Goal: Contribute content: Contribute content

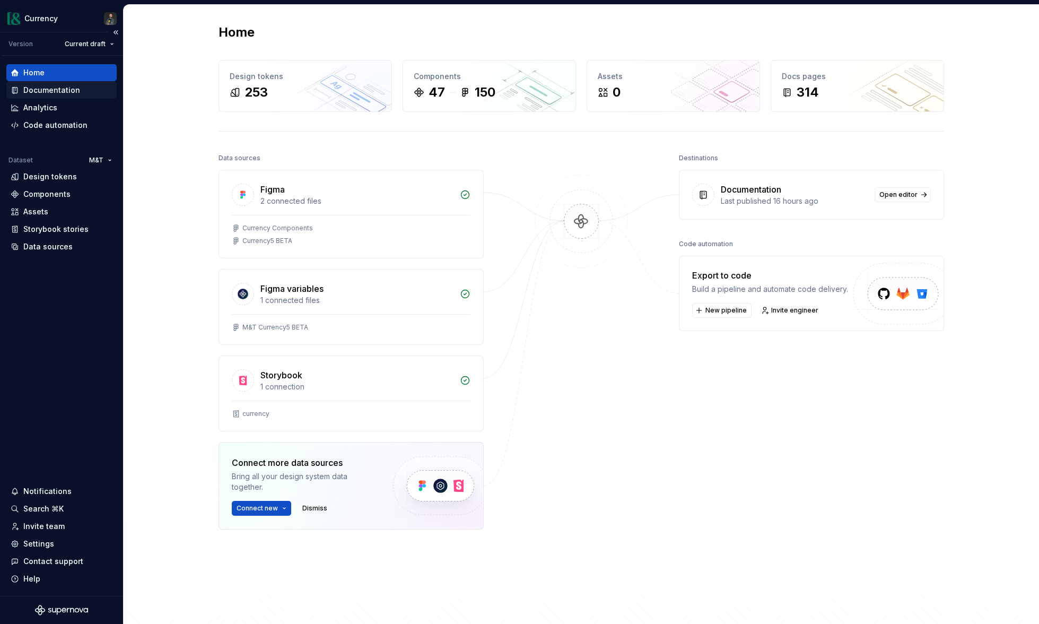
click at [54, 92] on div "Documentation" at bounding box center [51, 90] width 57 height 11
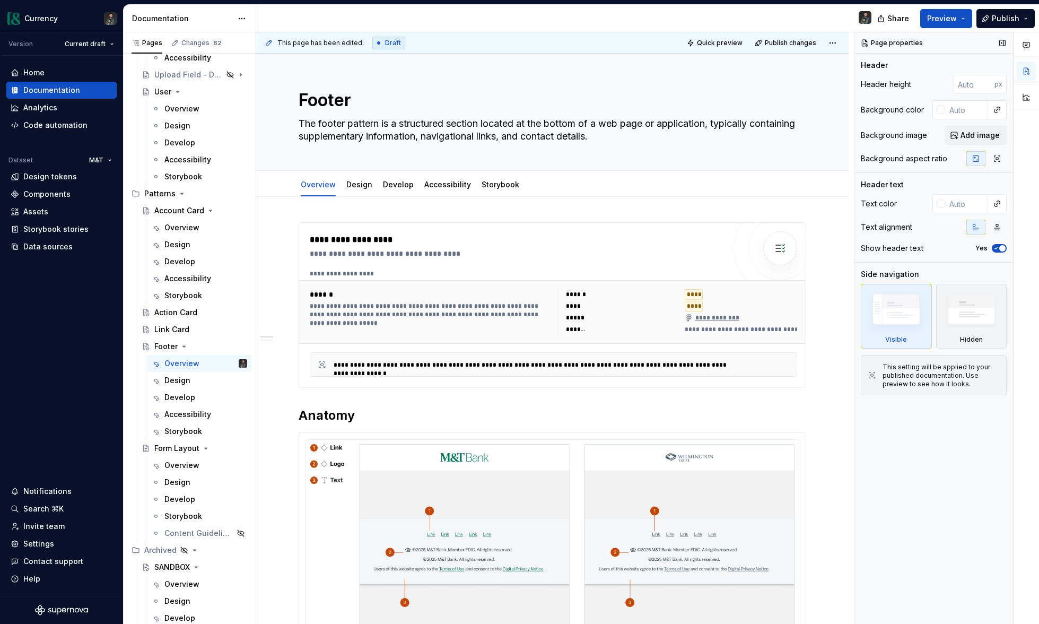
scroll to position [5096, 0]
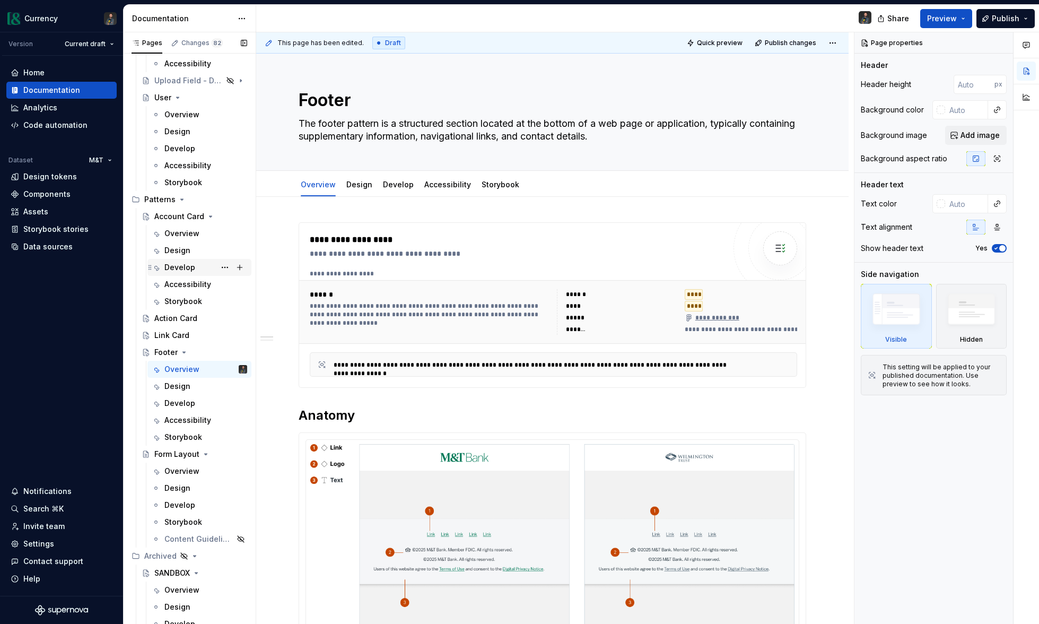
click at [182, 270] on div "Develop" at bounding box center [179, 267] width 31 height 11
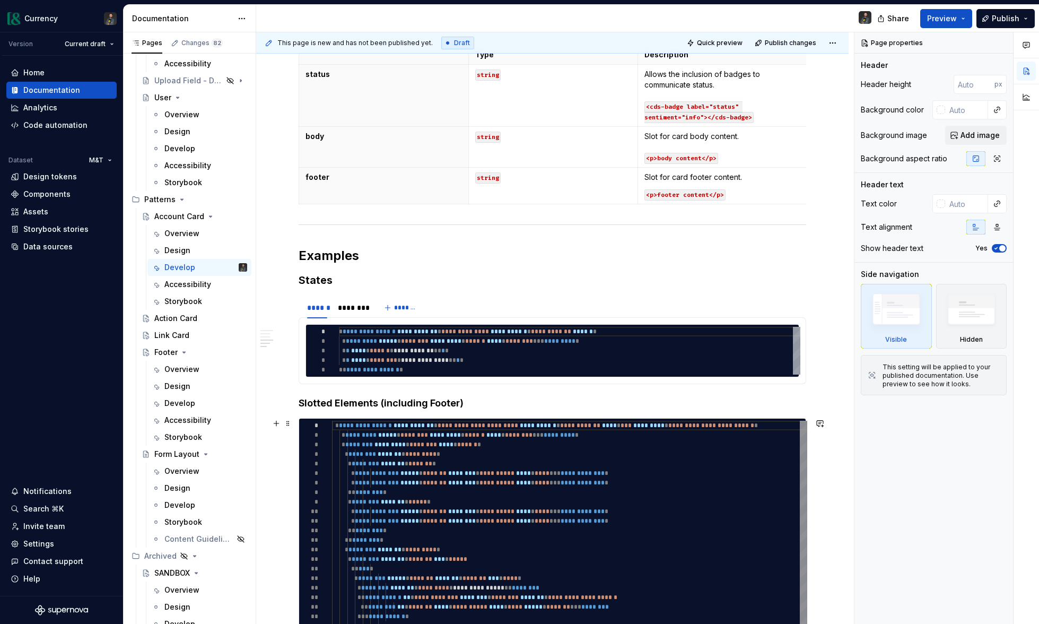
scroll to position [708, 0]
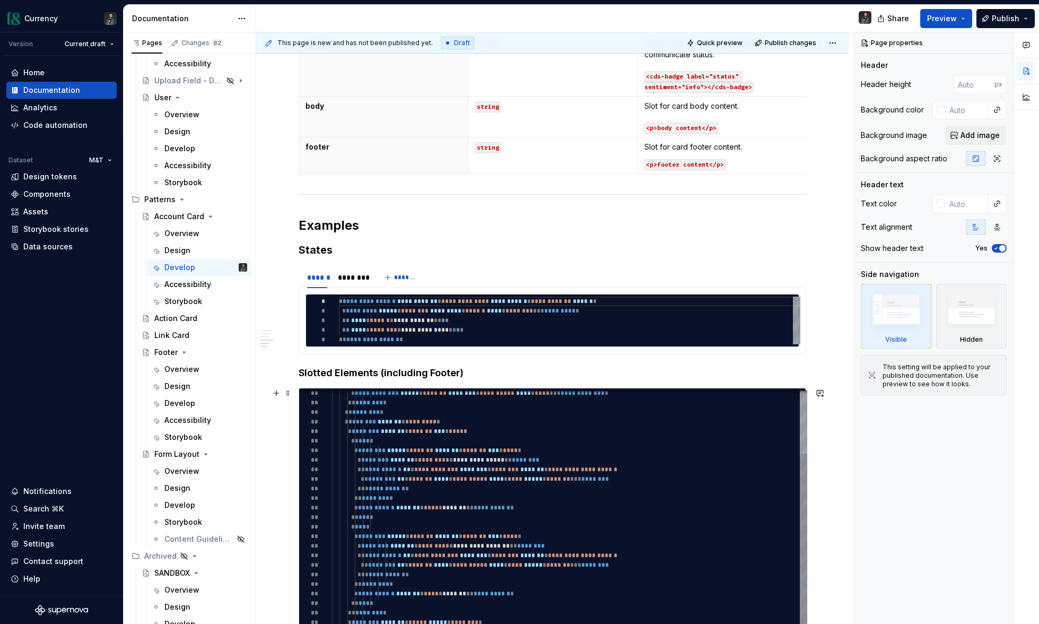
click at [453, 512] on div "**********" at bounding box center [590, 539] width 517 height 493
type textarea "*"
type textarea "**********"
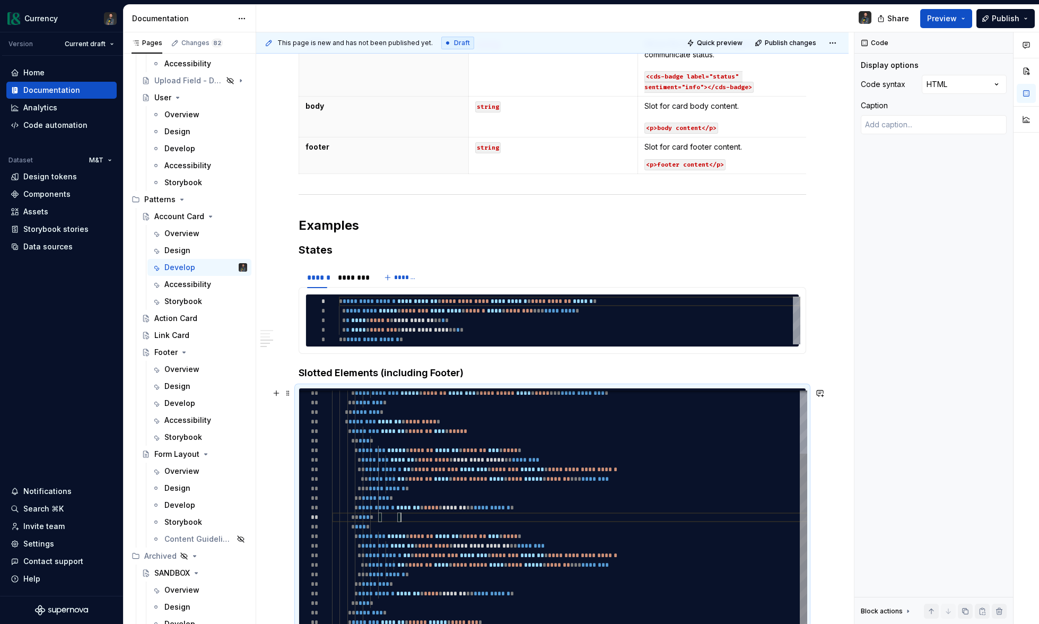
scroll to position [29, 69]
type textarea "*"
type textarea "**********"
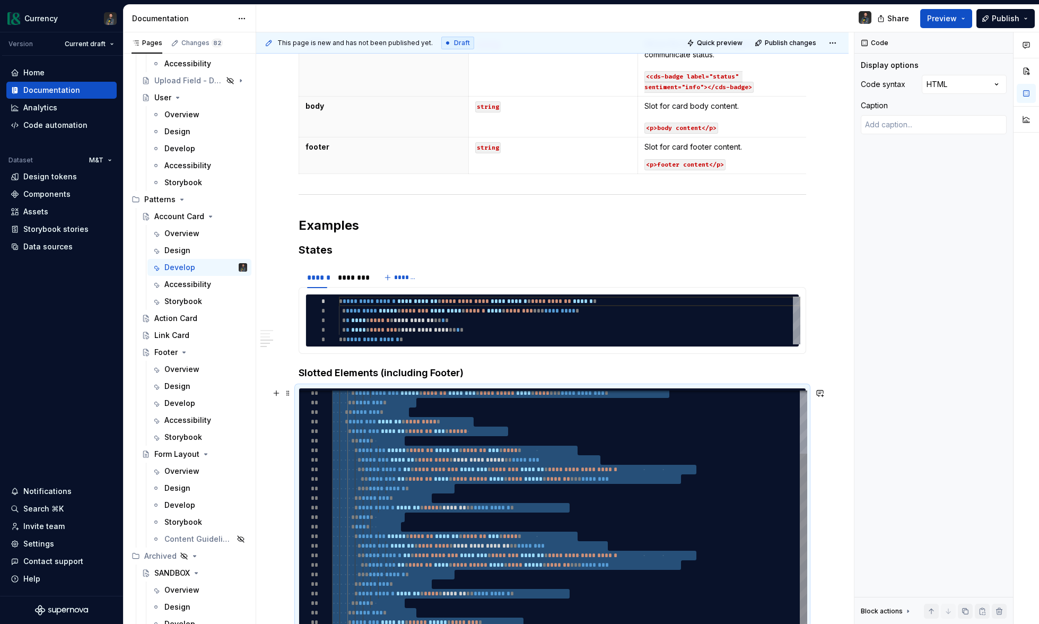
type textarea "*"
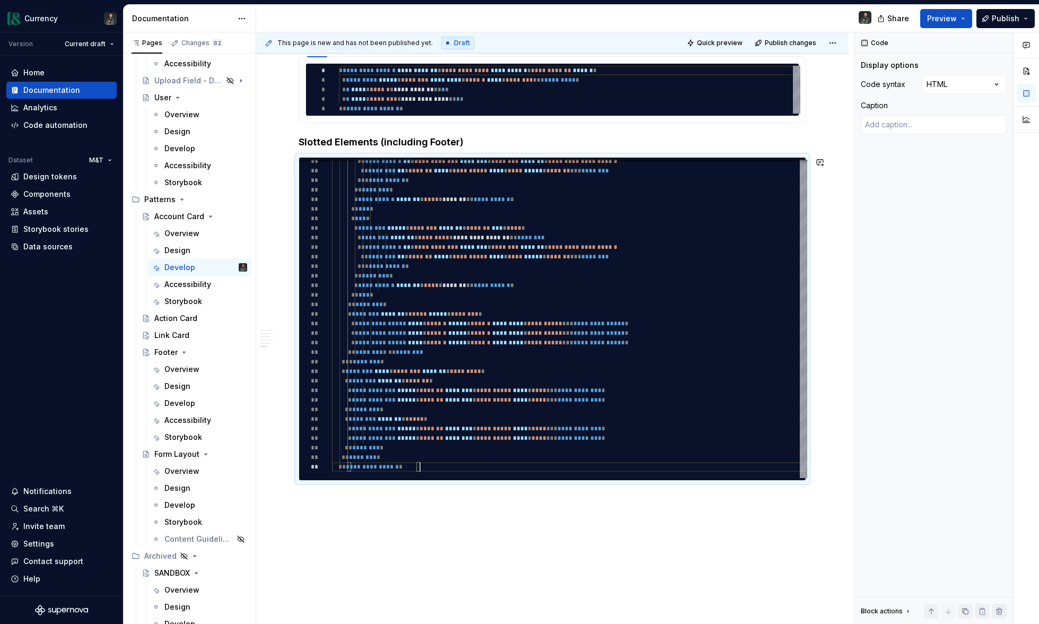
scroll to position [946, 0]
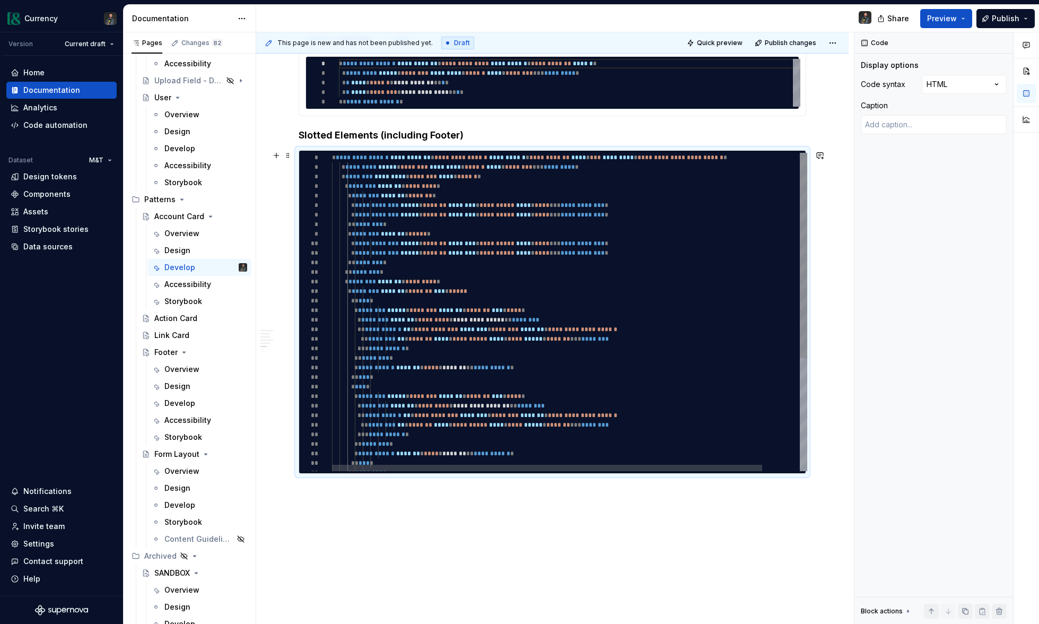
click at [502, 161] on div "**********" at bounding box center [590, 399] width 517 height 493
click at [509, 159] on div "**********" at bounding box center [590, 399] width 517 height 493
type textarea "**********"
type textarea "*"
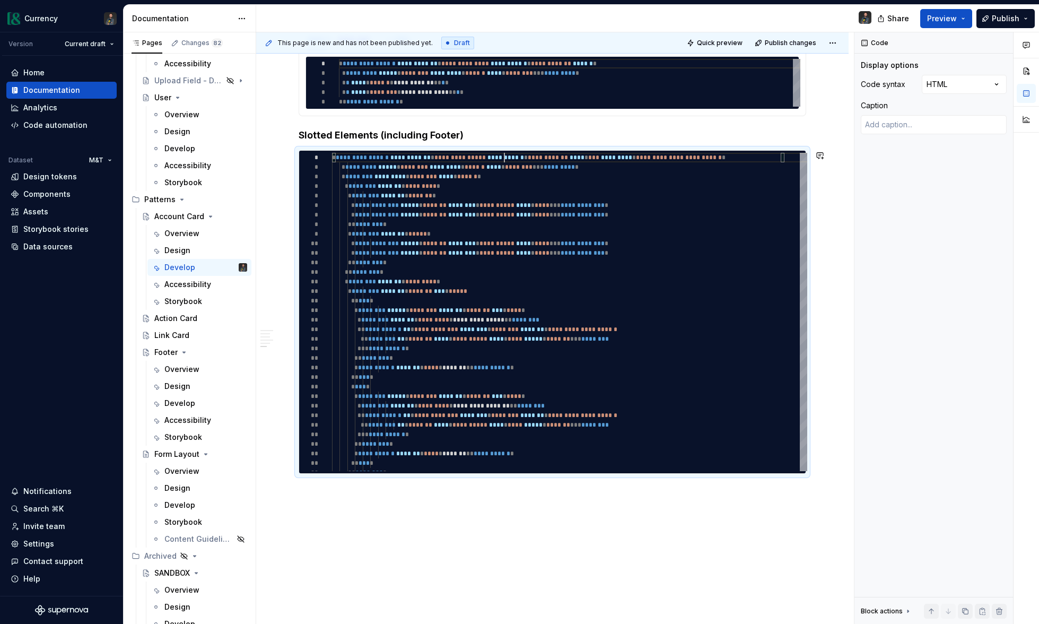
type textarea "**********"
type textarea "*"
type textarea "**********"
type textarea "*"
type textarea "**********"
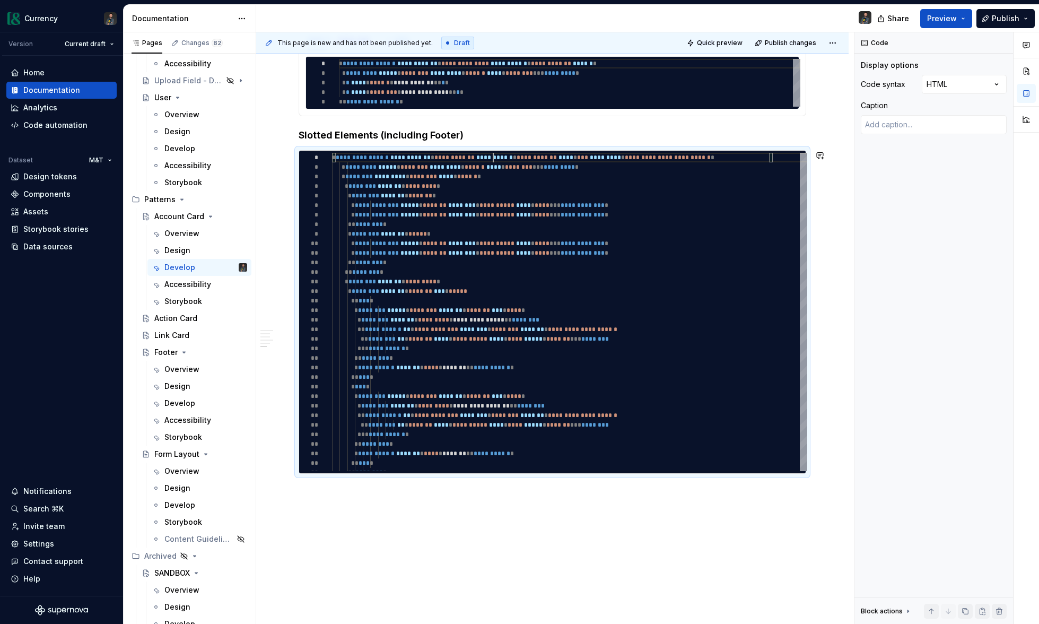
type textarea "*"
type textarea "**********"
type textarea "*"
type textarea "**********"
type textarea "*"
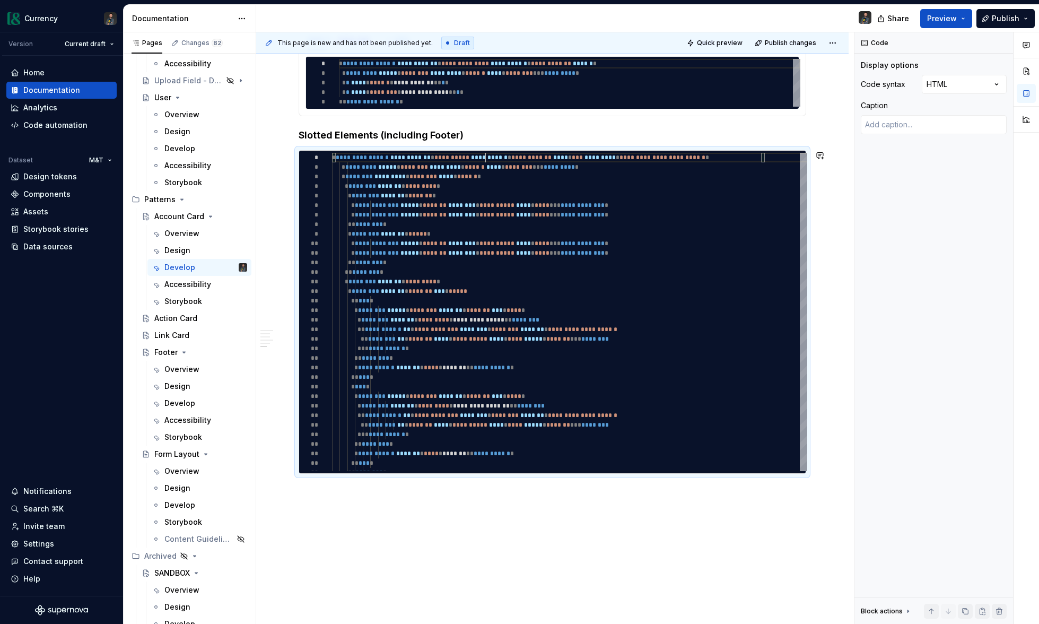
type textarea "**********"
type textarea "*"
type textarea "**********"
type textarea "*"
type textarea "**********"
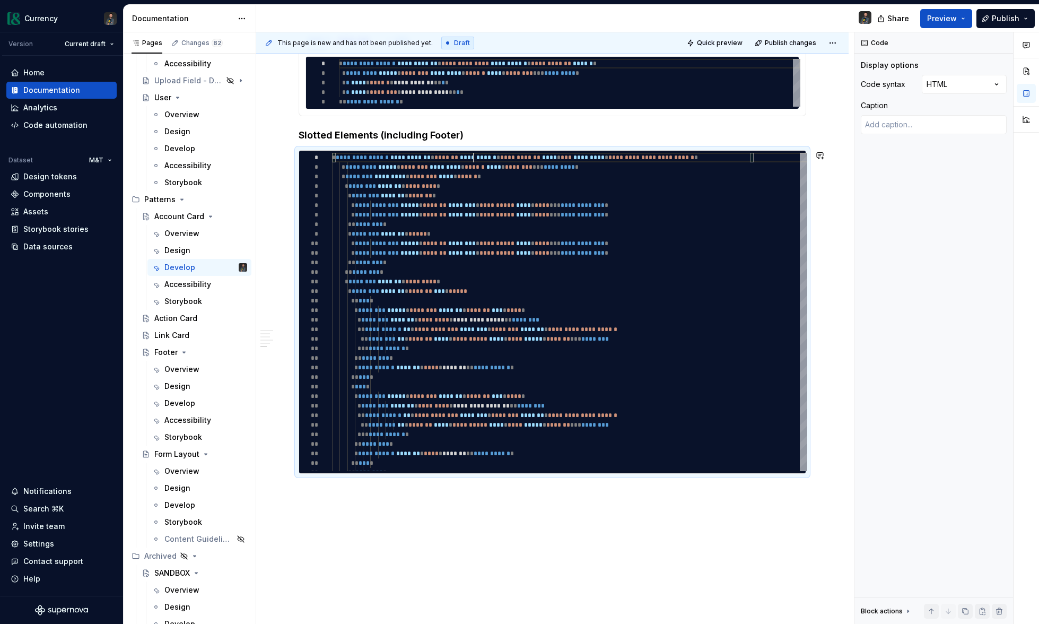
type textarea "*"
type textarea "**********"
type textarea "*"
type textarea "**********"
type textarea "*"
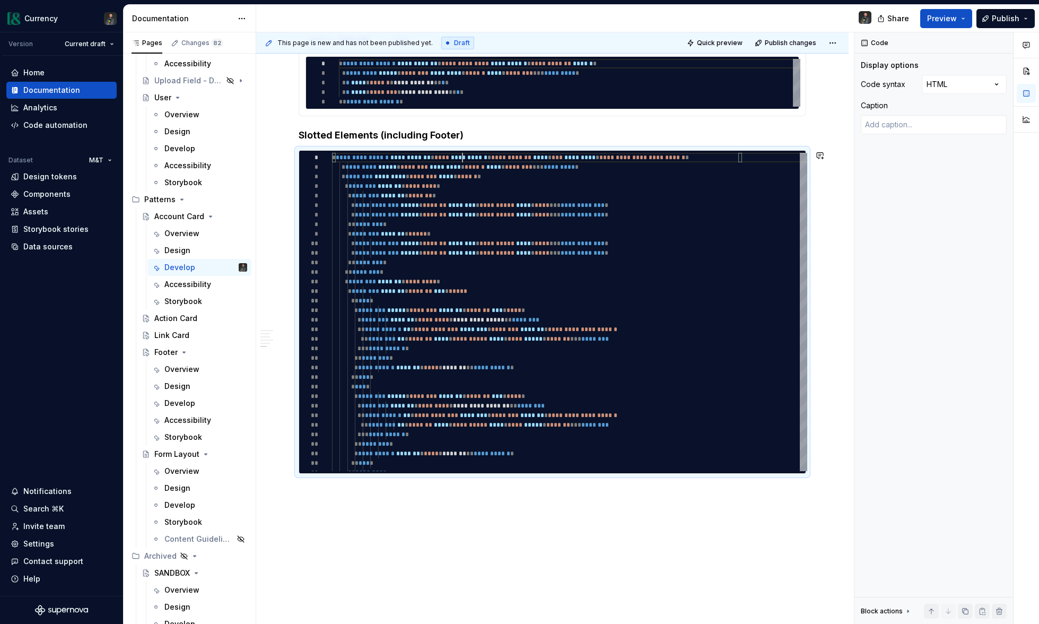
type textarea "**********"
type textarea "*"
click at [457, 159] on div "**********" at bounding box center [590, 399] width 517 height 493
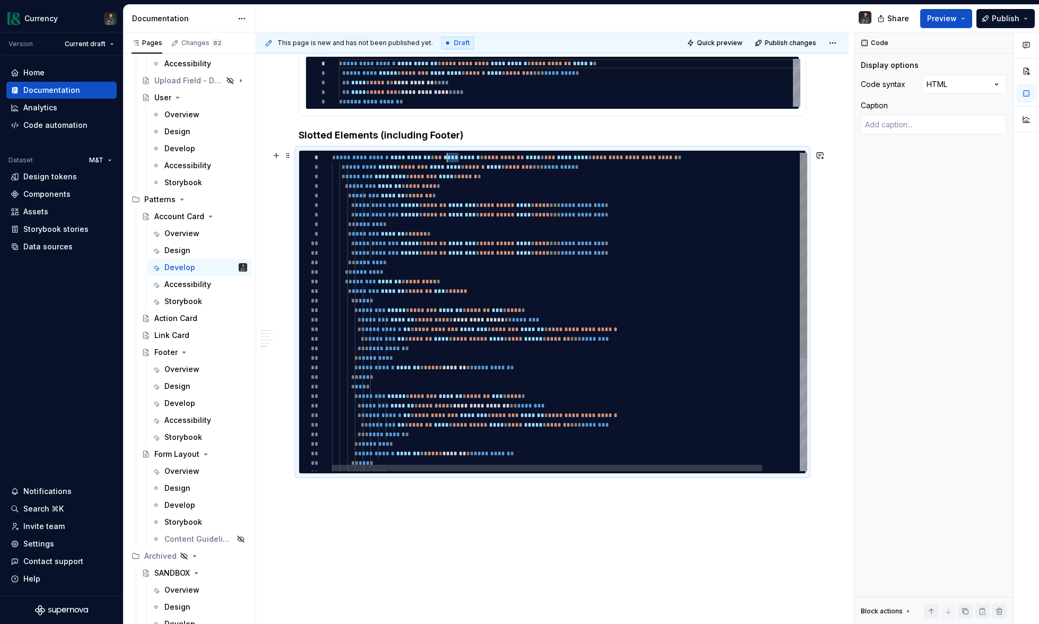
click at [457, 159] on div "**********" at bounding box center [590, 399] width 517 height 493
type textarea "**********"
type textarea "*"
type textarea "**********"
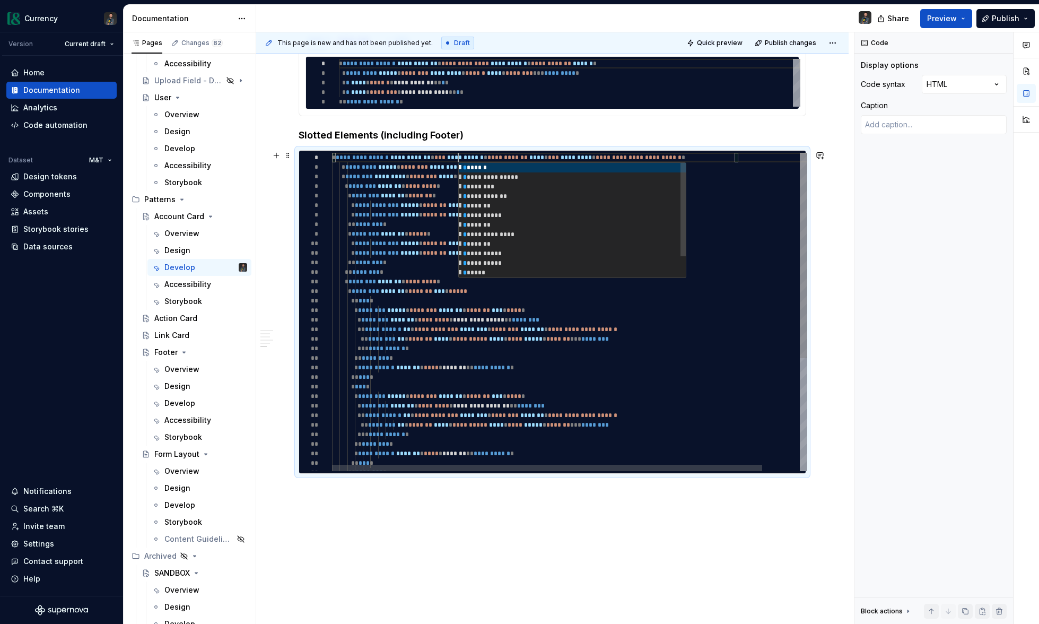
type textarea "*"
type textarea "**********"
type textarea "*"
type textarea "**********"
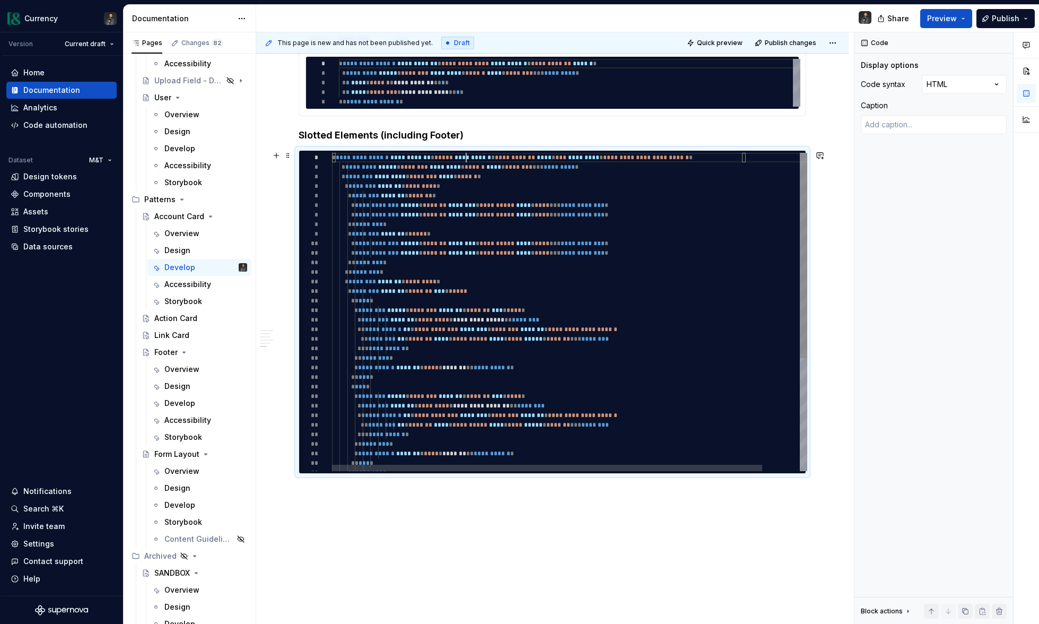
type textarea "*"
type textarea "**********"
type textarea "*"
type textarea "**********"
type textarea "*"
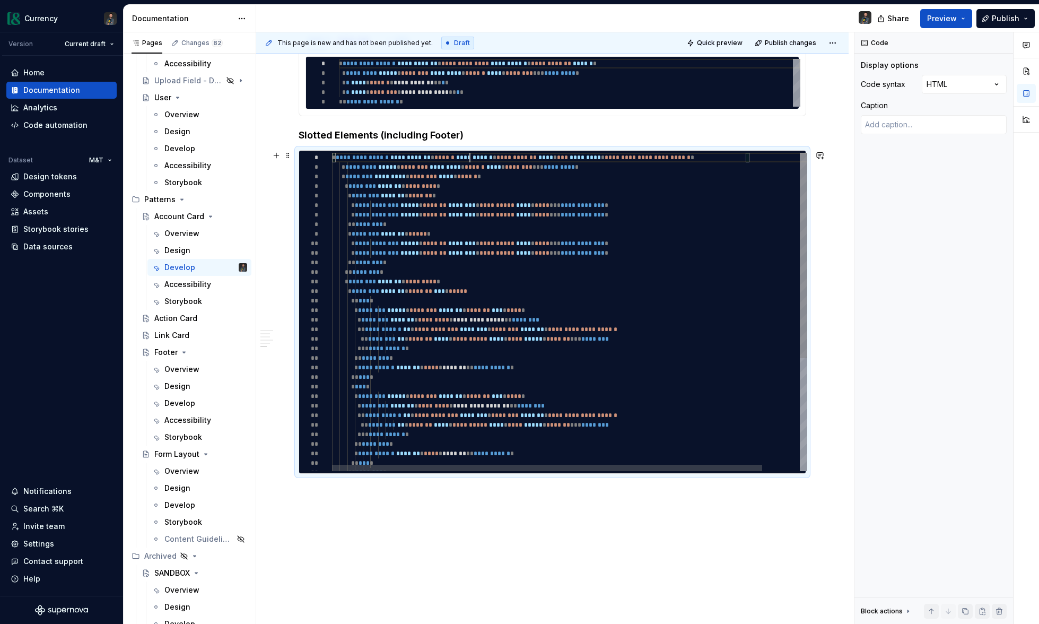
type textarea "**********"
type textarea "*"
type textarea "**********"
type textarea "*"
type textarea "**********"
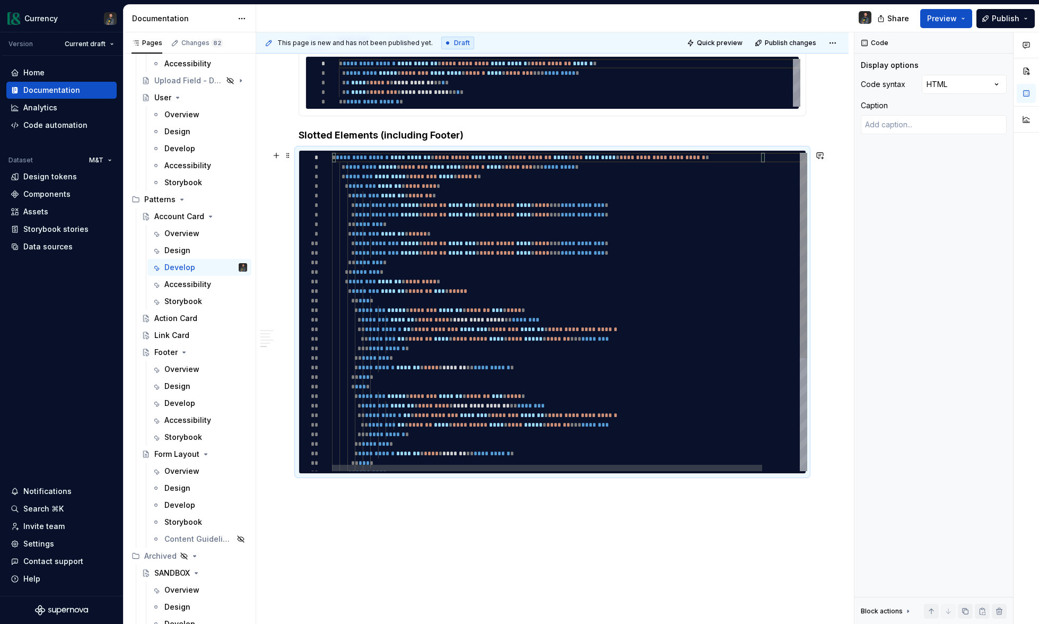
type textarea "*"
type textarea "**********"
type textarea "*"
type textarea "**********"
type textarea "*"
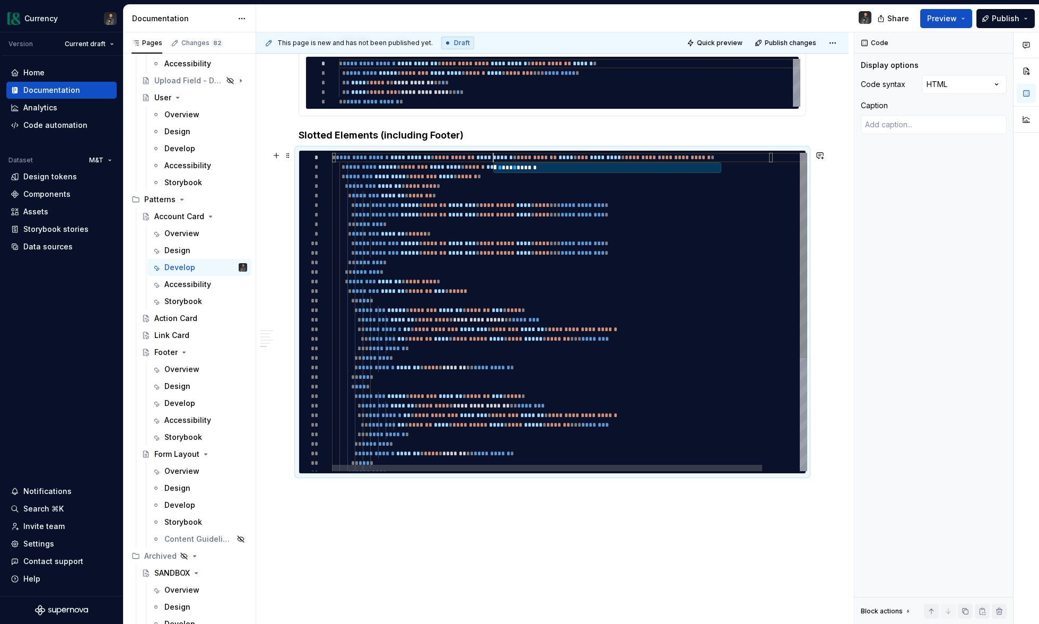
type textarea "**********"
type textarea "*"
type textarea "**********"
type textarea "*"
type textarea "**********"
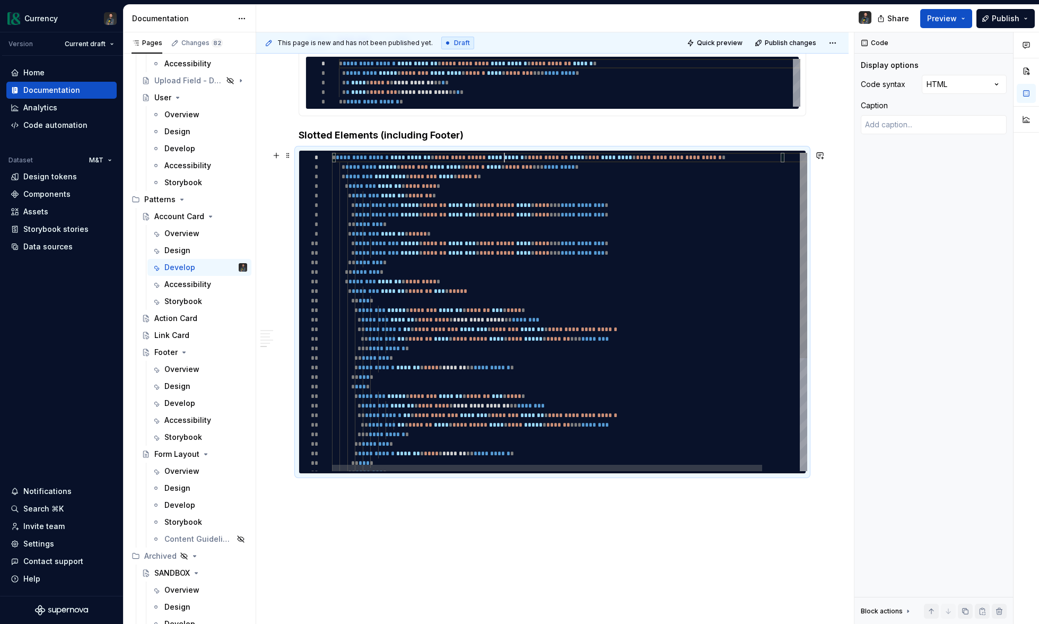
type textarea "*"
type textarea "**********"
type textarea "*"
type textarea "**********"
type textarea "*"
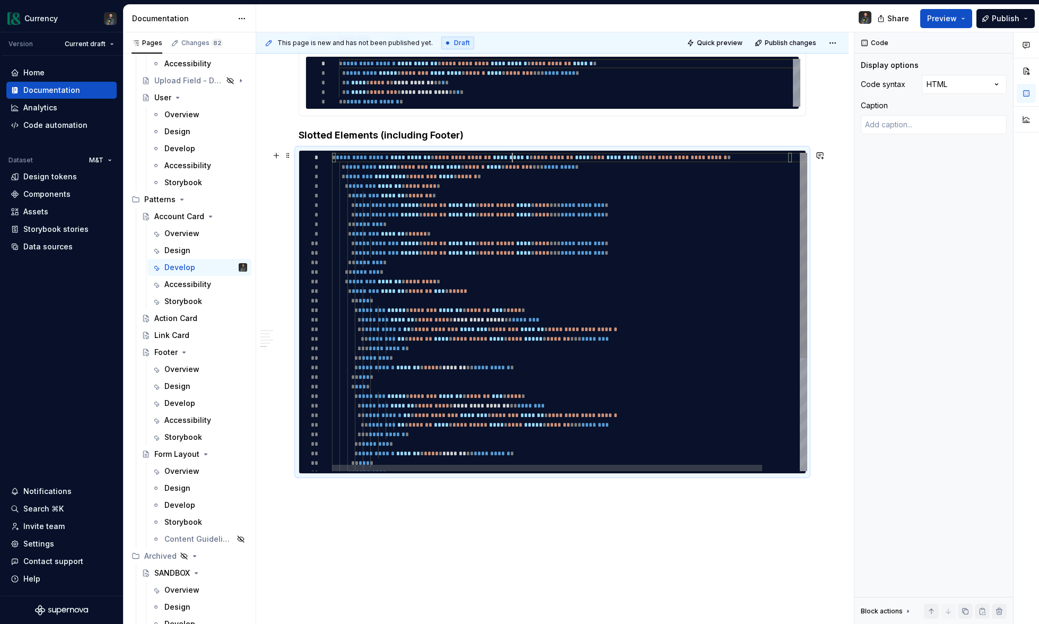
scroll to position [0, 184]
type textarea "**********"
type textarea "*"
type textarea "**********"
type textarea "*"
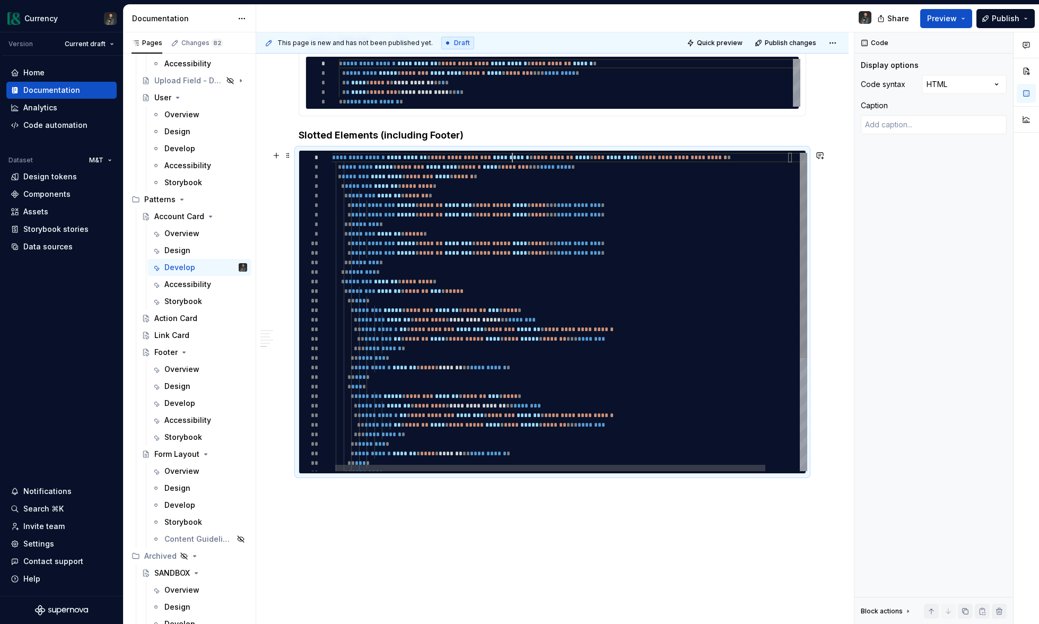
type textarea "**********"
type textarea "*"
type textarea "**********"
type textarea "*"
type textarea "**********"
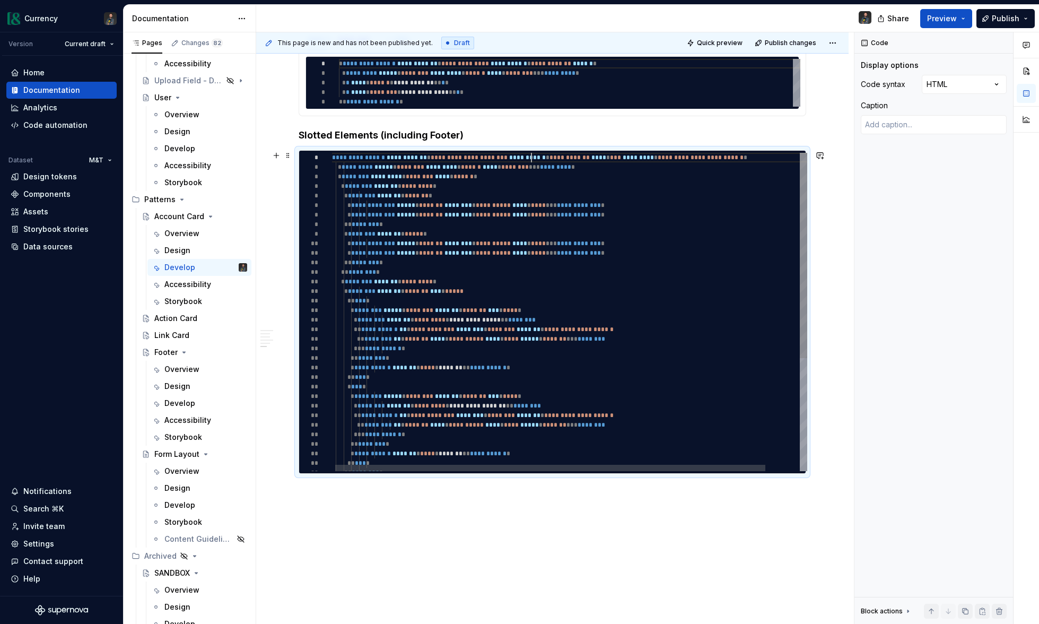
type textarea "*"
type textarea "**********"
type textarea "*"
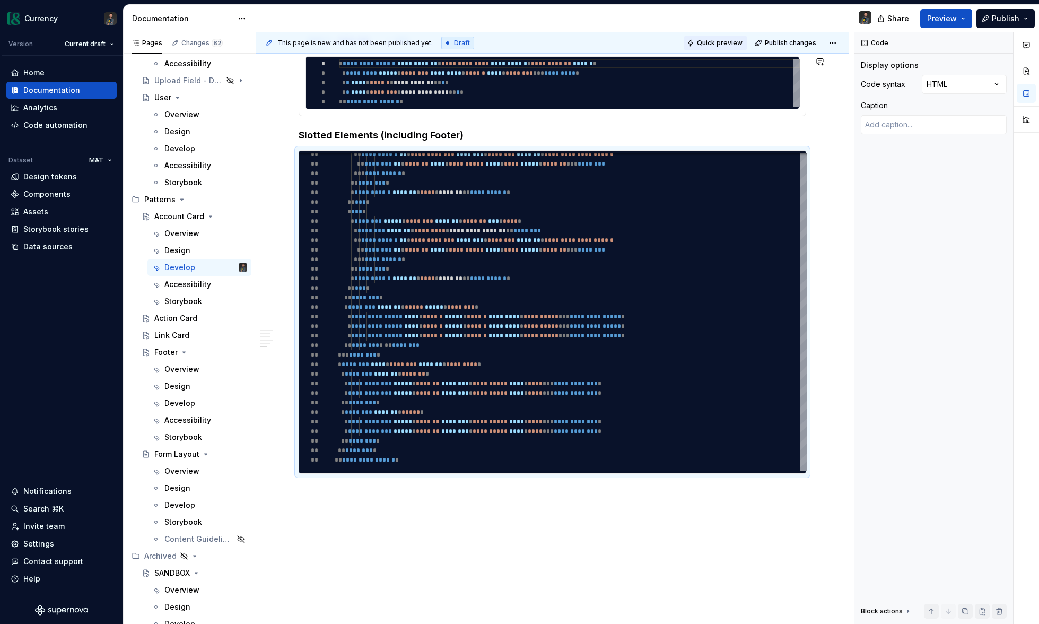
type textarea "**********"
click at [737, 44] on span "Quick preview" at bounding box center [720, 43] width 46 height 8
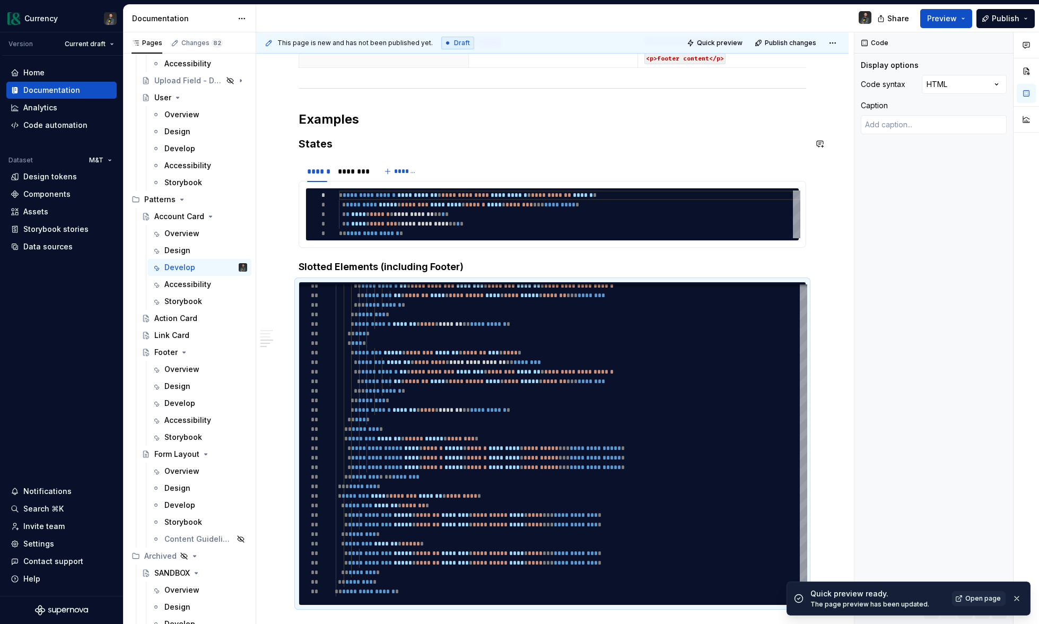
scroll to position [798, 0]
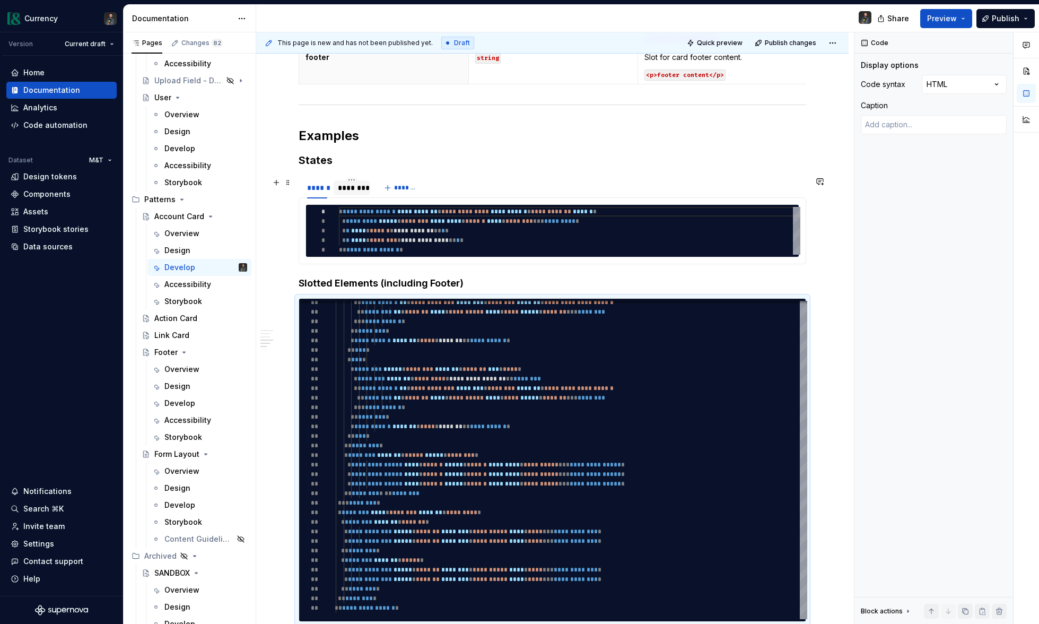
click at [357, 188] on div "********" at bounding box center [352, 187] width 28 height 11
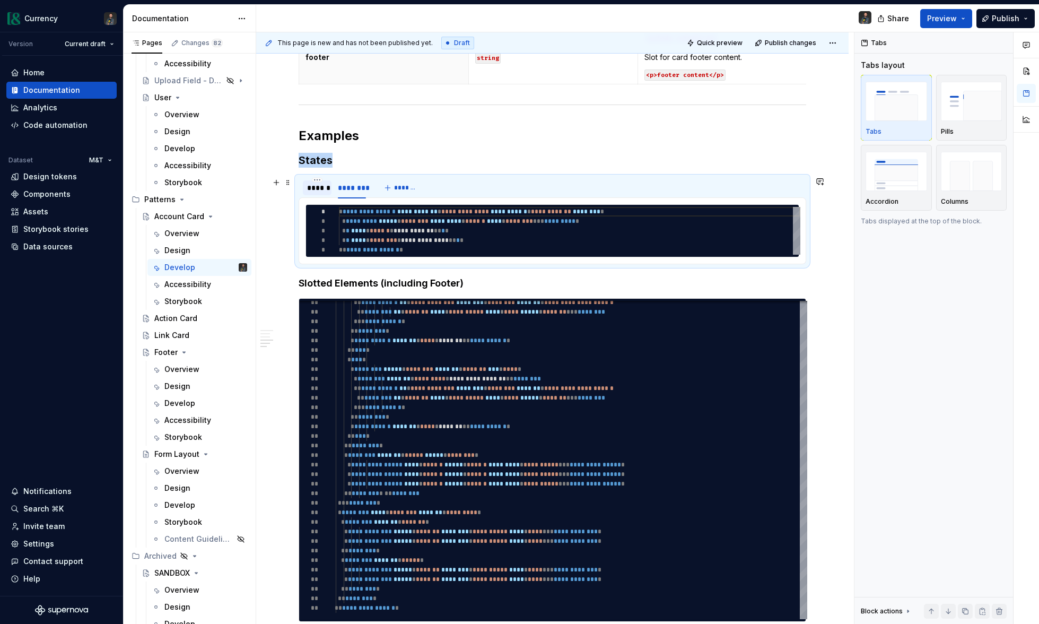
click at [323, 192] on div "******" at bounding box center [317, 187] width 20 height 11
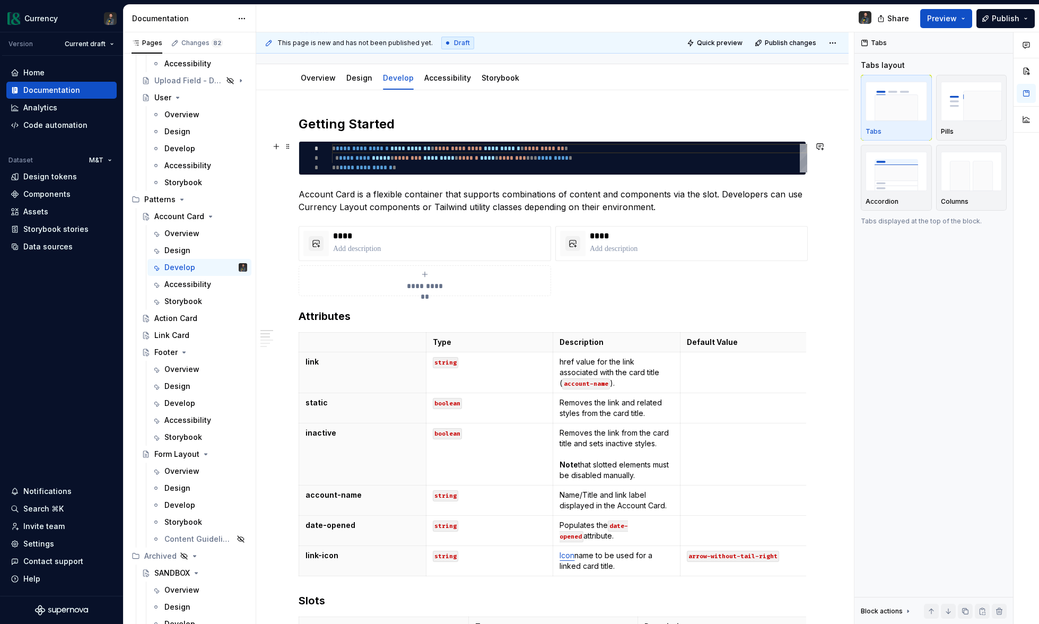
scroll to position [0, 0]
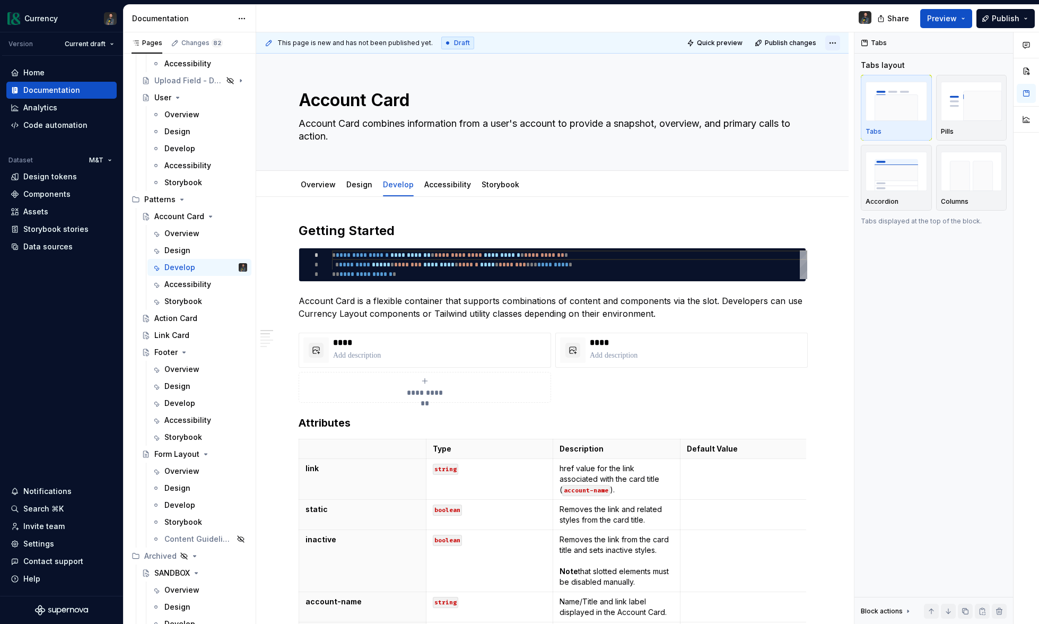
click at [830, 45] on html "Currency Version Current draft Home Documentation Analytics Code automation Dat…" at bounding box center [519, 312] width 1039 height 624
click at [811, 63] on div "Open preview" at bounding box center [803, 63] width 69 height 11
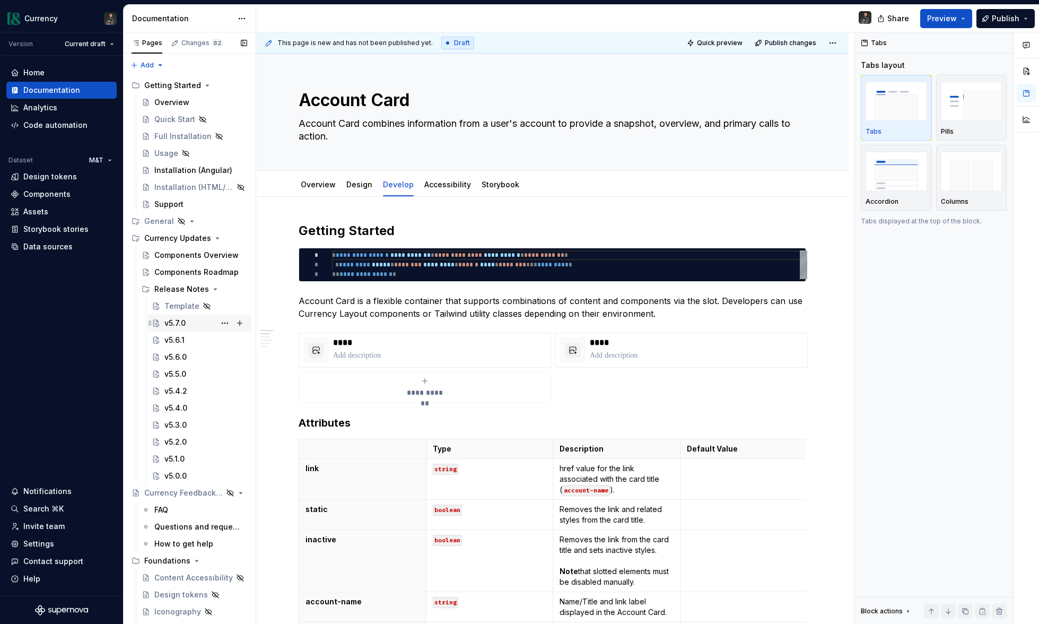
click at [178, 318] on div "v5.7.0" at bounding box center [174, 323] width 21 height 11
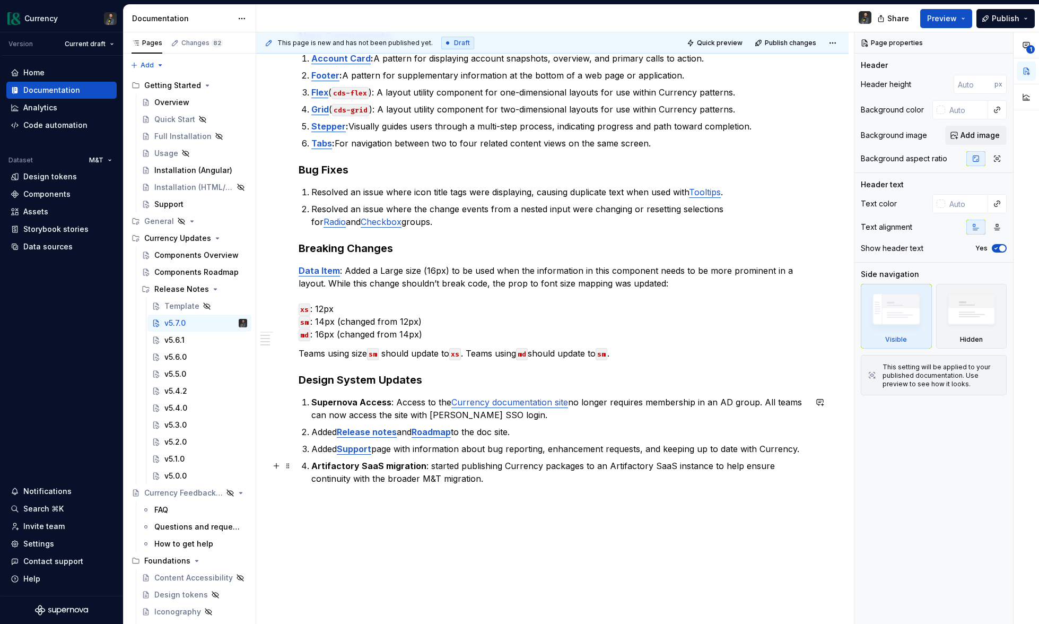
scroll to position [233, 0]
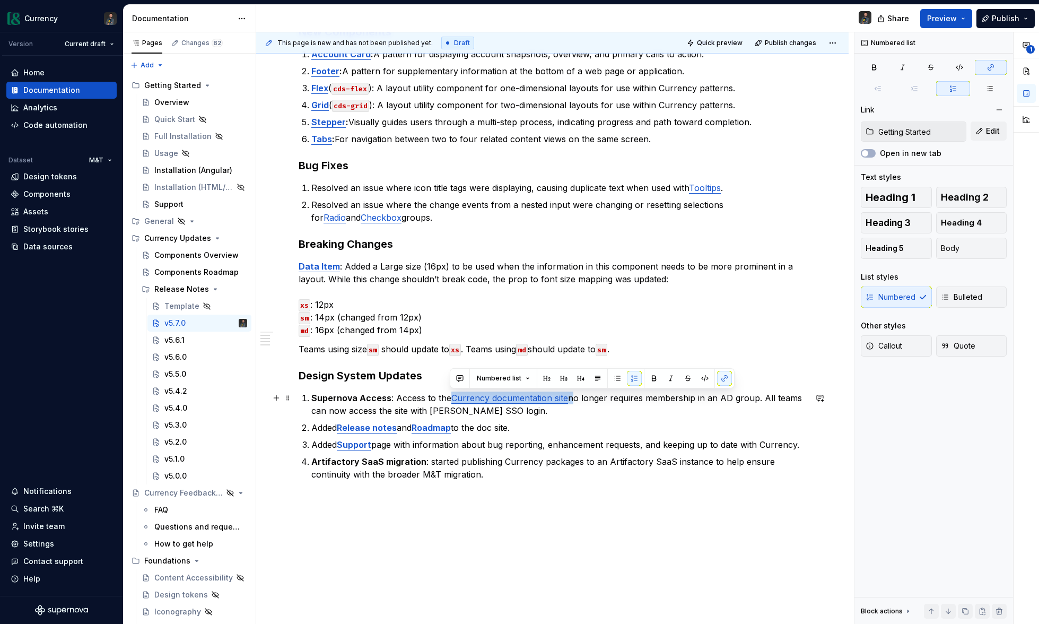
drag, startPoint x: 570, startPoint y: 398, endPoint x: 451, endPoint y: 400, distance: 118.8
click at [451, 400] on p "Supernova Access : Access to the Currency documentation site no longer requires…" at bounding box center [558, 403] width 495 height 25
click at [724, 384] on button "button" at bounding box center [724, 378] width 15 height 15
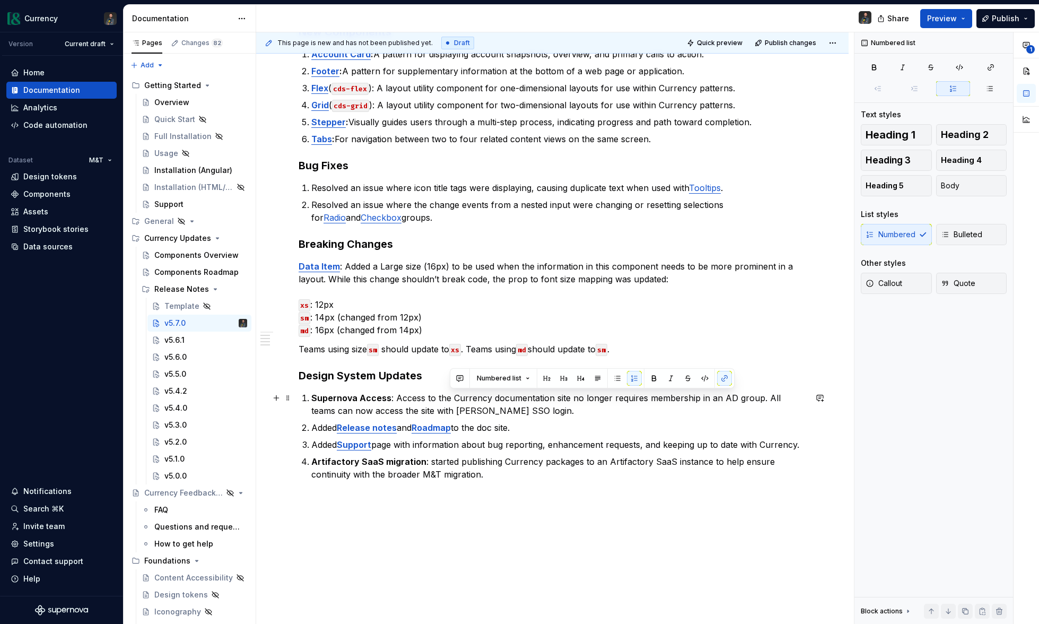
click at [634, 402] on p "Supernova Access : Access to the Currency documentation site no longer requires…" at bounding box center [558, 403] width 495 height 25
click at [548, 394] on p "Supernova Access : Access to the Currency documentation site no longer requires…" at bounding box center [558, 403] width 495 height 25
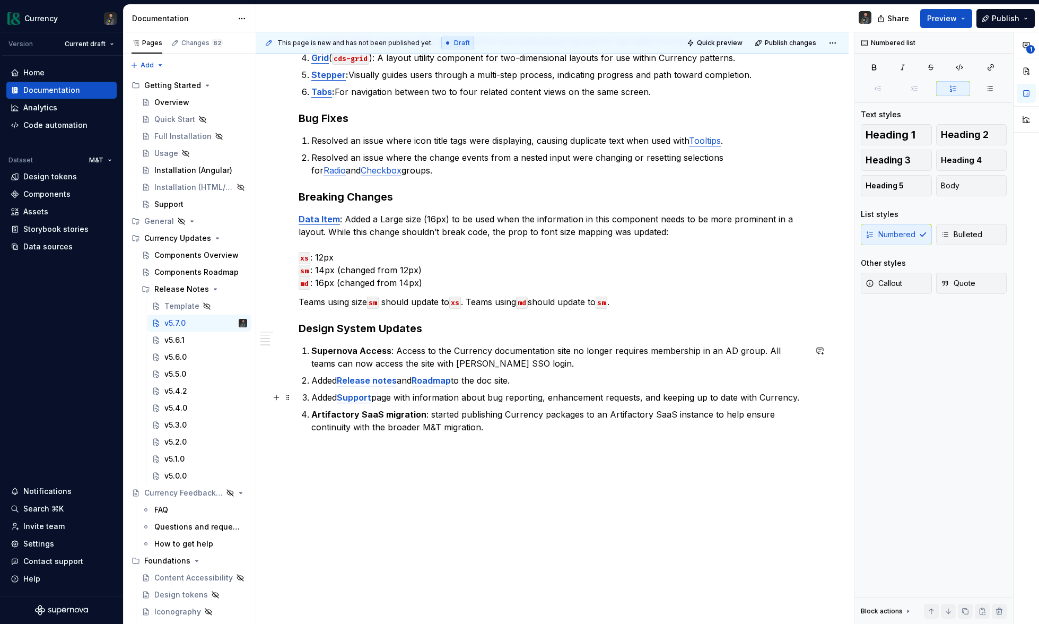
scroll to position [282, 0]
type textarea "*"
click at [567, 349] on p "Supernova Access : Access to the Currency documentation site no longer requires…" at bounding box center [558, 355] width 495 height 25
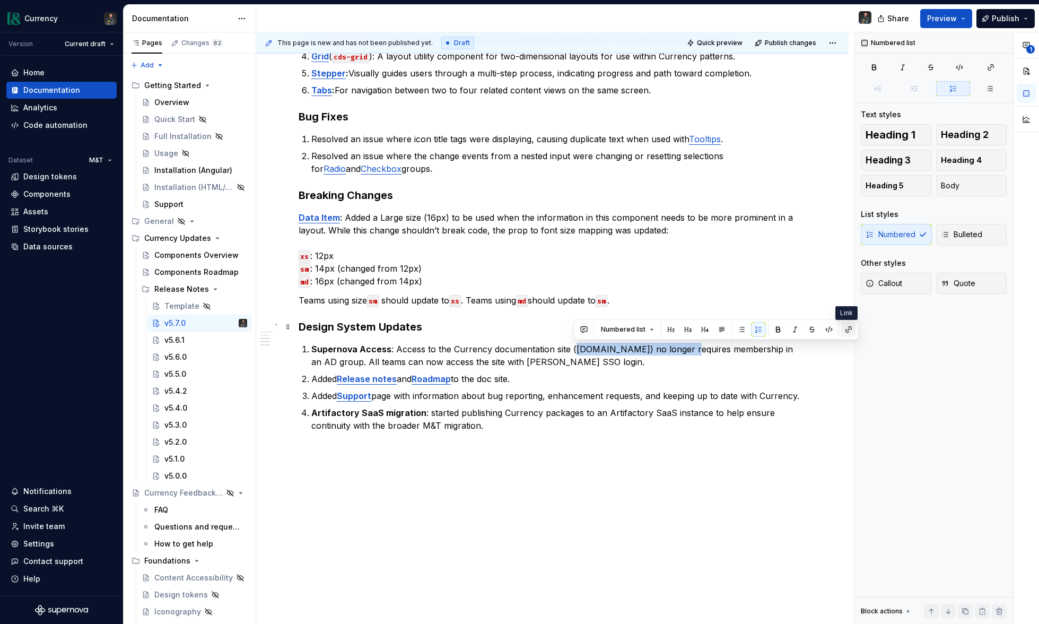
click at [848, 330] on button "button" at bounding box center [848, 329] width 15 height 15
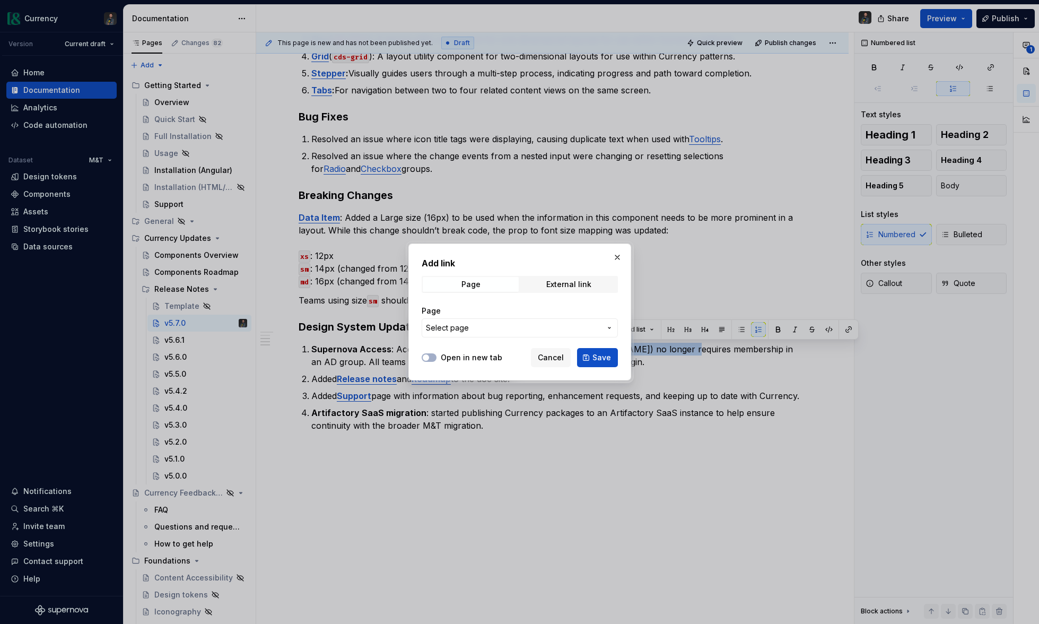
click at [607, 325] on icon "button" at bounding box center [609, 327] width 8 height 8
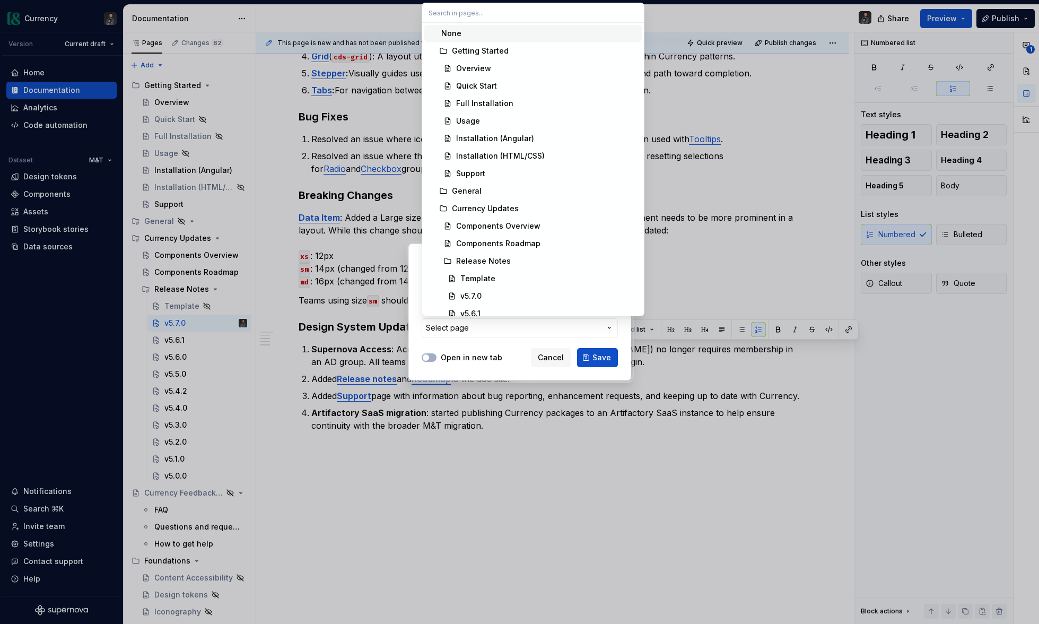
click at [608, 325] on div "Add link Page External link Page Select page Open in new tab Cancel Save" at bounding box center [519, 312] width 1039 height 624
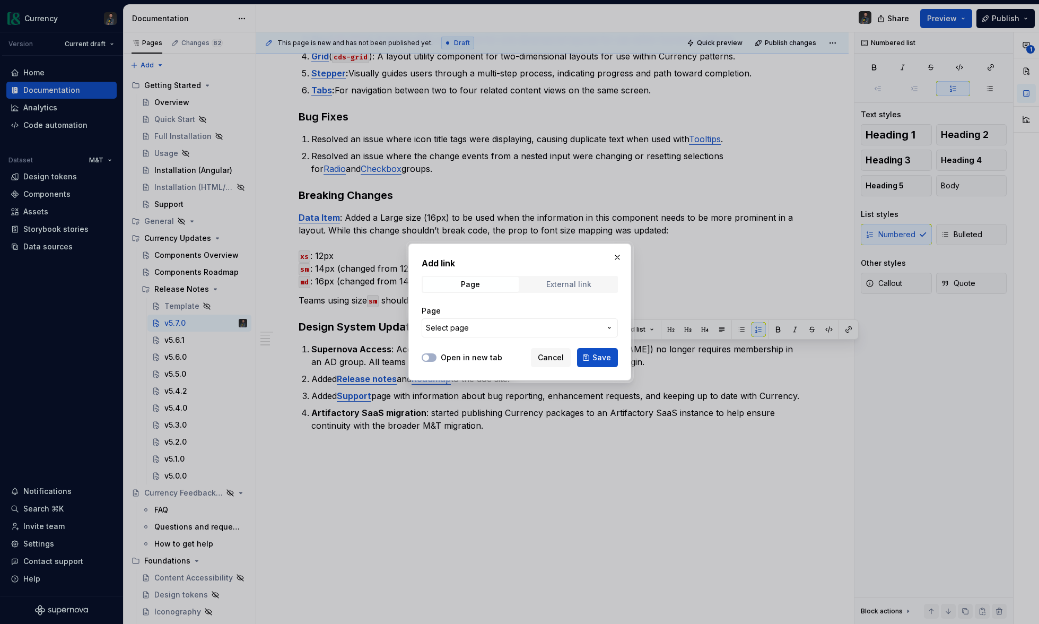
click at [579, 281] on div "External link" at bounding box center [568, 284] width 45 height 8
click at [479, 335] on input "URL" at bounding box center [520, 327] width 196 height 19
paste input "https://currency.supernova-docs.io/"
type input "https://currency.supernova-docs.io/"
click at [602, 352] on span "Save" at bounding box center [601, 357] width 19 height 11
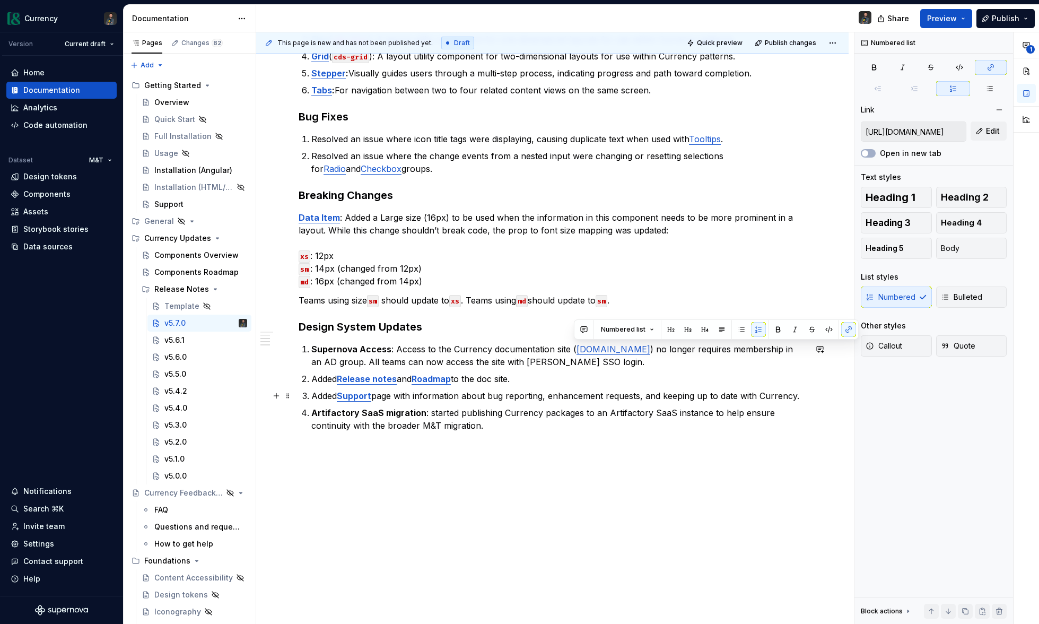
click at [616, 395] on p "Added Support page with information about bug reporting, enhancement requests, …" at bounding box center [558, 395] width 495 height 13
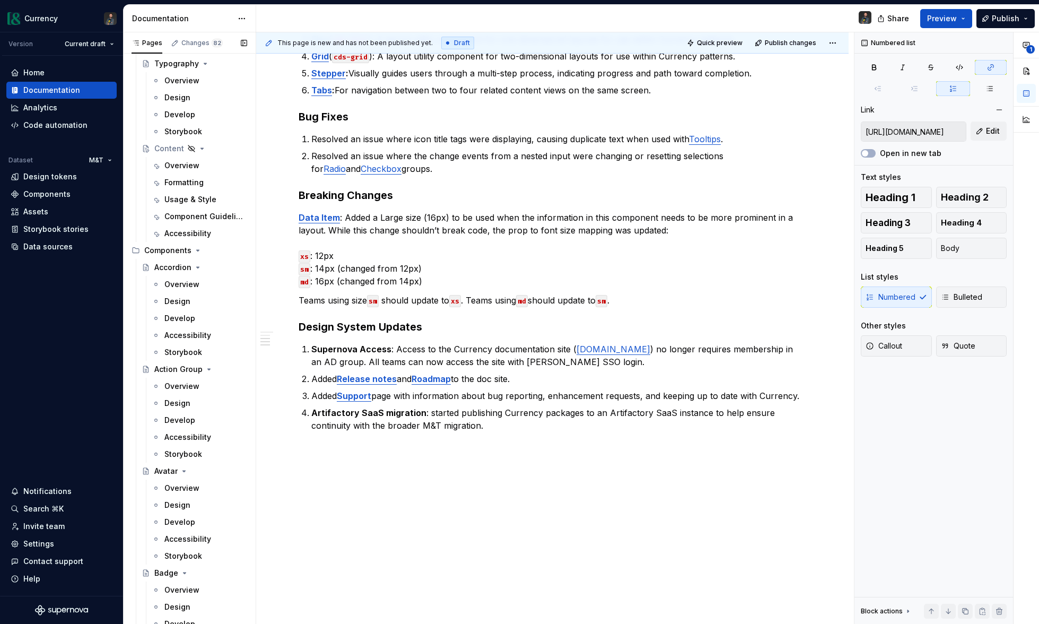
scroll to position [0, 0]
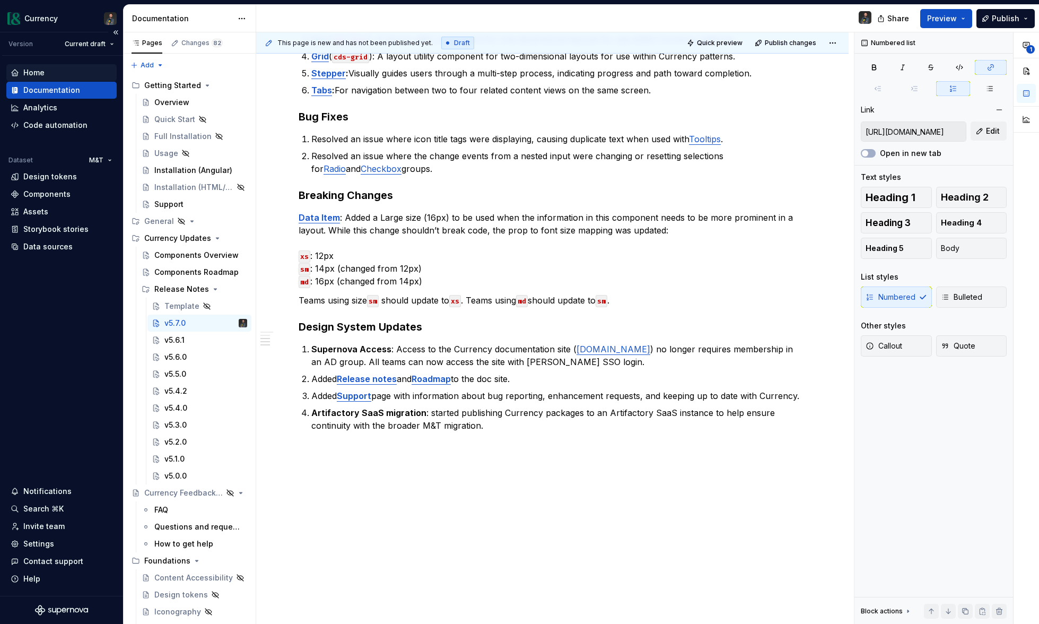
click at [42, 73] on div "Home" at bounding box center [33, 72] width 21 height 11
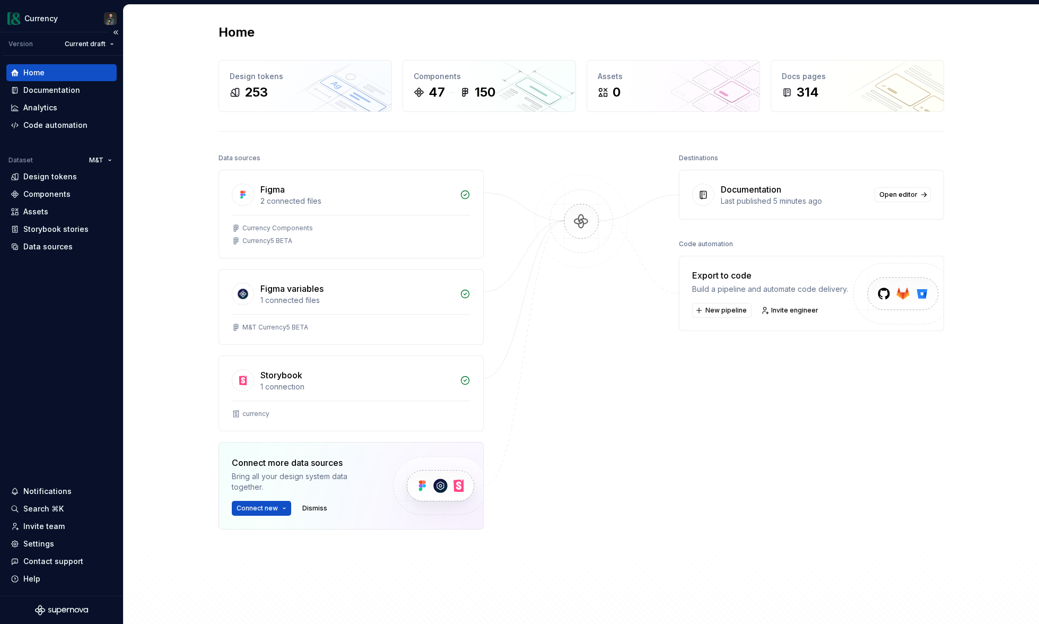
click at [38, 73] on div "Home" at bounding box center [33, 72] width 21 height 11
click at [38, 89] on div "Documentation" at bounding box center [51, 90] width 57 height 11
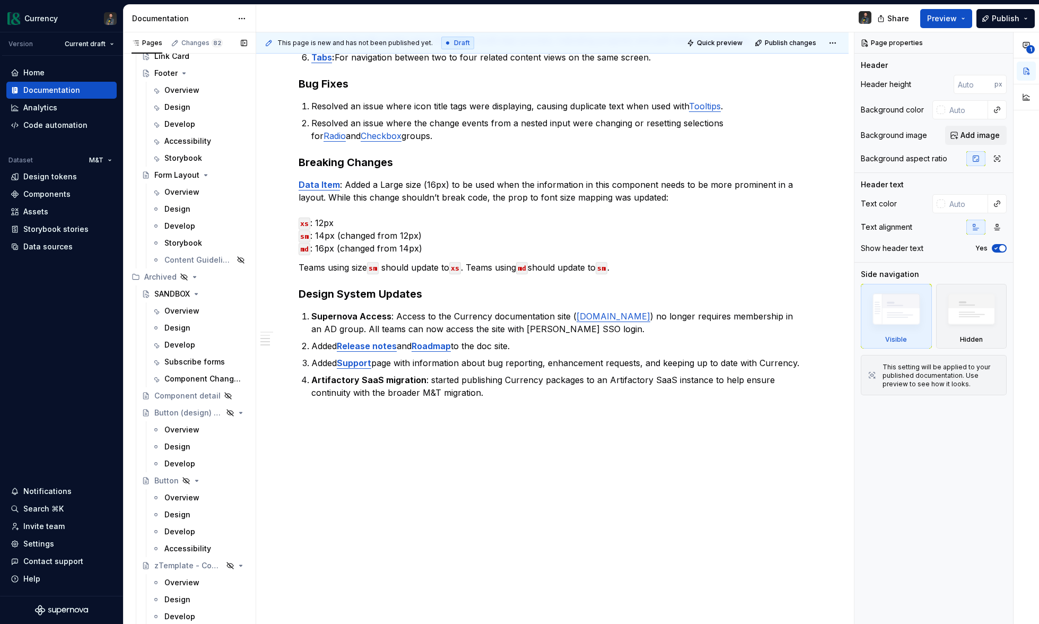
scroll to position [5475, 0]
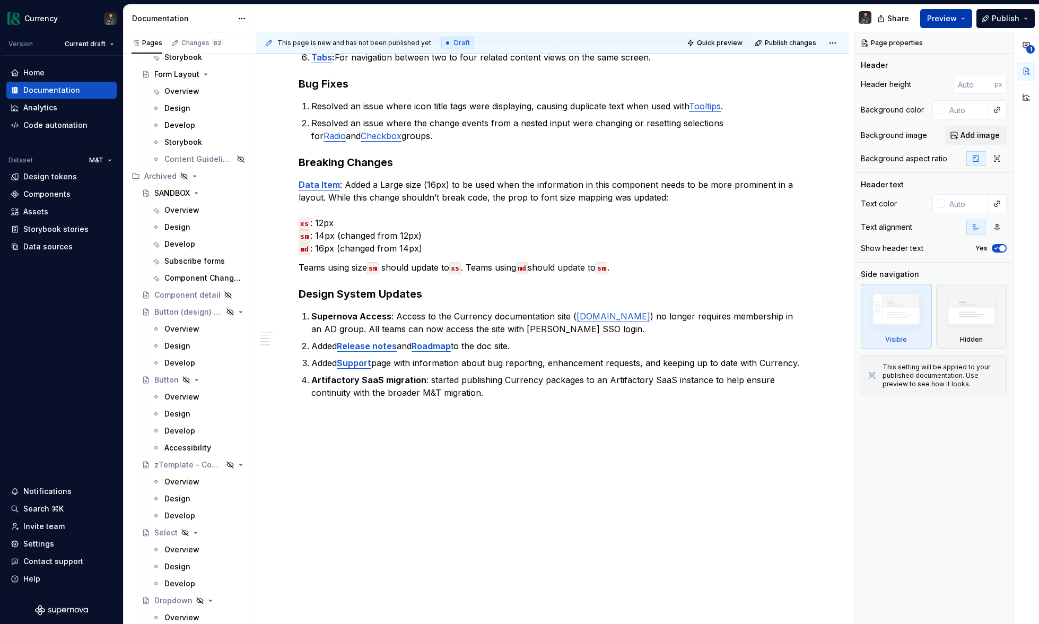
click at [953, 17] on span "Preview" at bounding box center [942, 18] width 30 height 11
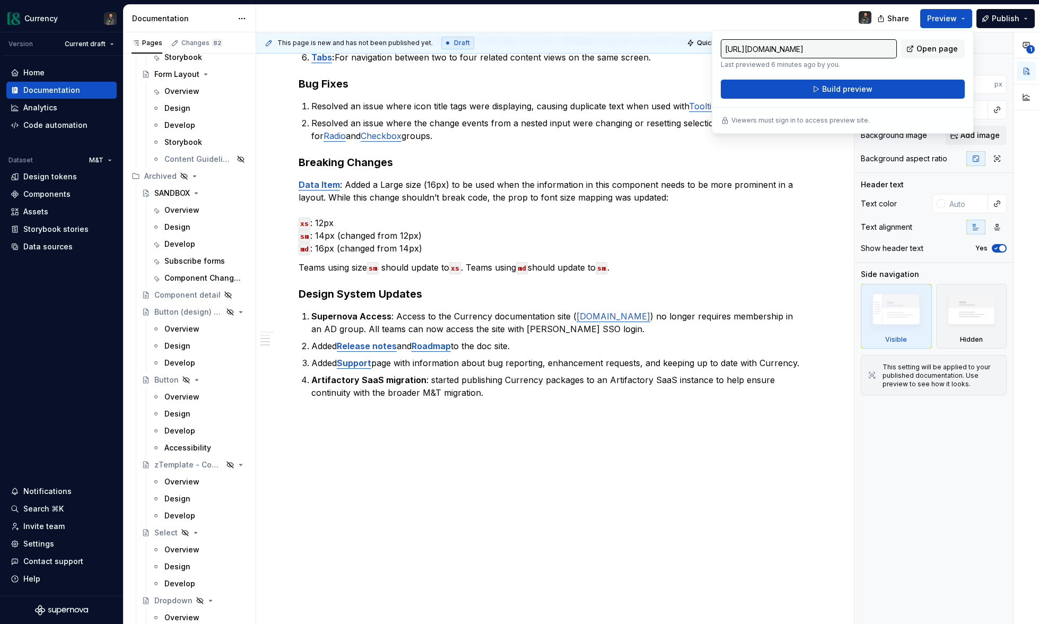
click at [721, 18] on div at bounding box center [568, 19] width 624 height 28
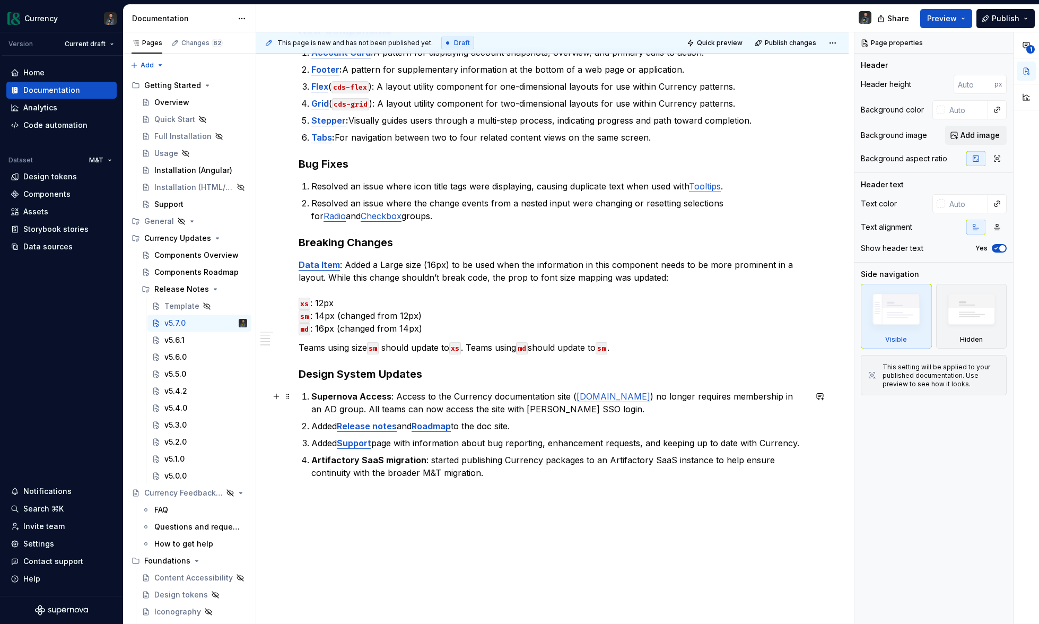
scroll to position [315, 0]
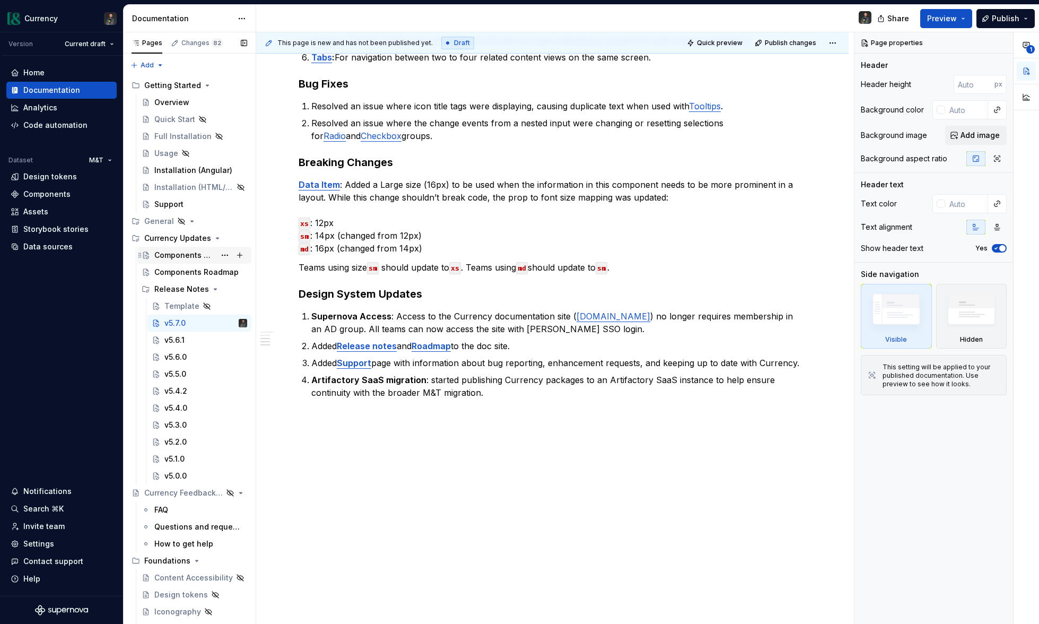
click at [189, 261] on div "Components Overview" at bounding box center [200, 255] width 93 height 15
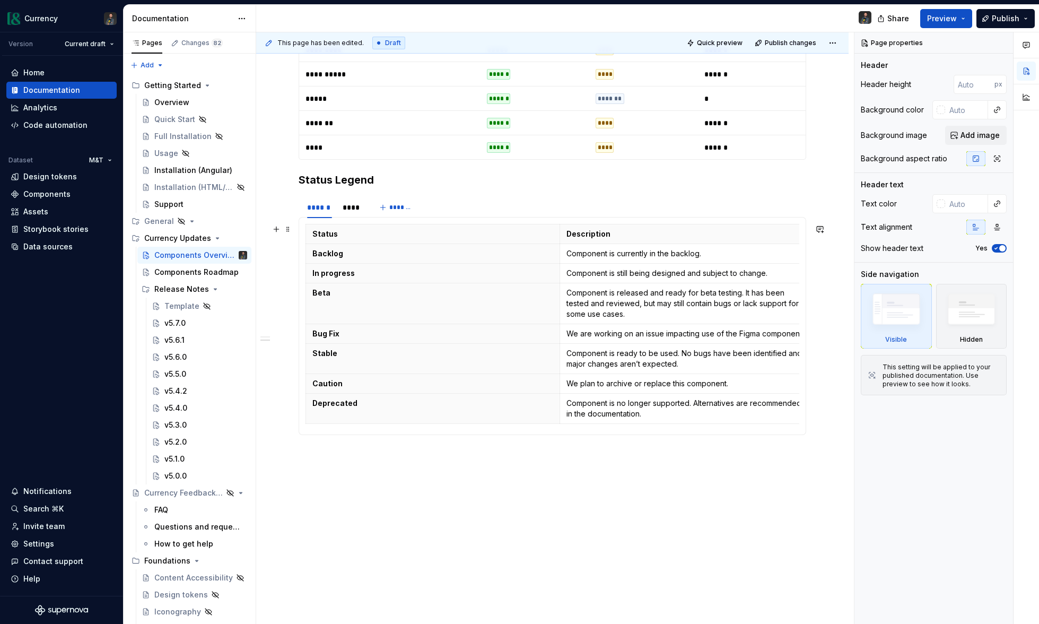
scroll to position [1292, 0]
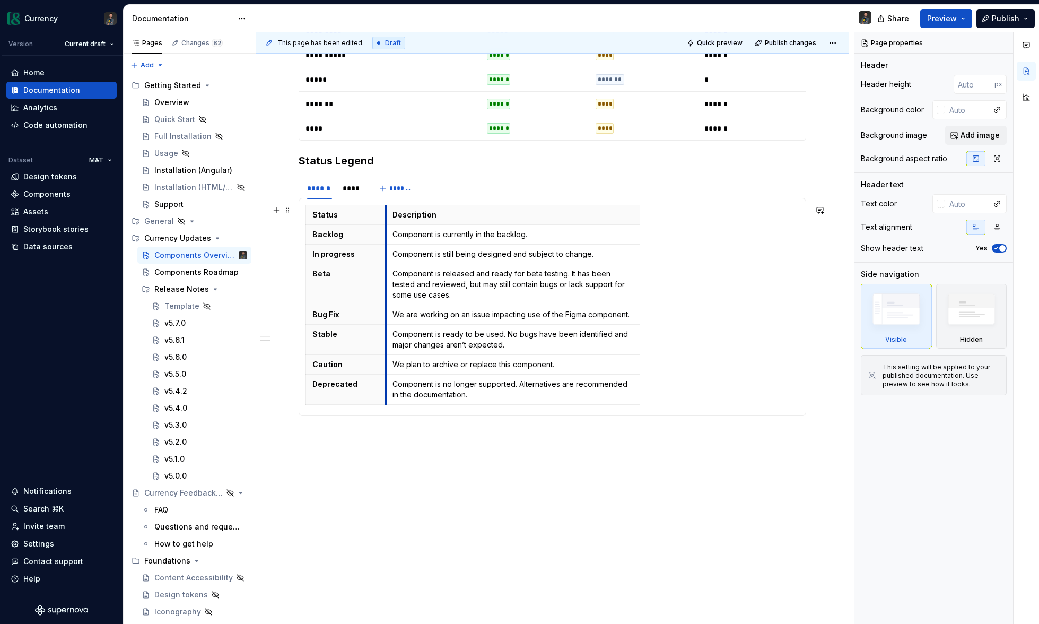
drag, startPoint x: 562, startPoint y: 312, endPoint x: 387, endPoint y: 300, distance: 174.9
click at [387, 300] on tbody "Status Description Backlog Component is currently in the backlog. In progress C…" at bounding box center [473, 304] width 334 height 199
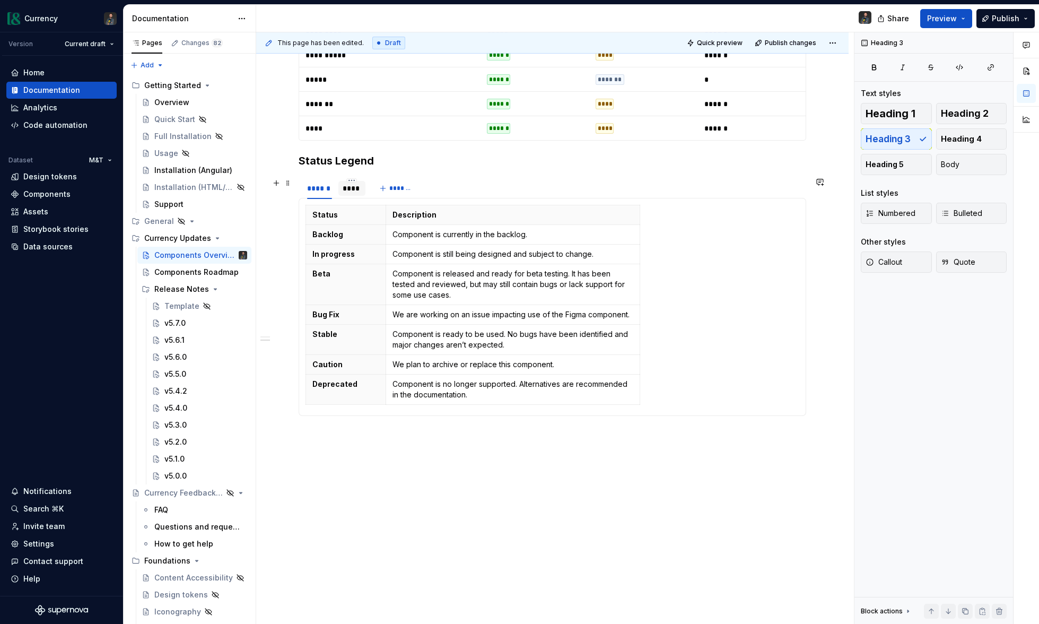
click at [349, 188] on div "****" at bounding box center [352, 188] width 19 height 11
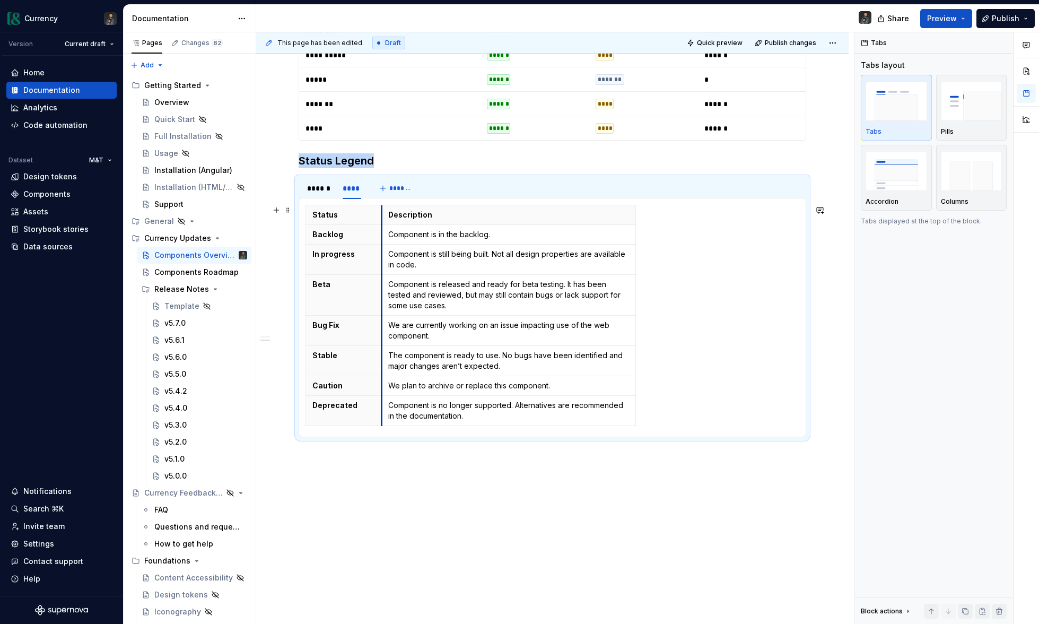
drag, startPoint x: 562, startPoint y: 290, endPoint x: 383, endPoint y: 288, distance: 178.7
click at [383, 288] on td "Component is released and ready for beta testing. It has been tested and review…" at bounding box center [508, 295] width 254 height 41
click at [722, 39] on span "Quick preview" at bounding box center [720, 43] width 46 height 8
click at [842, 41] on html "Currency Version Current draft Home Documentation Analytics Code automation Dat…" at bounding box center [519, 312] width 1039 height 624
click at [807, 60] on div "Open preview" at bounding box center [803, 63] width 69 height 11
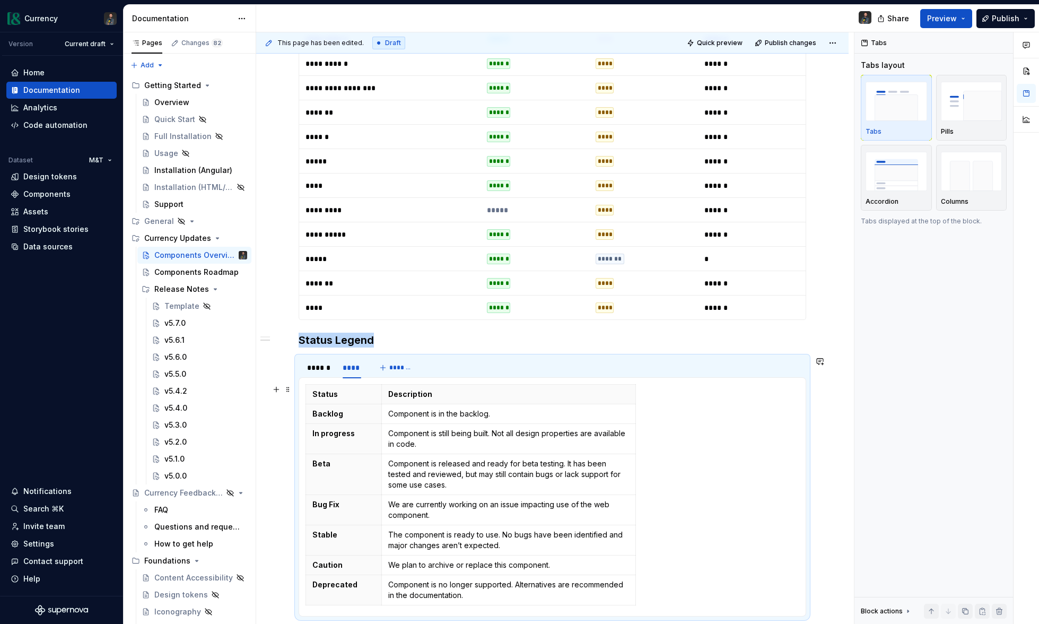
scroll to position [1144, 0]
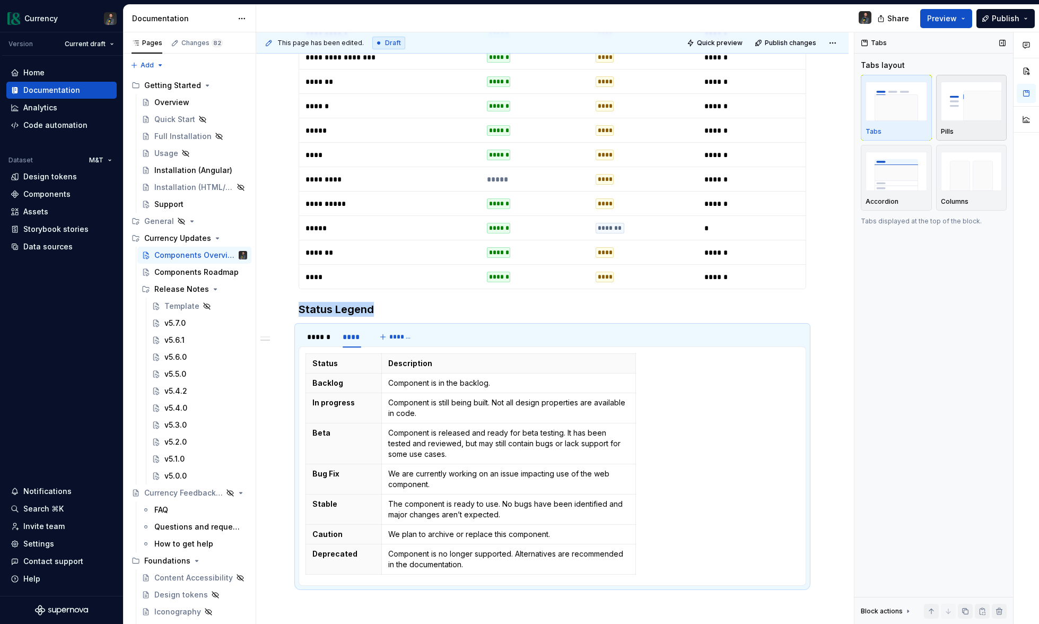
click at [979, 105] on img "button" at bounding box center [972, 101] width 62 height 39
click at [729, 41] on span "Quick preview" at bounding box center [720, 43] width 46 height 8
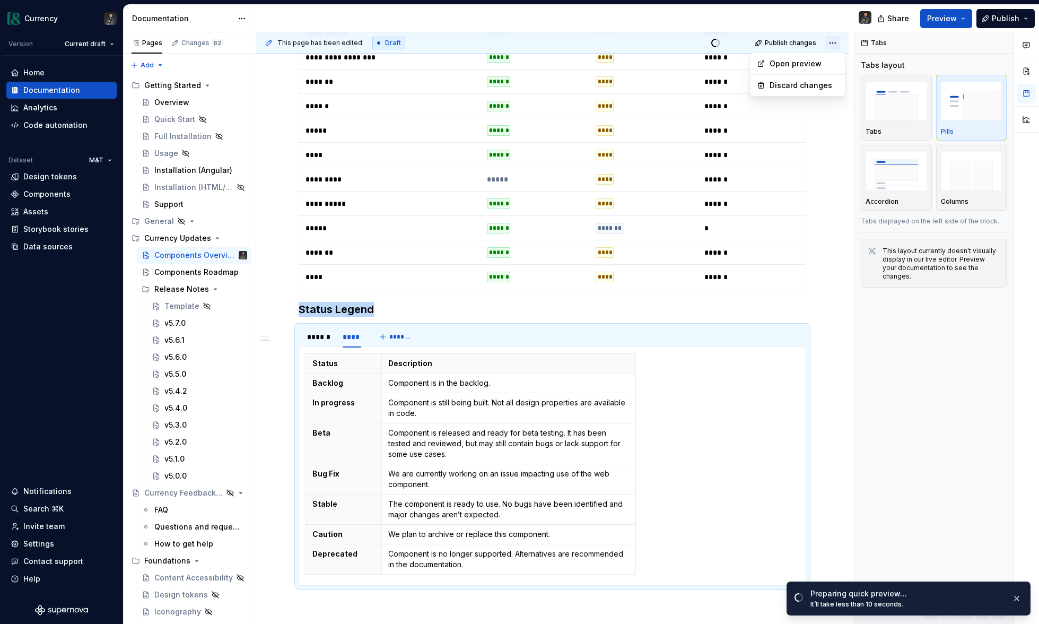
click at [840, 42] on html "Currency Version Current draft Home Documentation Analytics Code automation Dat…" at bounding box center [519, 312] width 1039 height 624
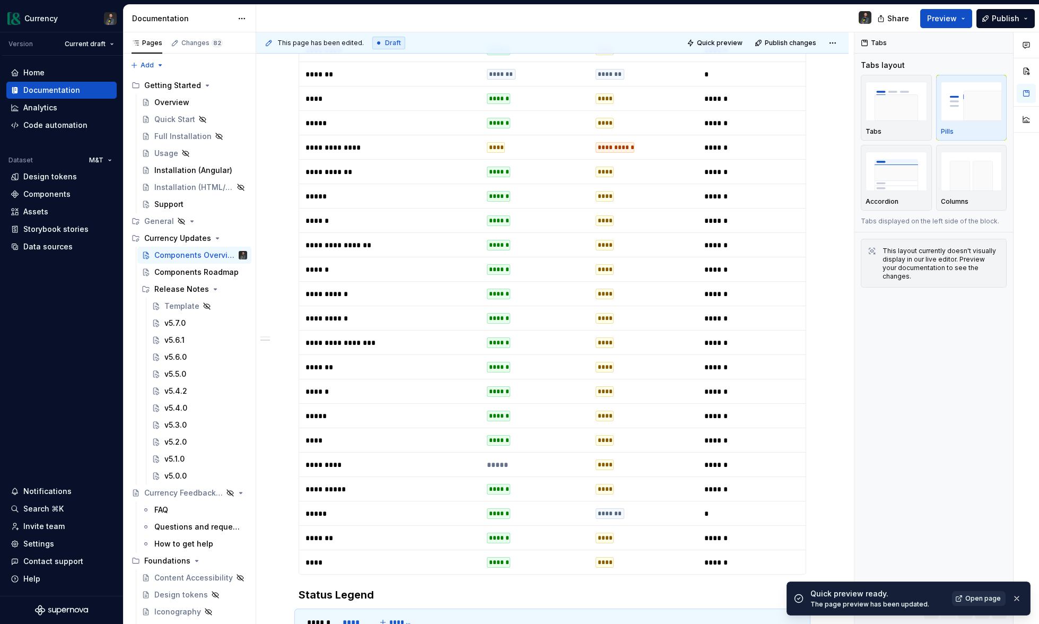
click at [986, 597] on span "Open page" at bounding box center [983, 598] width 36 height 8
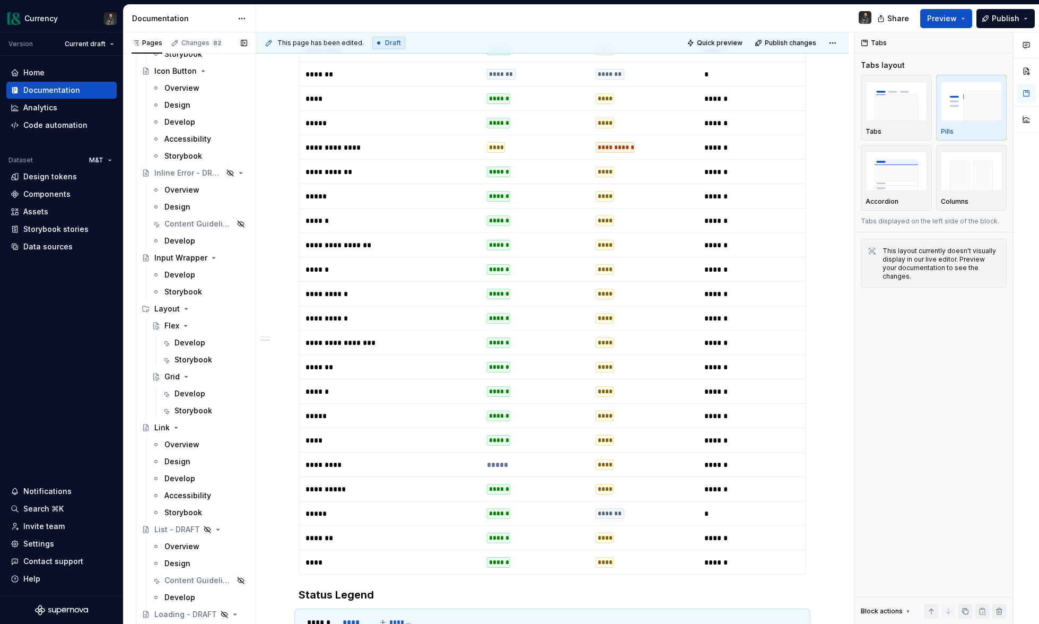
scroll to position [2464, 0]
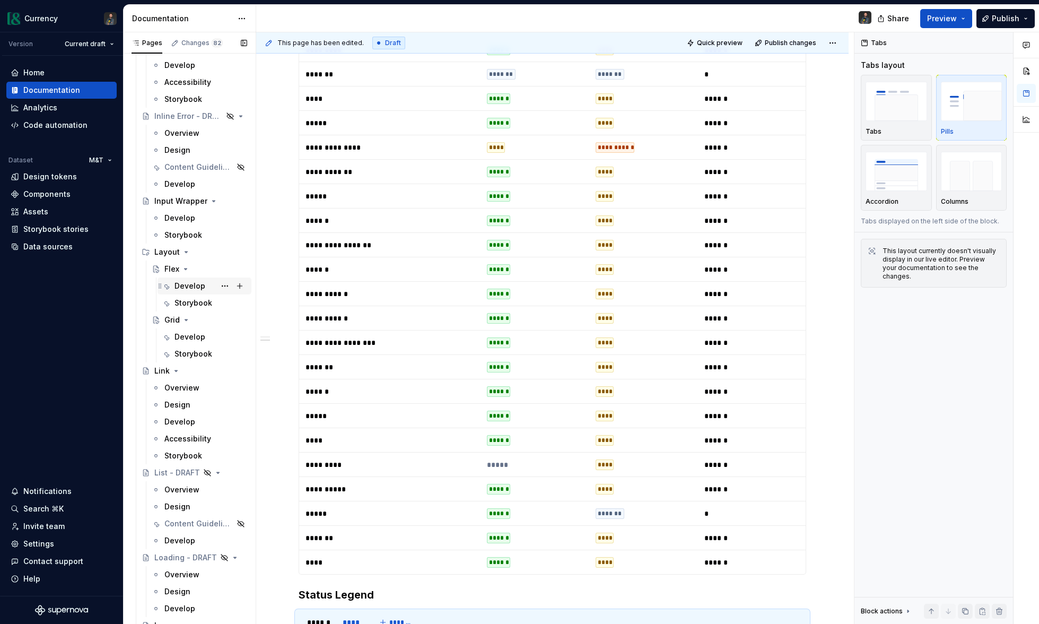
click at [199, 281] on div "Develop" at bounding box center [189, 286] width 31 height 11
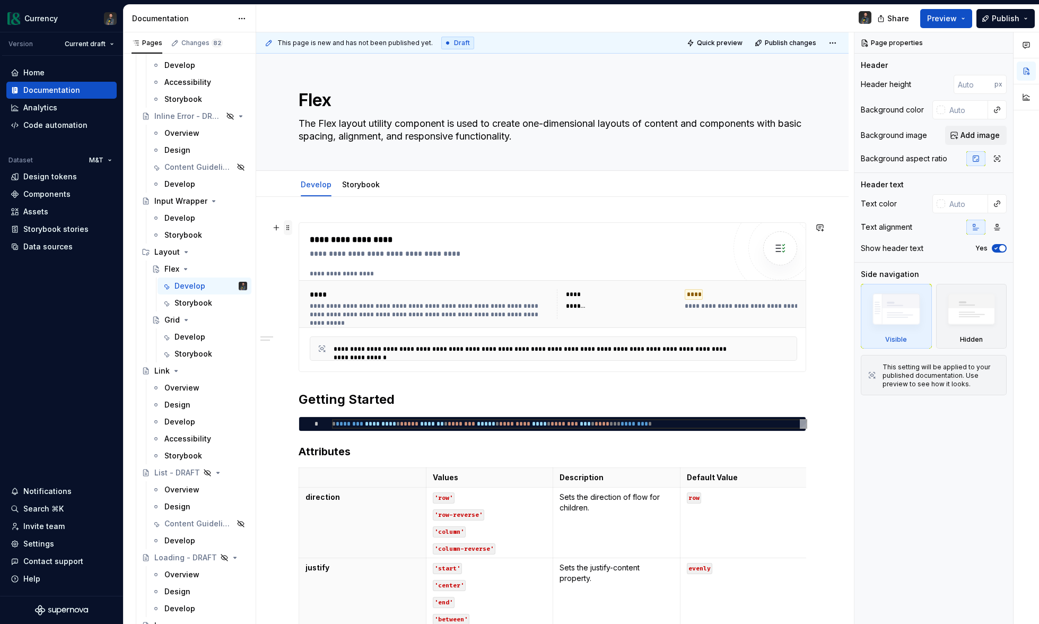
click at [292, 228] on span at bounding box center [288, 227] width 8 height 15
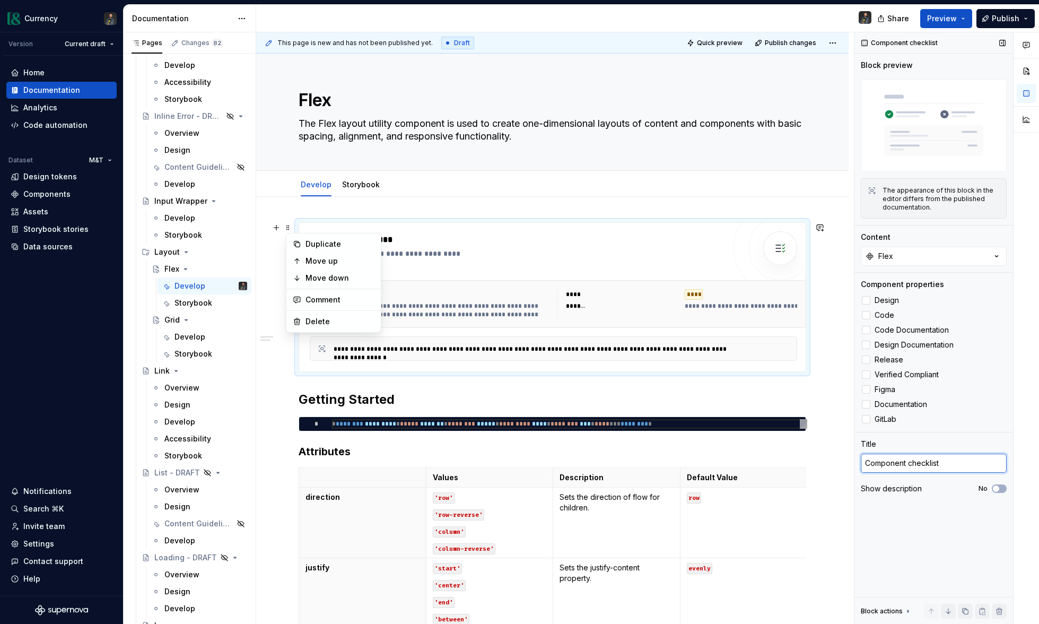
click at [958, 468] on textarea "Component checklist" at bounding box center [934, 462] width 146 height 19
type textarea "*"
click at [958, 468] on textarea "Component checklist" at bounding box center [934, 462] width 146 height 19
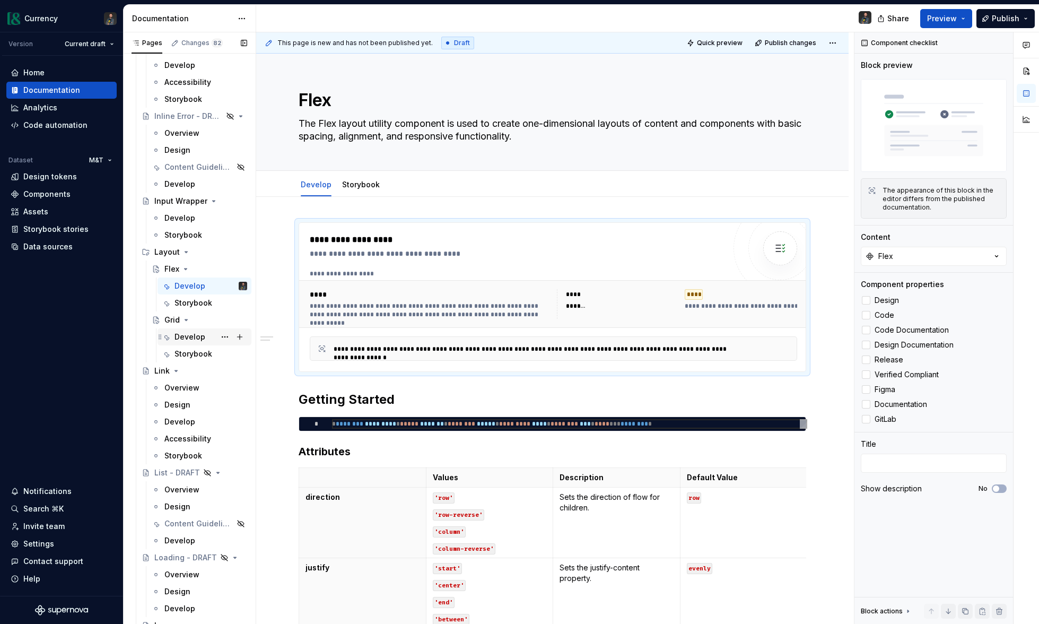
click at [199, 339] on div "Develop" at bounding box center [189, 336] width 31 height 11
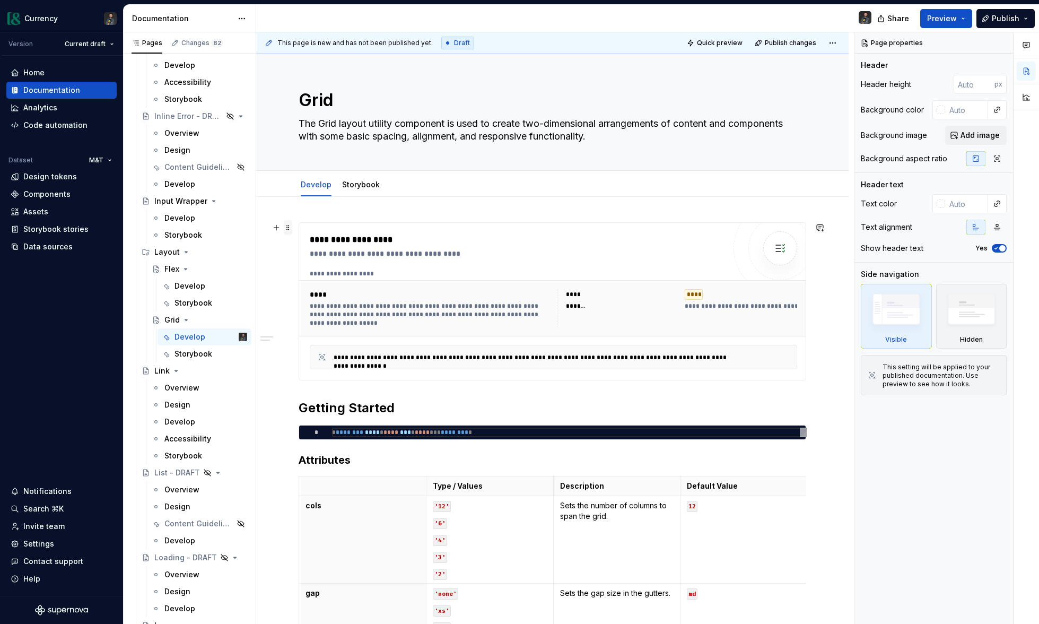
click at [290, 225] on span at bounding box center [288, 227] width 8 height 15
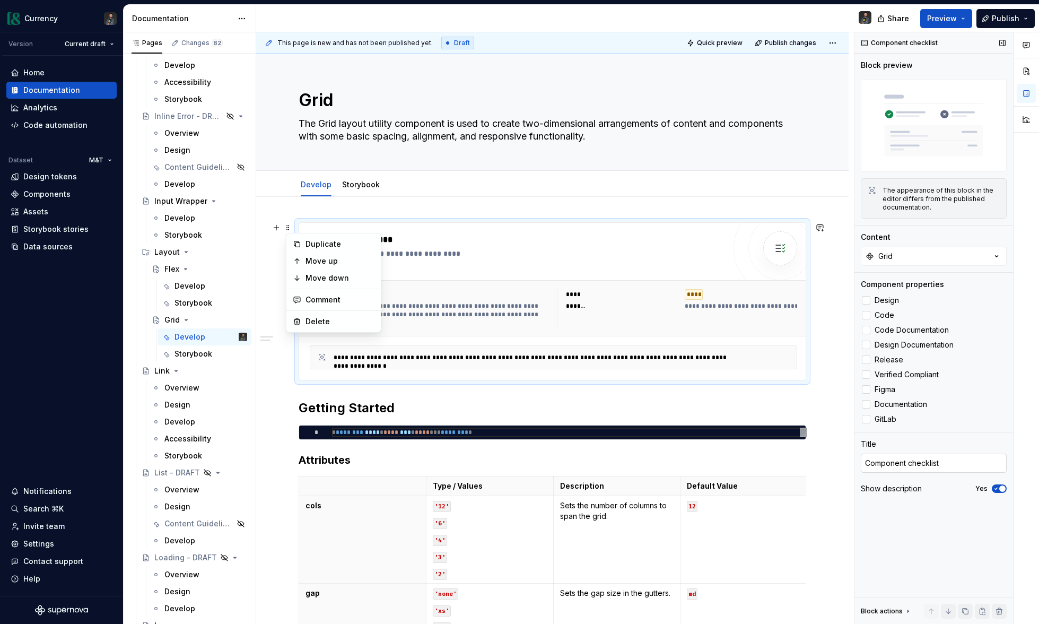
type textarea "*"
click at [934, 457] on textarea "Component checklist" at bounding box center [934, 462] width 146 height 19
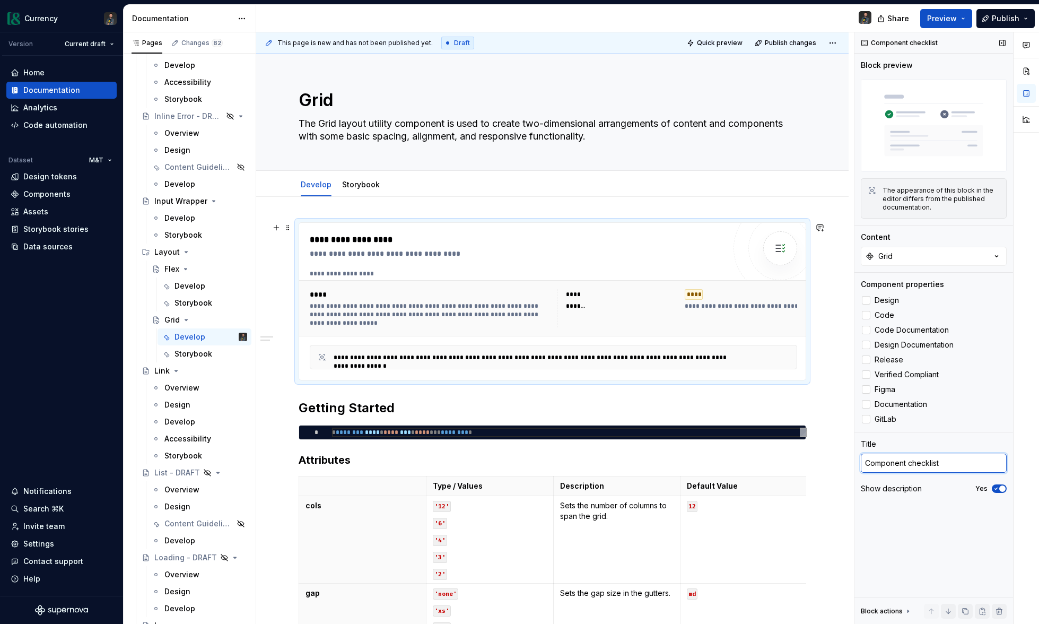
click at [934, 457] on textarea "Component checklist" at bounding box center [934, 462] width 146 height 19
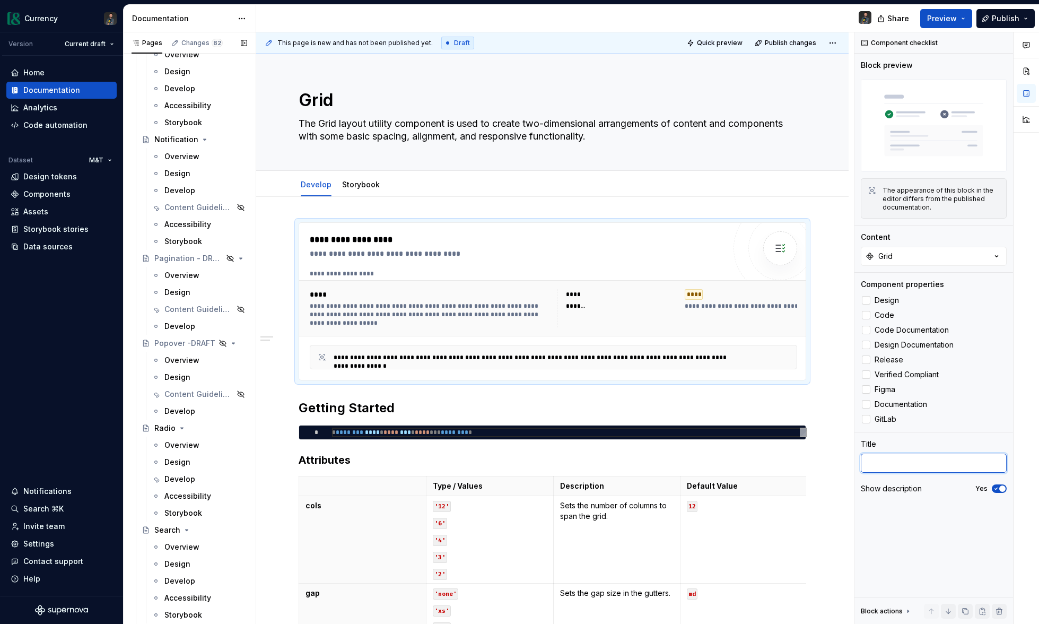
scroll to position [3280, 0]
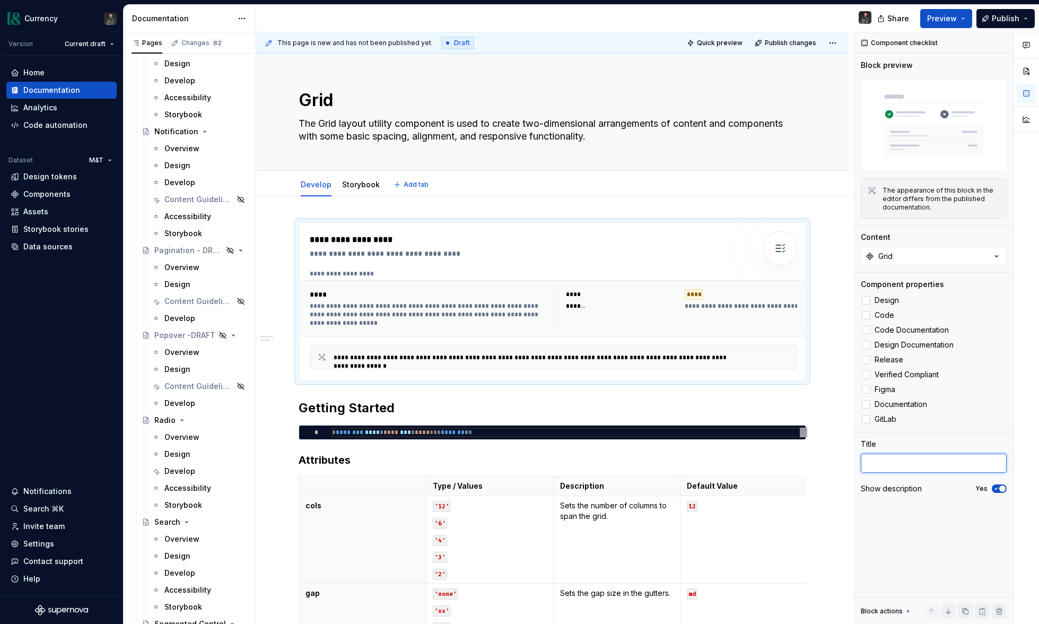
type textarea "*"
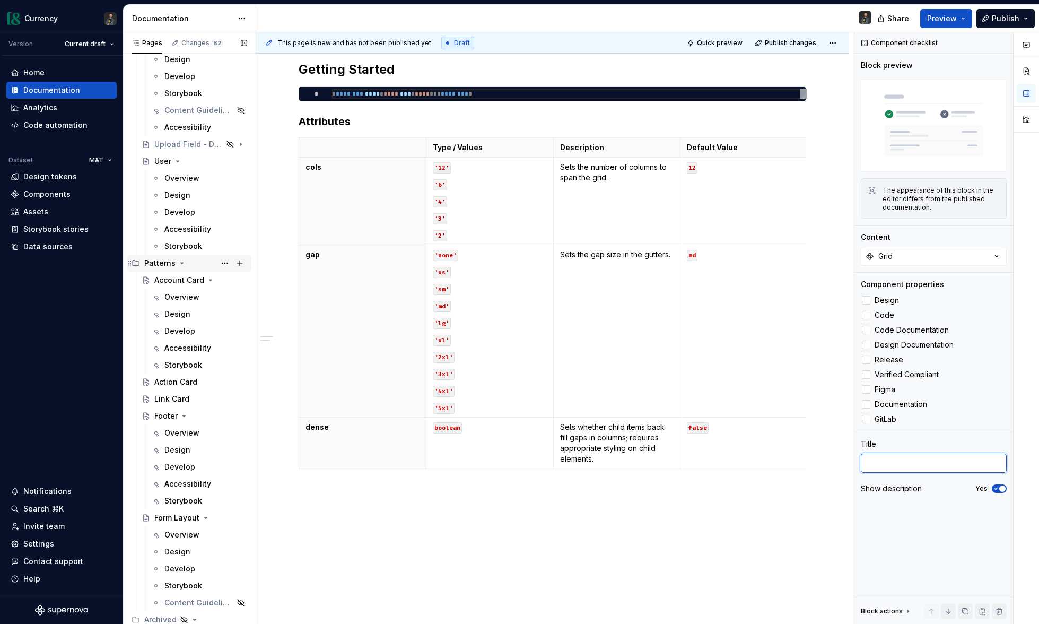
scroll to position [5073, 0]
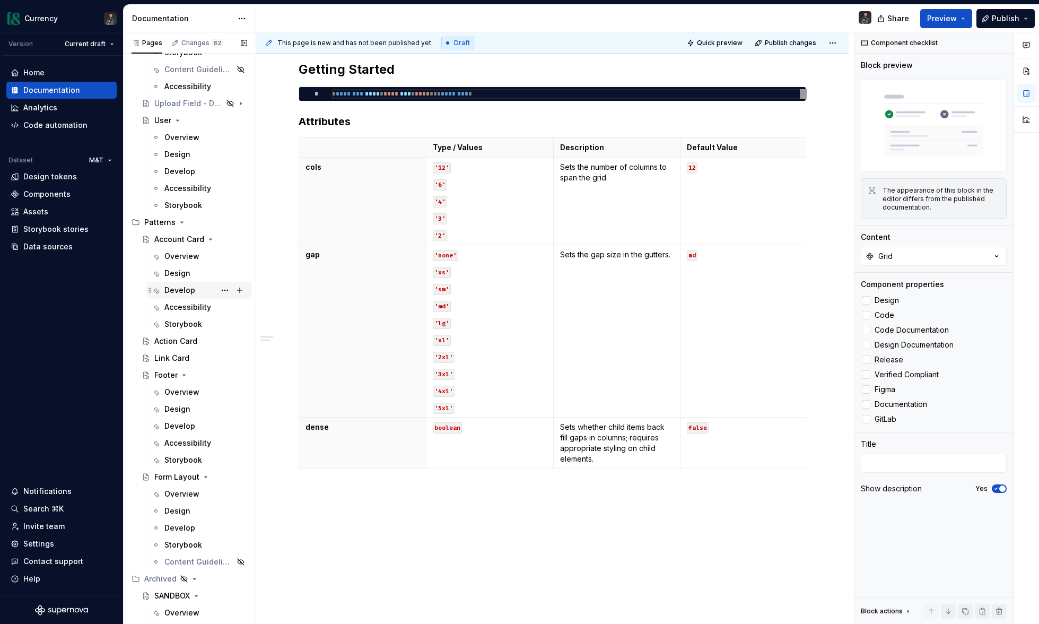
click at [183, 288] on div "Develop" at bounding box center [179, 290] width 31 height 11
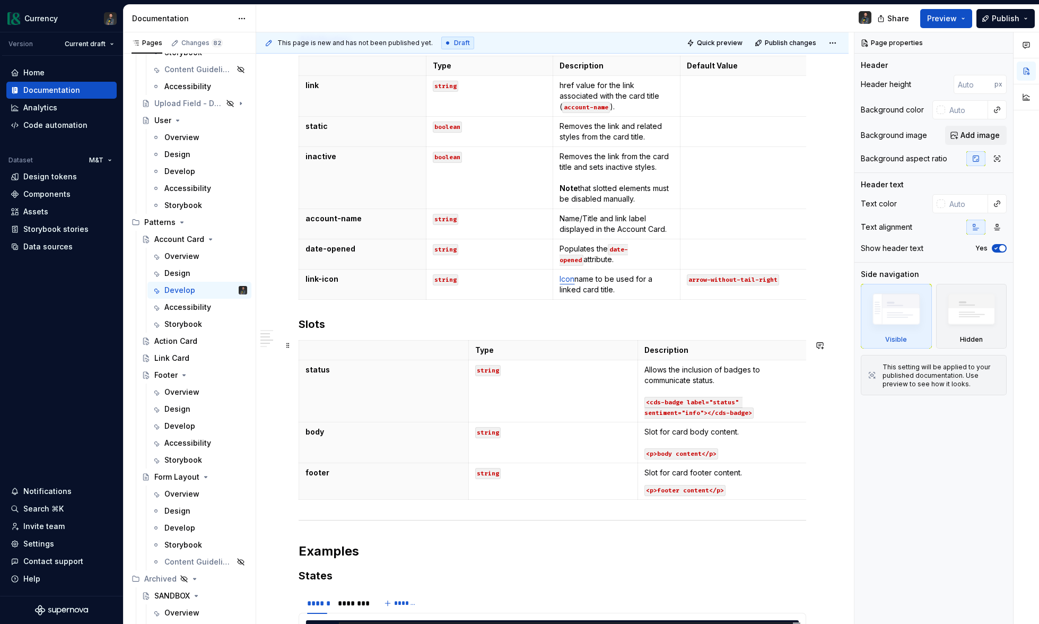
scroll to position [393, 0]
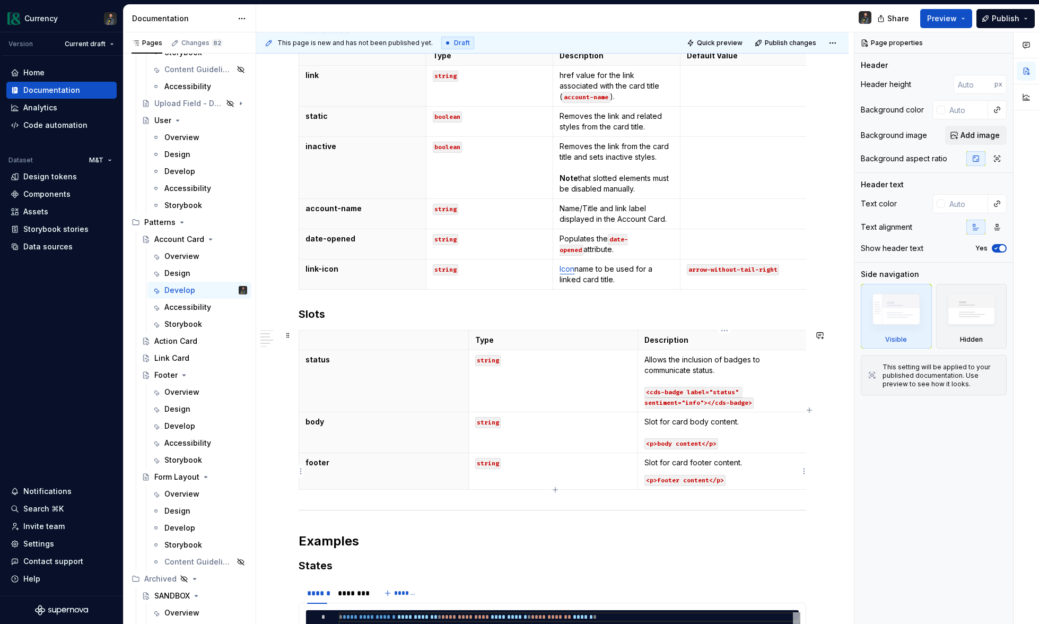
click at [751, 459] on p "Slot for card footer content." at bounding box center [722, 462] width 156 height 11
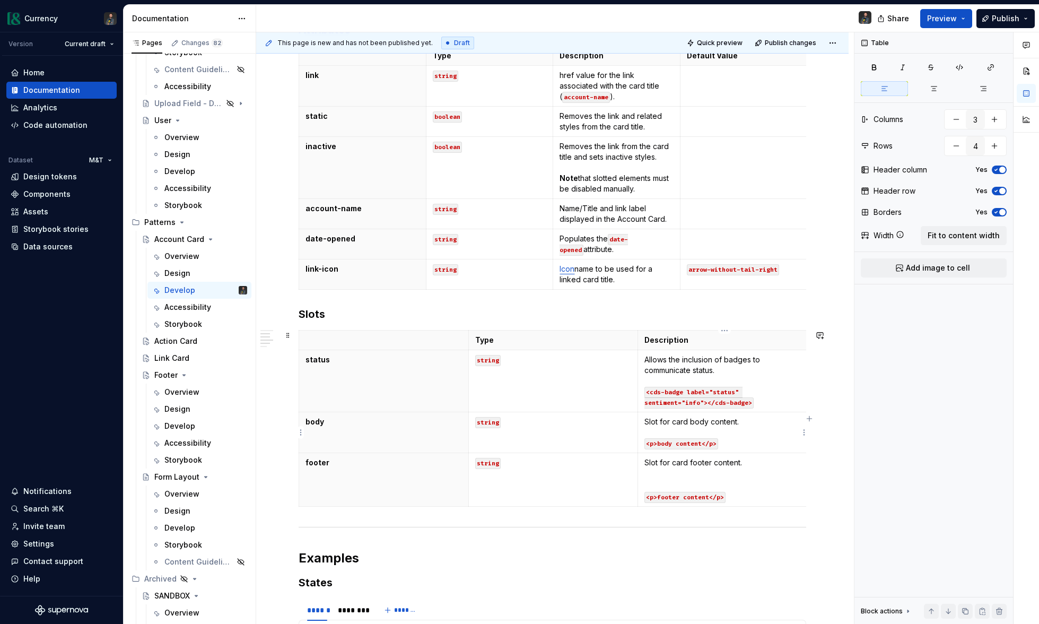
click at [751, 423] on p "Slot for card body content. <p>body content</p>" at bounding box center [722, 432] width 156 height 32
click at [753, 422] on p "Slot for card body content. <p>body content</p>" at bounding box center [722, 432] width 156 height 32
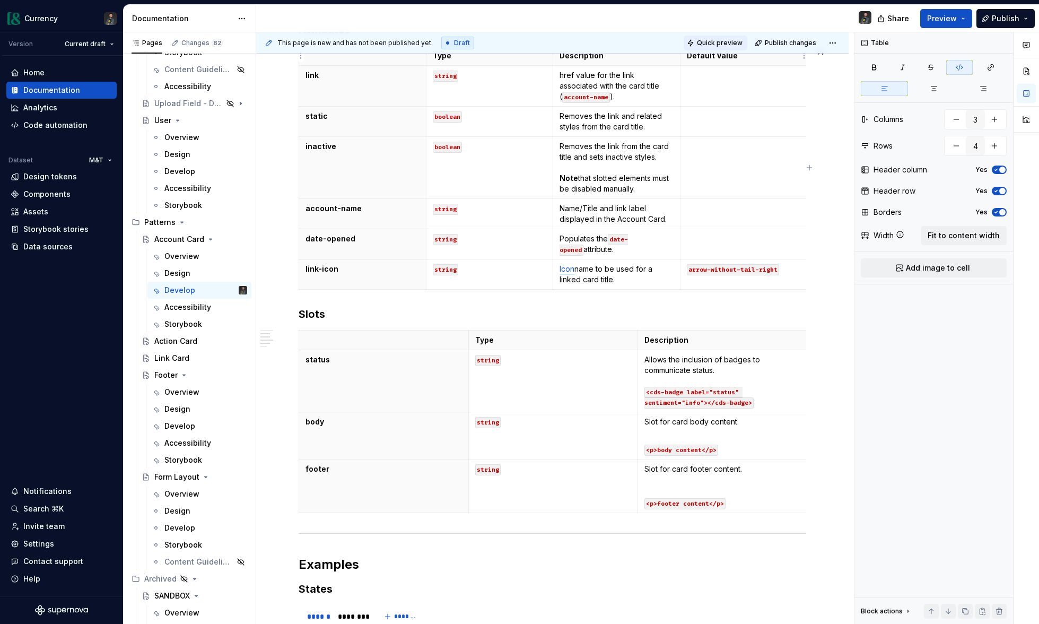
click at [733, 42] on span "Quick preview" at bounding box center [720, 43] width 46 height 8
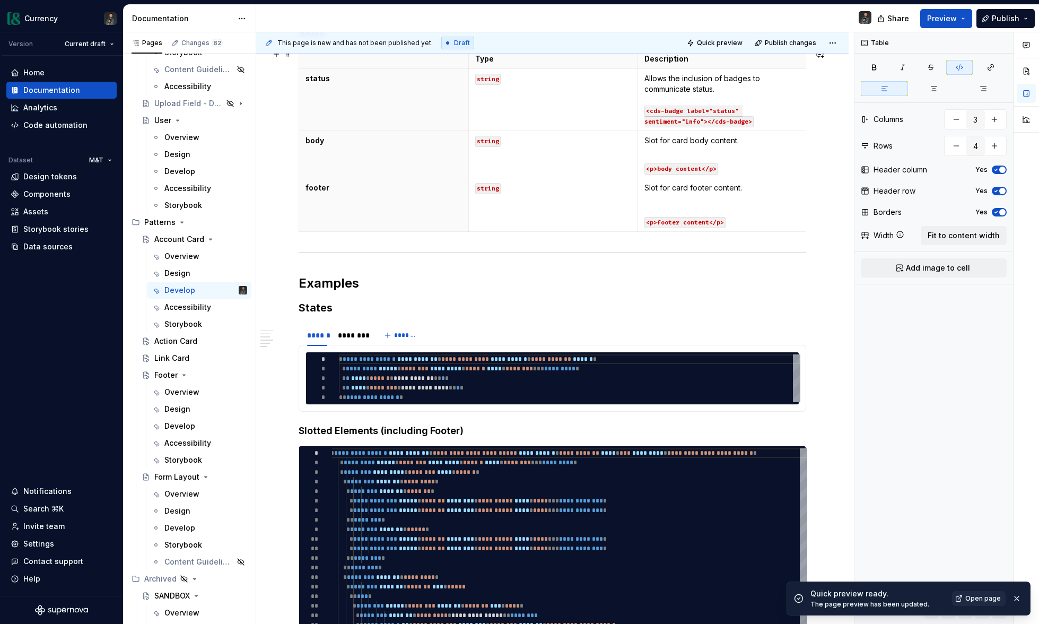
scroll to position [673, 0]
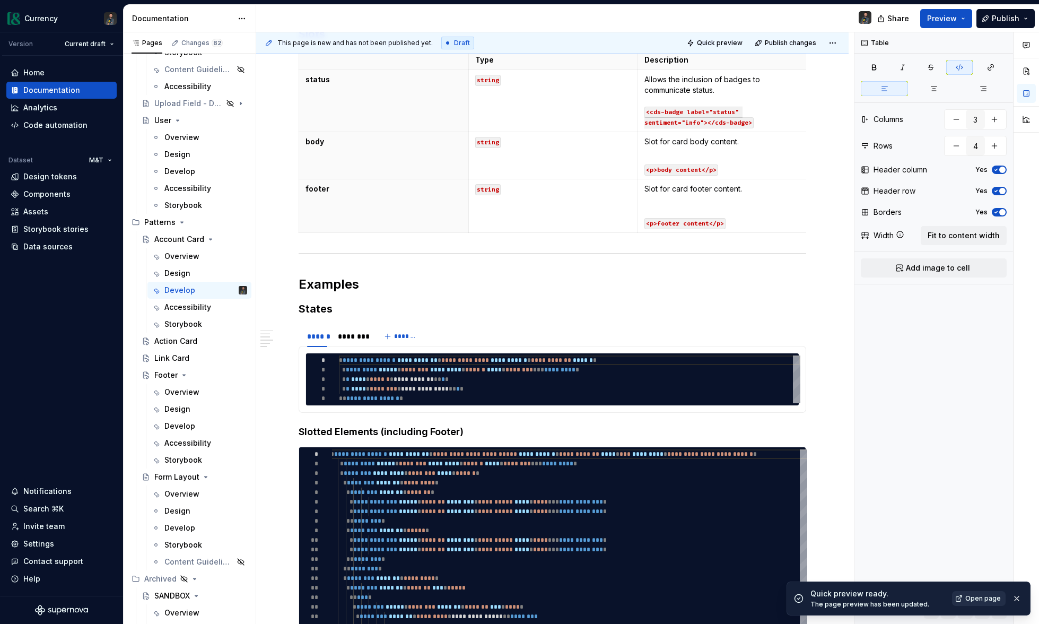
click at [983, 601] on span "Open page" at bounding box center [983, 598] width 36 height 8
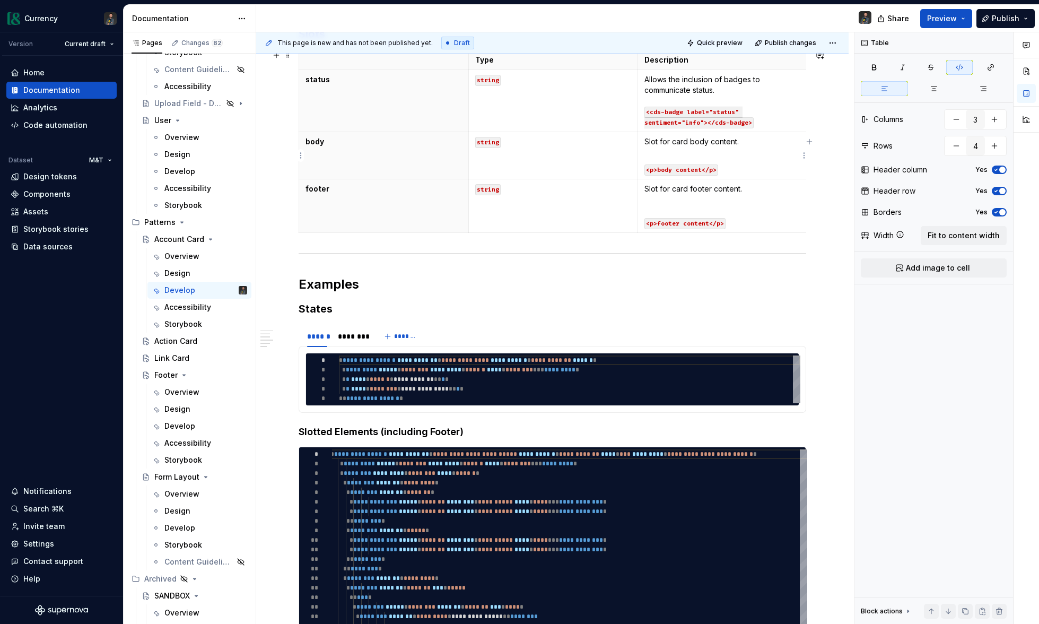
click at [740, 150] on p "Slot for card body content." at bounding box center [722, 146] width 156 height 21
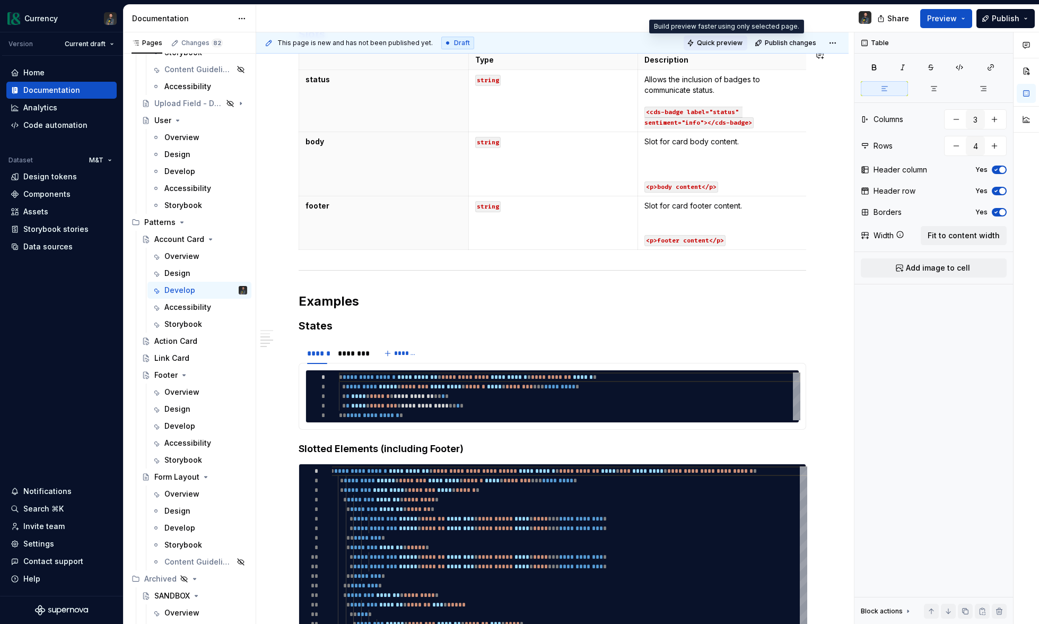
click at [703, 43] on button "Quick preview" at bounding box center [716, 43] width 64 height 15
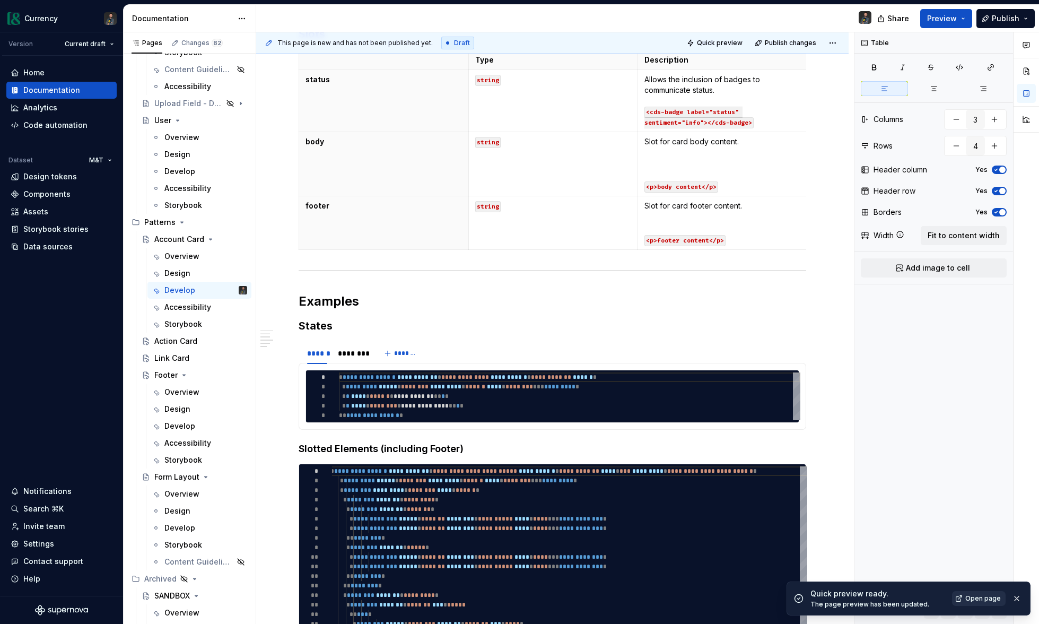
click at [992, 595] on span "Open page" at bounding box center [983, 598] width 36 height 8
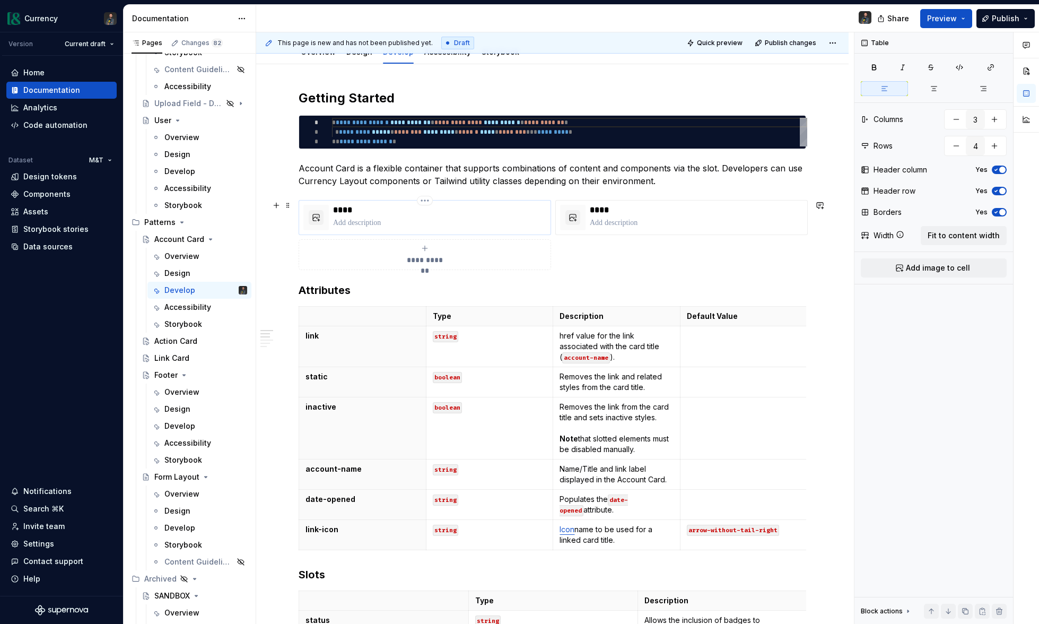
scroll to position [135, 0]
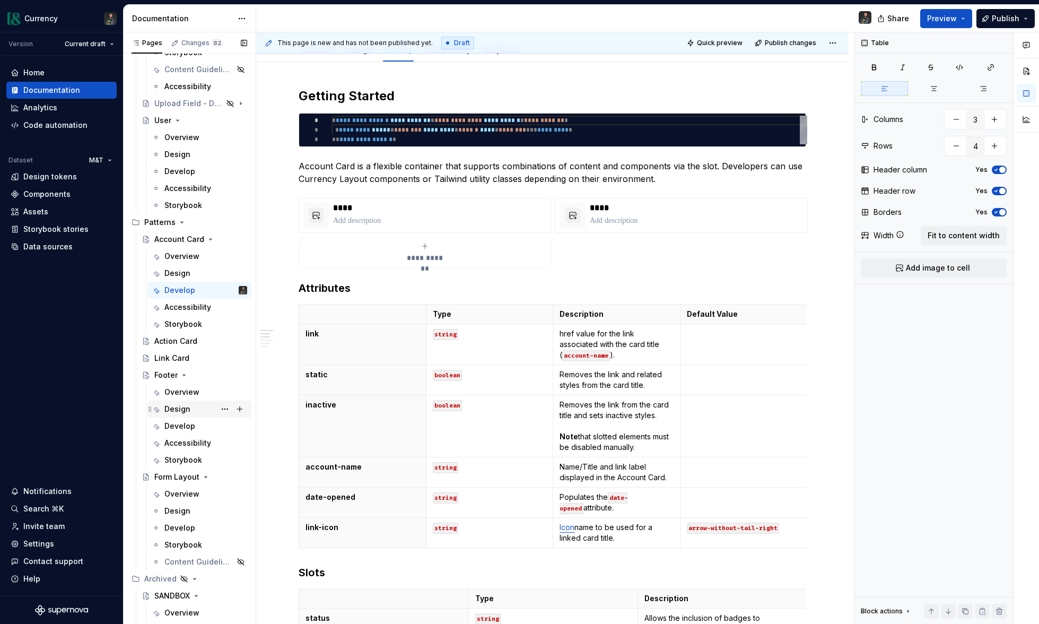
click at [180, 409] on div "Design" at bounding box center [177, 409] width 26 height 11
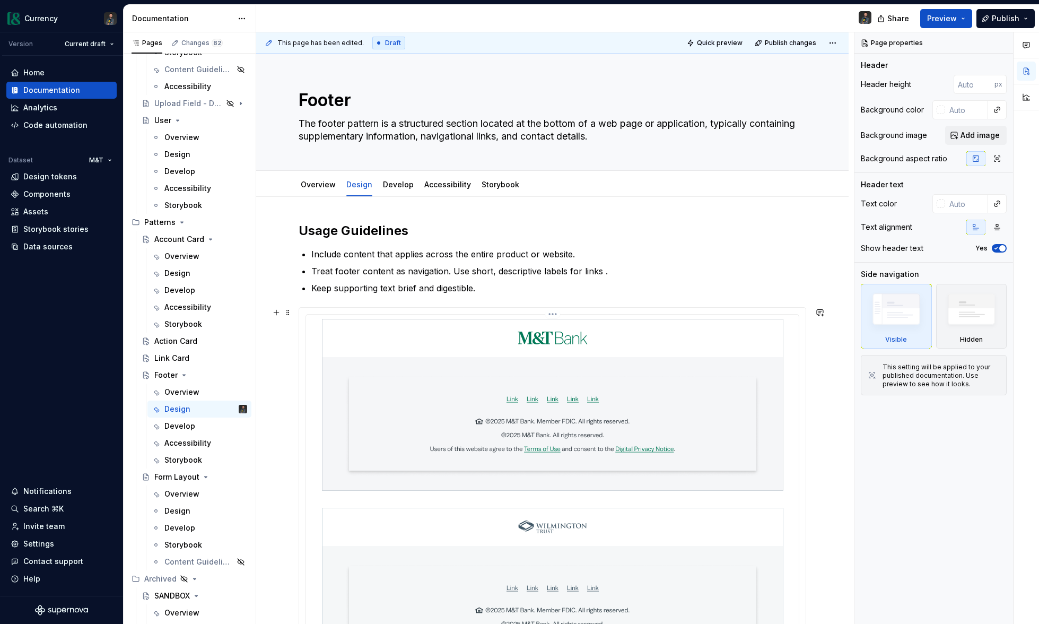
click at [664, 382] on img at bounding box center [552, 499] width 461 height 361
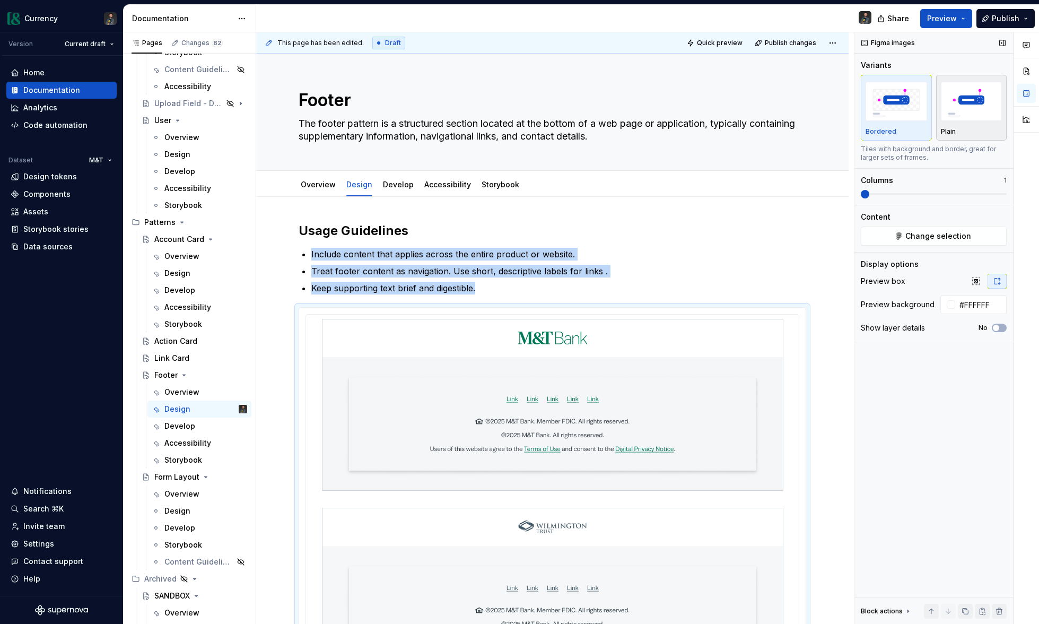
click at [962, 112] on img "button" at bounding box center [972, 101] width 62 height 39
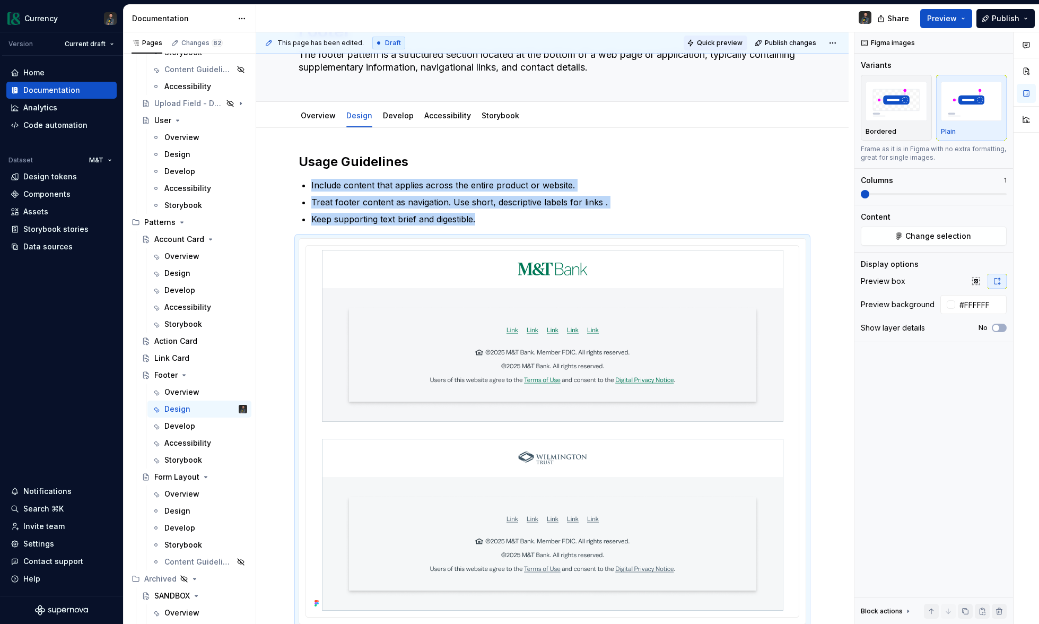
click at [727, 43] on span "Quick preview" at bounding box center [720, 43] width 46 height 8
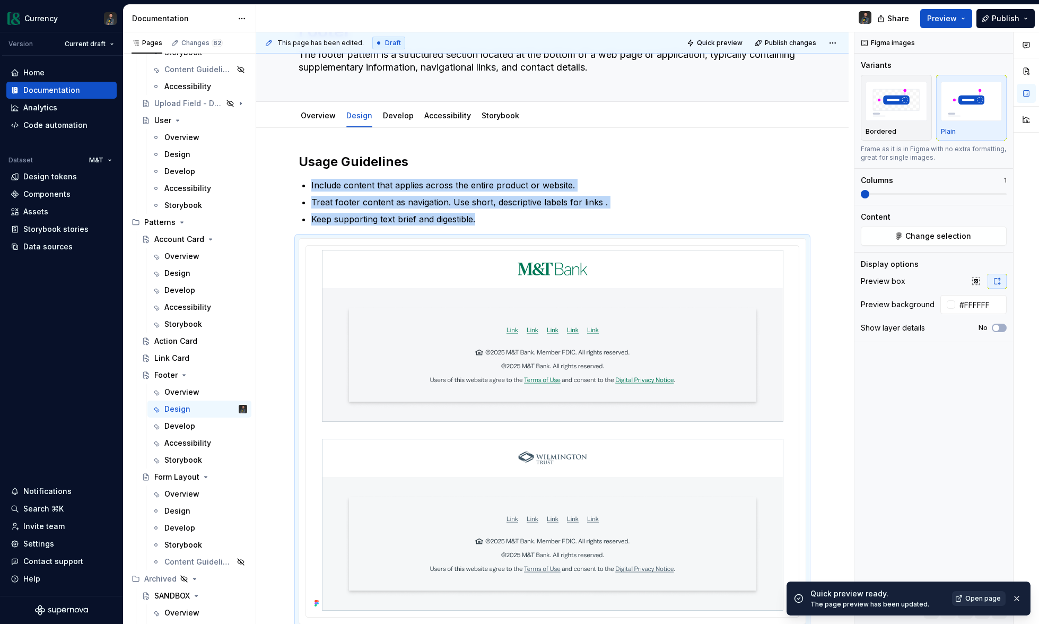
click at [992, 598] on span "Open page" at bounding box center [983, 598] width 36 height 8
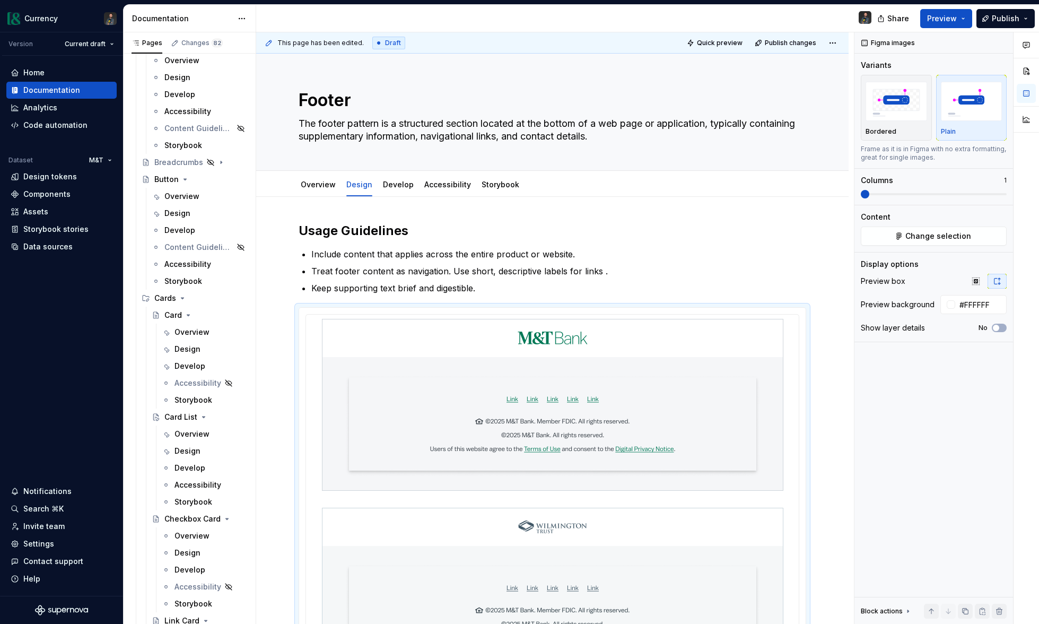
scroll to position [889, 0]
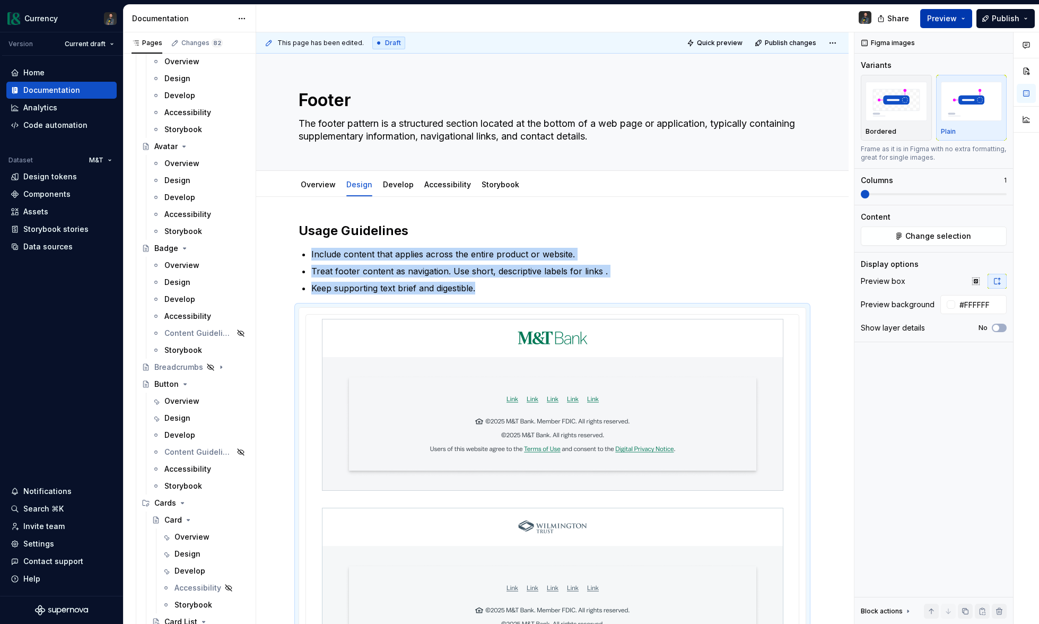
click at [958, 19] on button "Preview" at bounding box center [946, 18] width 52 height 19
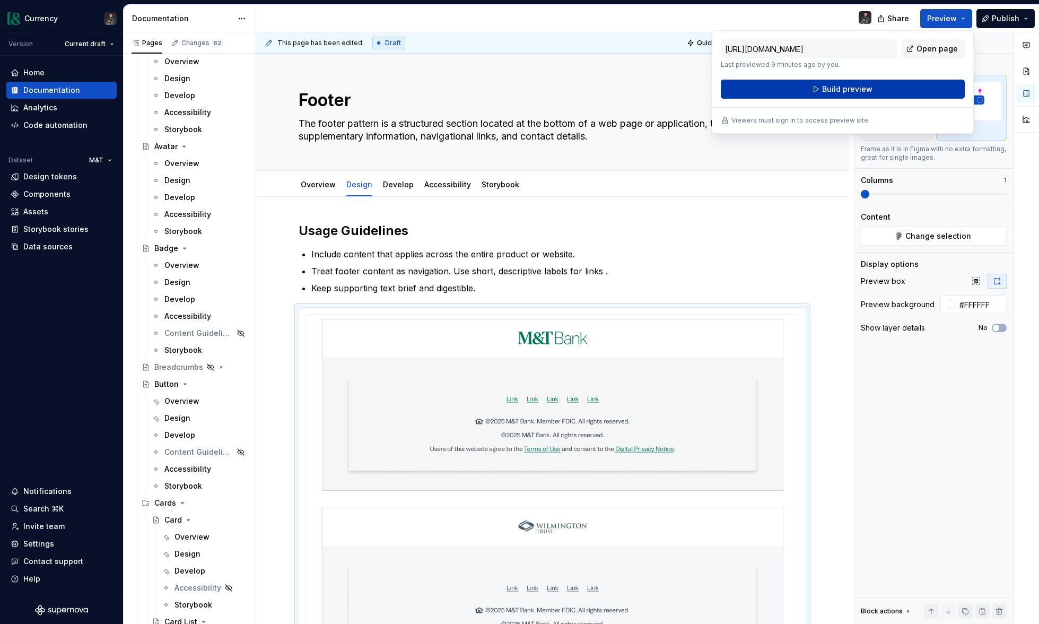
click at [822, 91] on span "Build preview" at bounding box center [847, 89] width 50 height 11
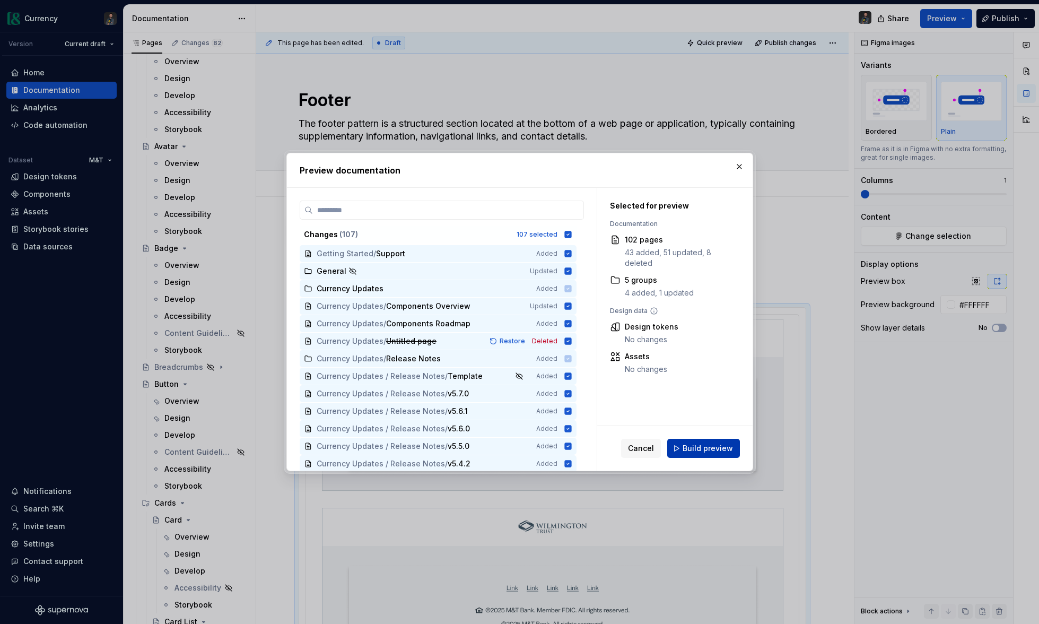
click at [704, 449] on span "Build preview" at bounding box center [707, 448] width 50 height 11
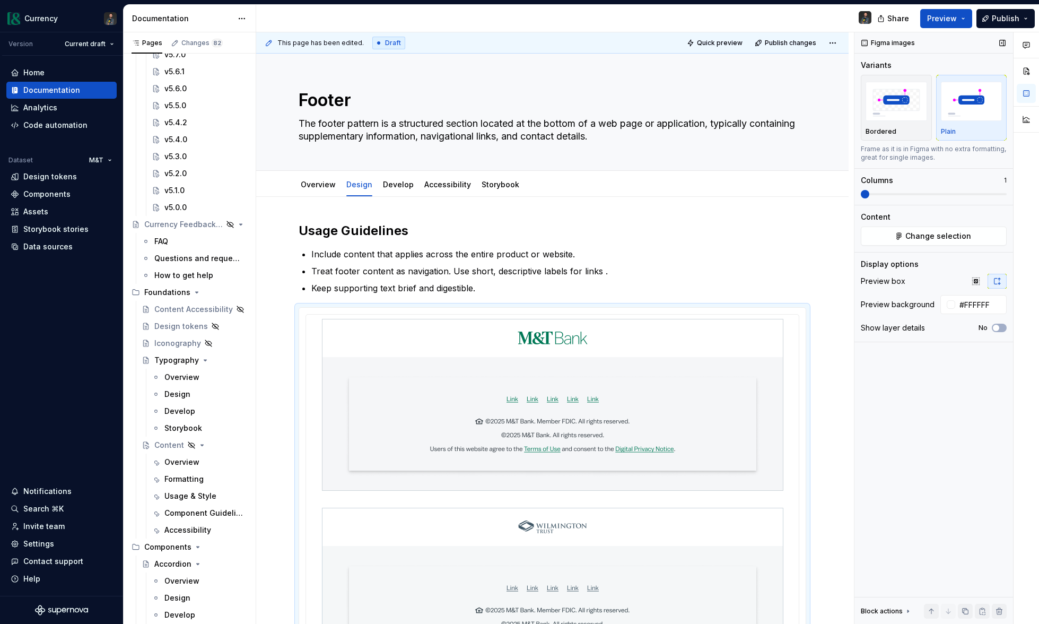
scroll to position [0, 0]
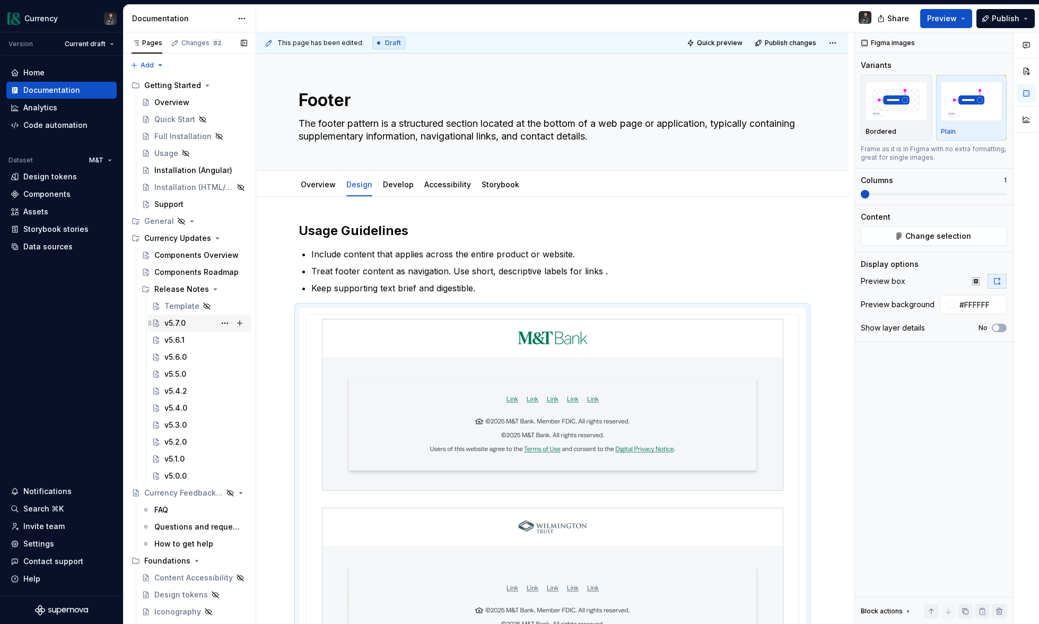
click at [178, 321] on div "v5.7.0" at bounding box center [174, 323] width 21 height 11
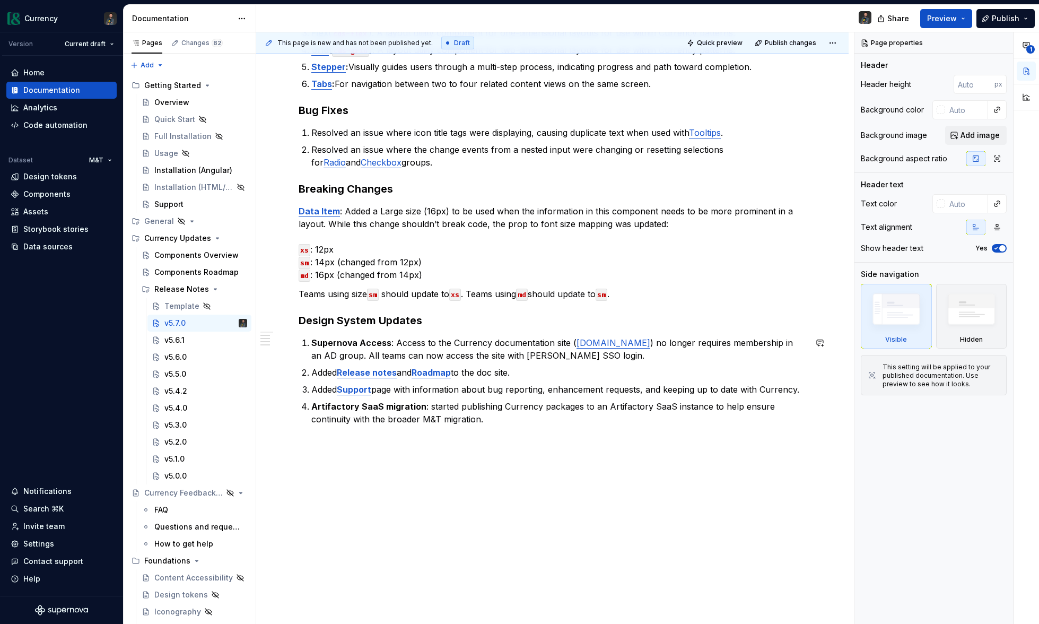
scroll to position [315, 0]
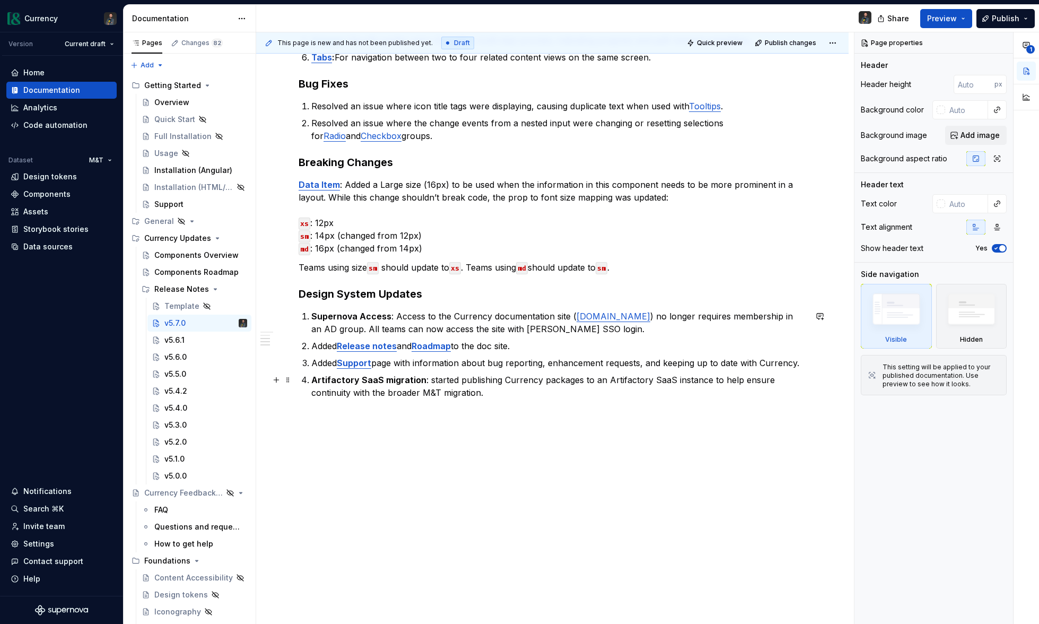
click at [484, 395] on p "Artifactory SaaS migration : started publishing Currency packages to an Artifac…" at bounding box center [558, 385] width 495 height 25
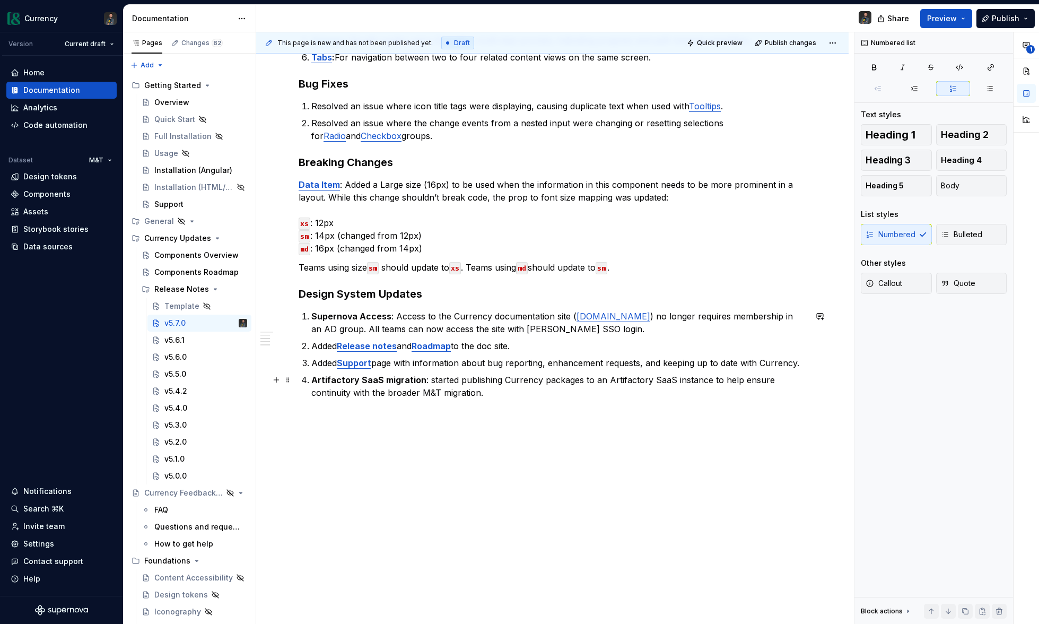
click at [370, 395] on p "Artifactory SaaS migration : started publishing Currency packages to an Artifac…" at bounding box center [558, 385] width 495 height 25
click at [511, 398] on p "Artifactory SaaS migration : started publishing Currency packages to an Artifac…" at bounding box center [558, 385] width 495 height 25
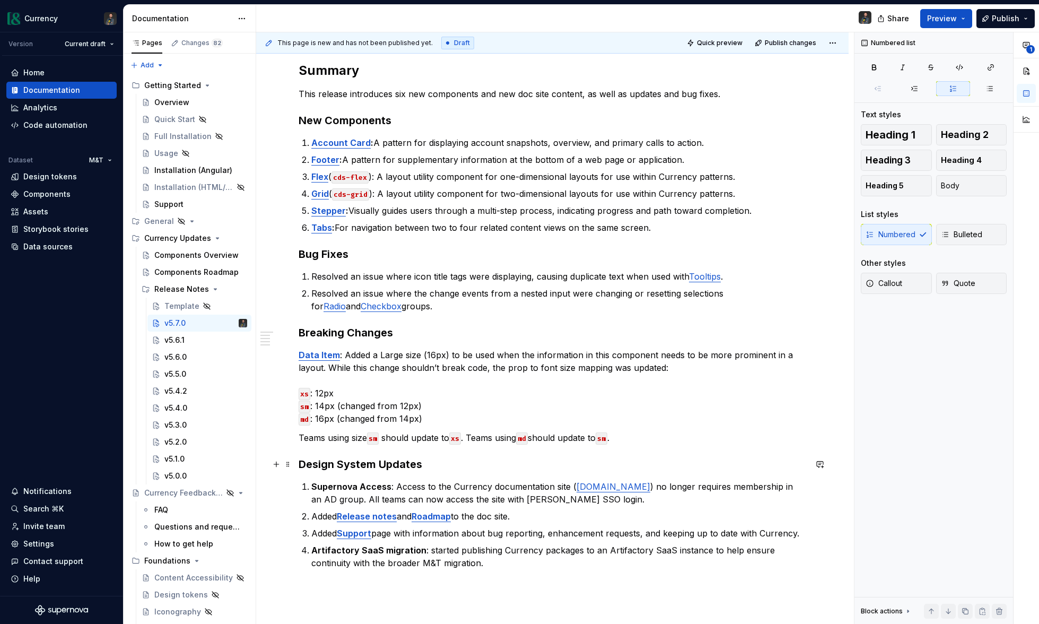
scroll to position [191, 0]
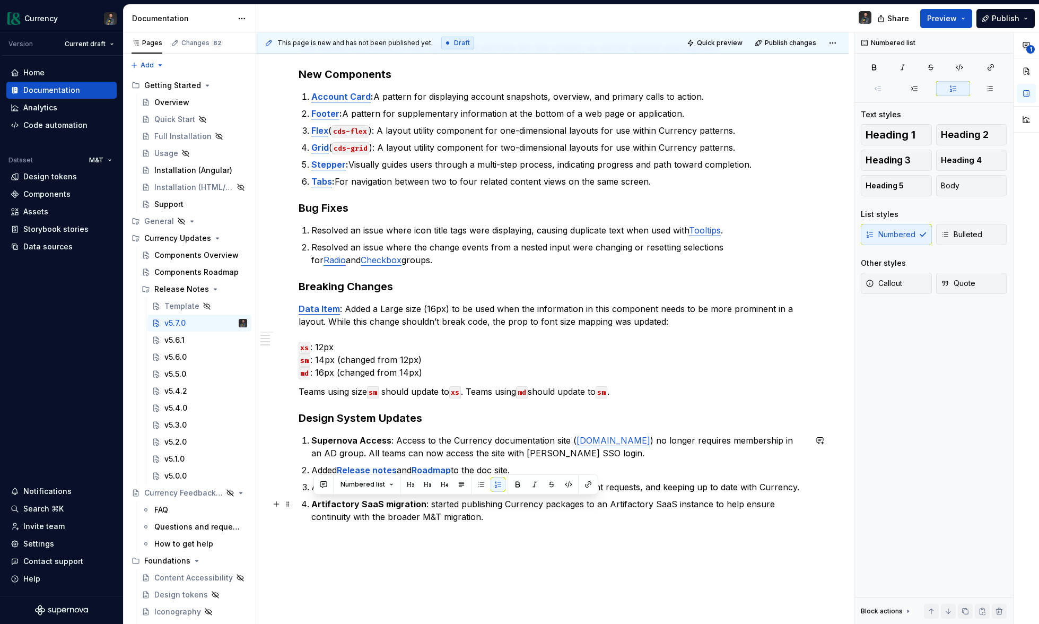
drag, startPoint x: 492, startPoint y: 514, endPoint x: 299, endPoint y: 506, distance: 193.2
click at [299, 506] on div "Summary This release introduces six new components and new doc site content, as…" at bounding box center [552, 369] width 592 height 758
copy p "Artifactory SaaS migration : started publishing Currency packages to an Artifac…"
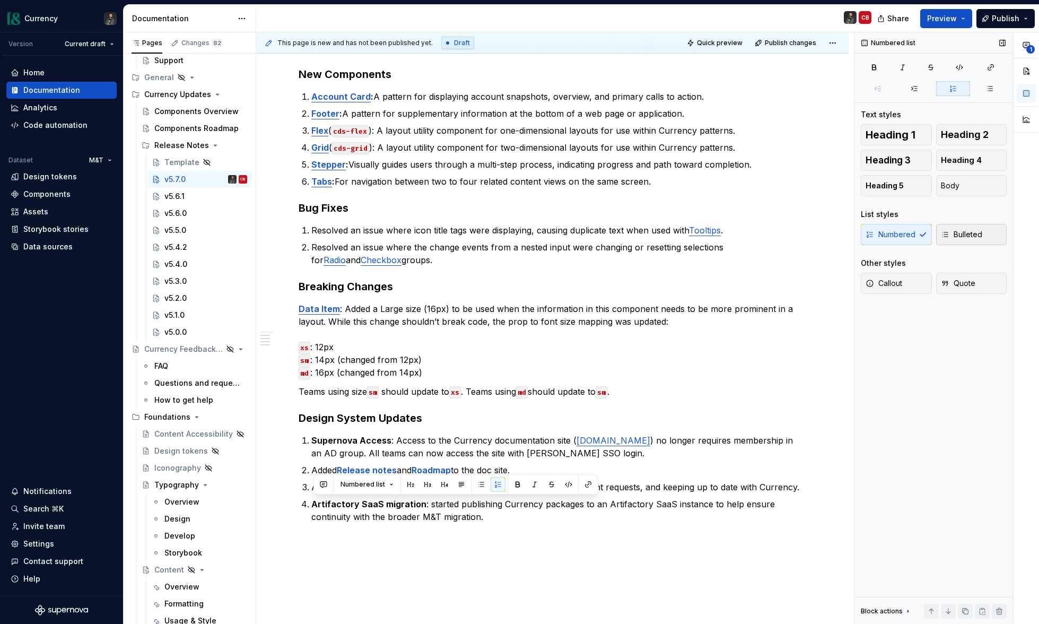
scroll to position [0, 0]
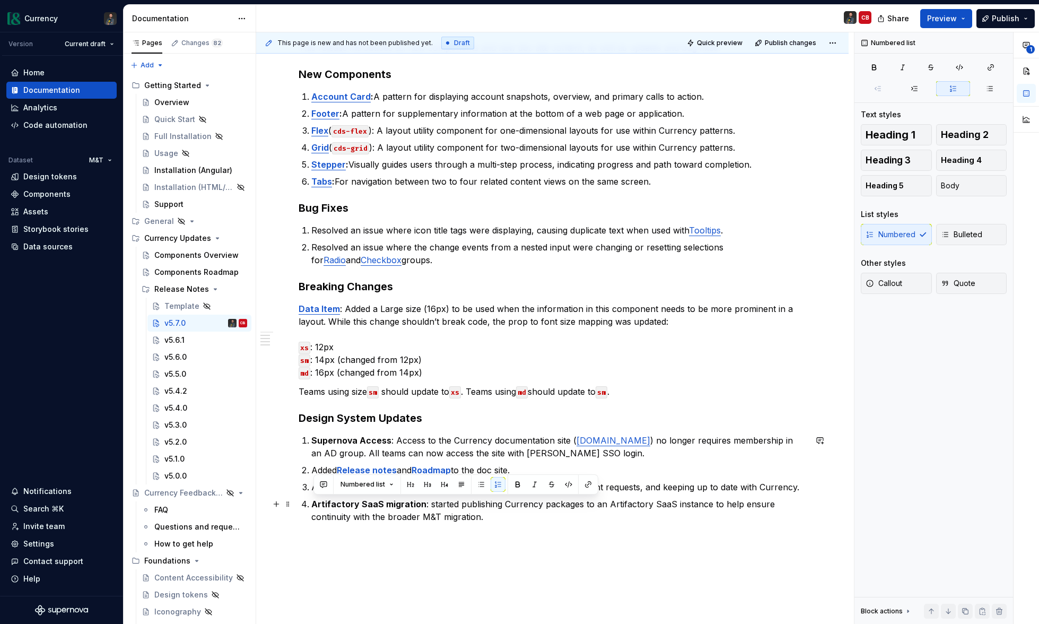
click at [494, 515] on p "Artifactory SaaS migration : started publishing Currency packages to an Artifac…" at bounding box center [558, 509] width 495 height 25
type textarea "*"
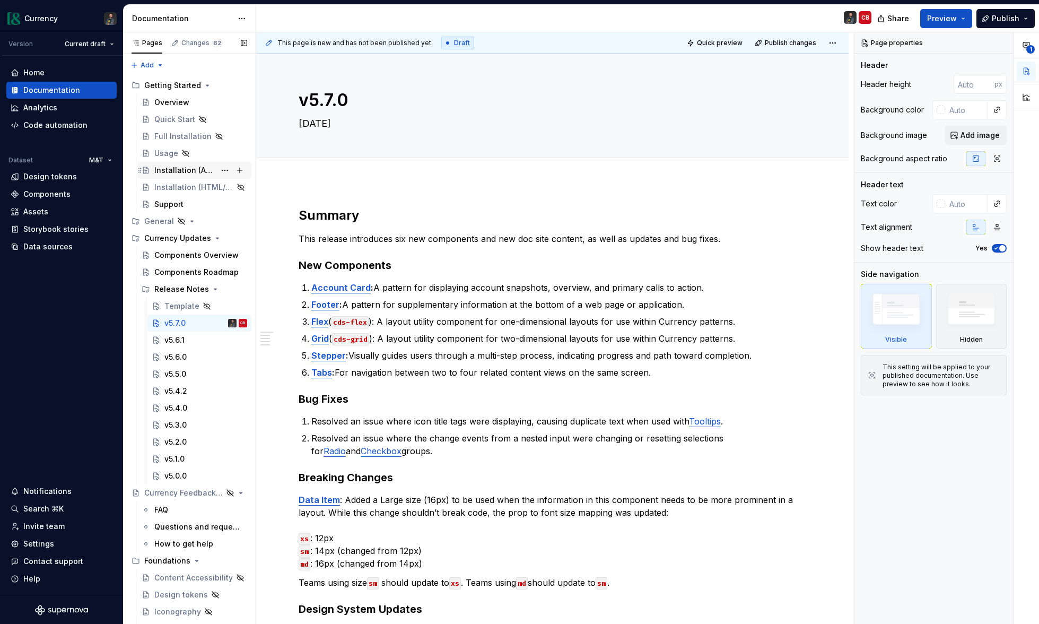
click at [186, 171] on div "Installation (Angular)" at bounding box center [184, 170] width 61 height 11
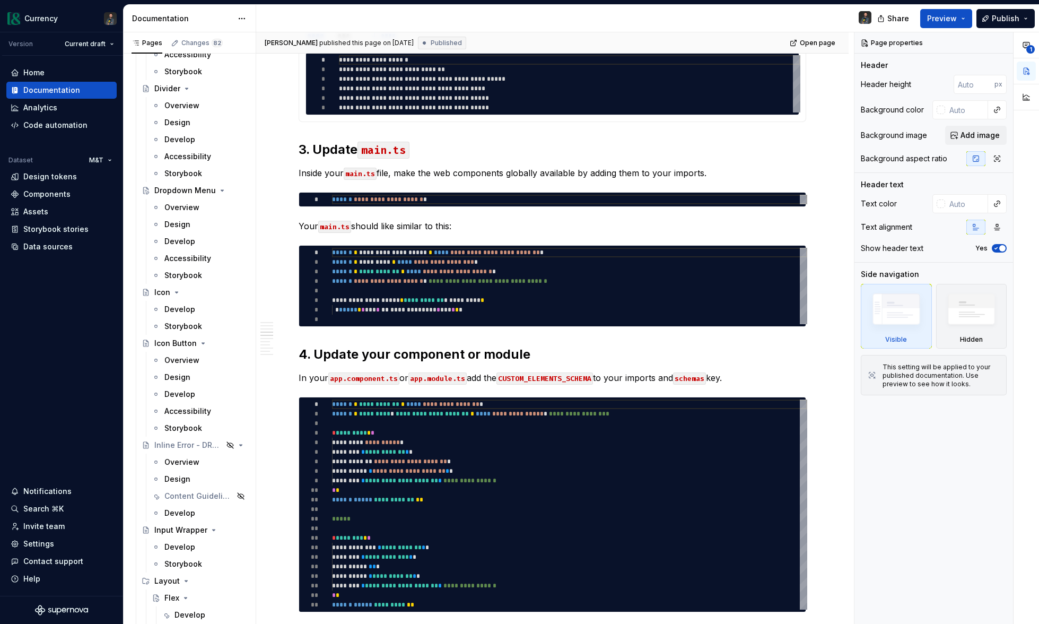
scroll to position [2142, 0]
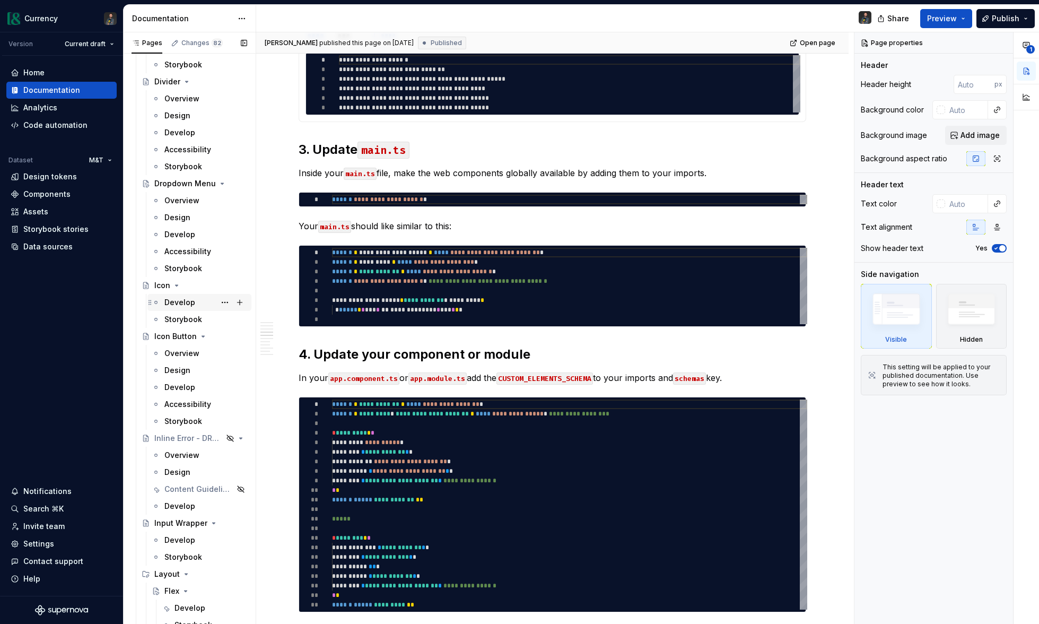
click at [186, 299] on div "Develop" at bounding box center [179, 302] width 31 height 11
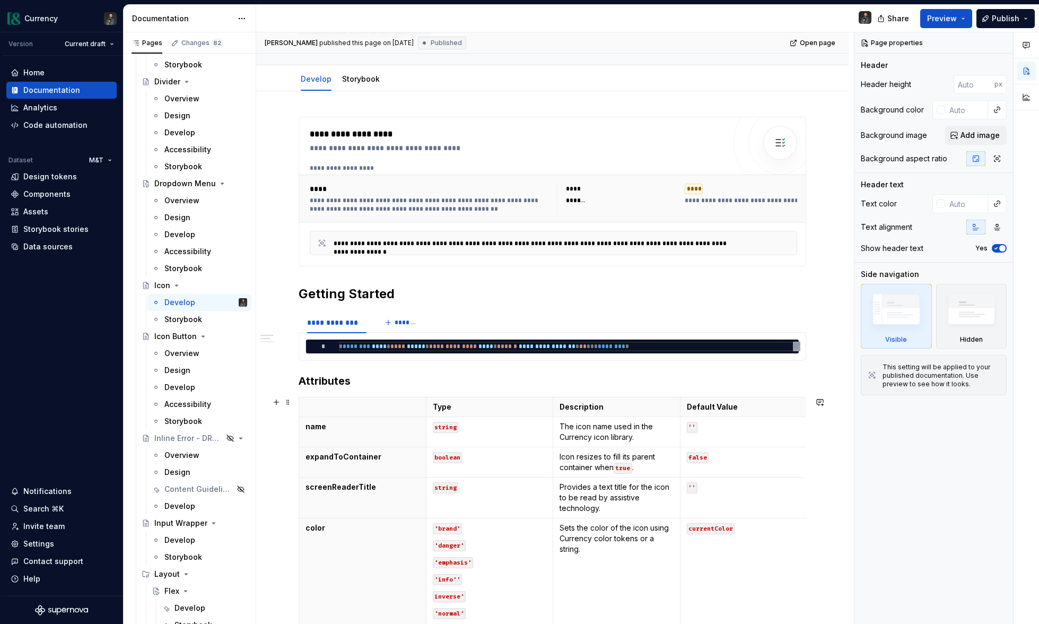
scroll to position [110, 0]
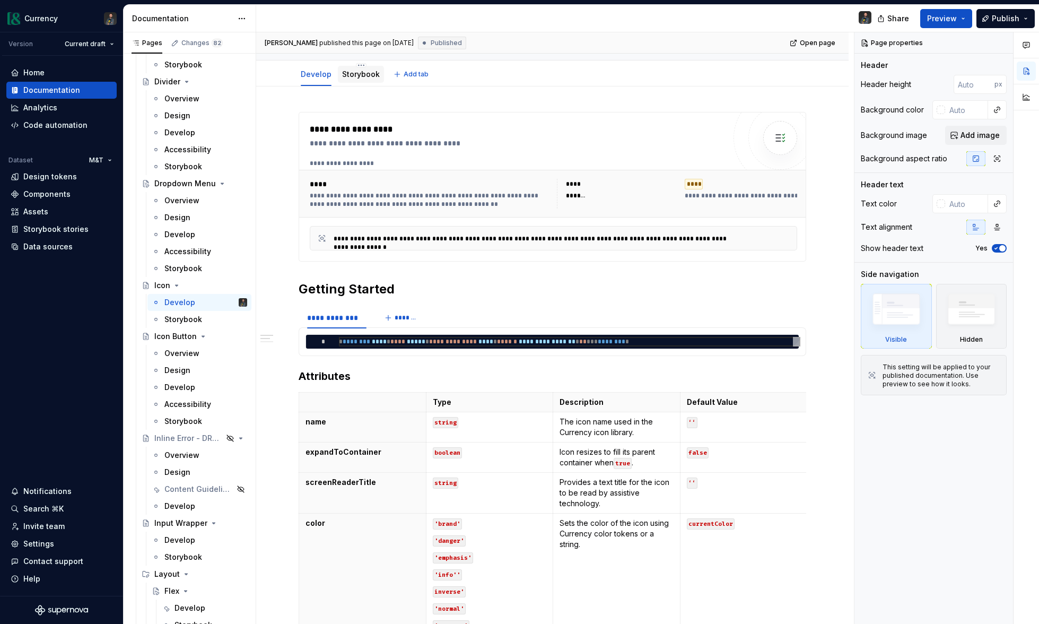
click at [369, 78] on link "Storybook" at bounding box center [361, 73] width 38 height 9
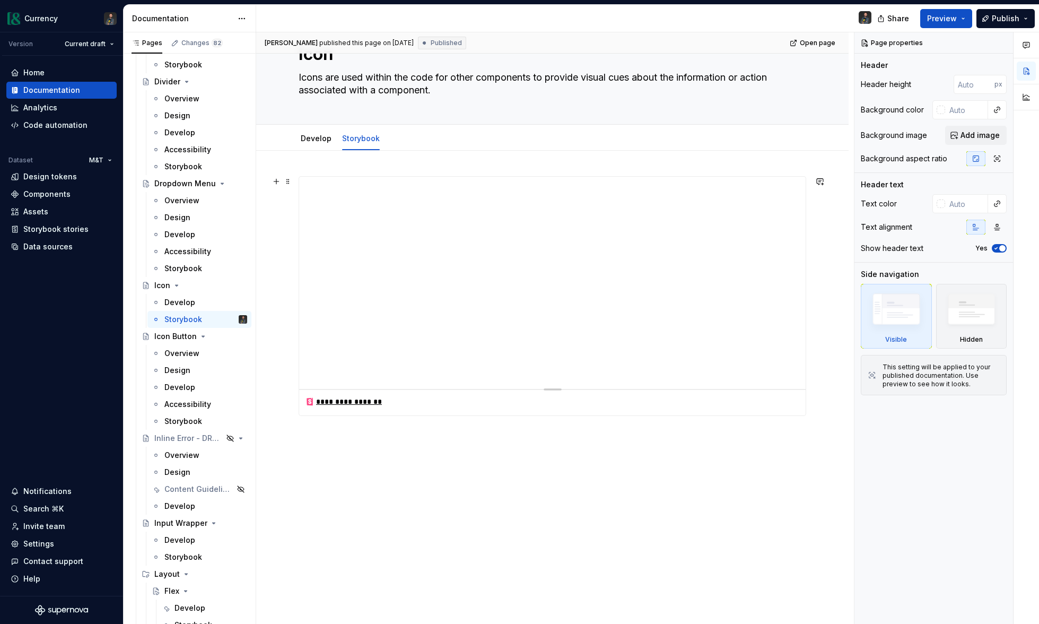
scroll to position [63, 0]
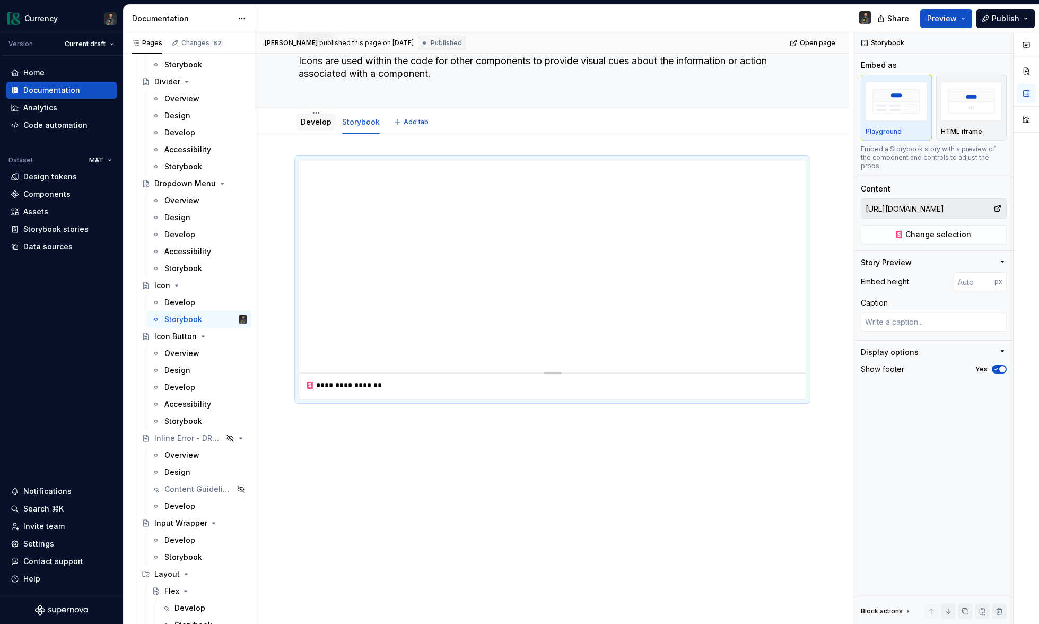
click at [308, 125] on link "Develop" at bounding box center [316, 121] width 31 height 9
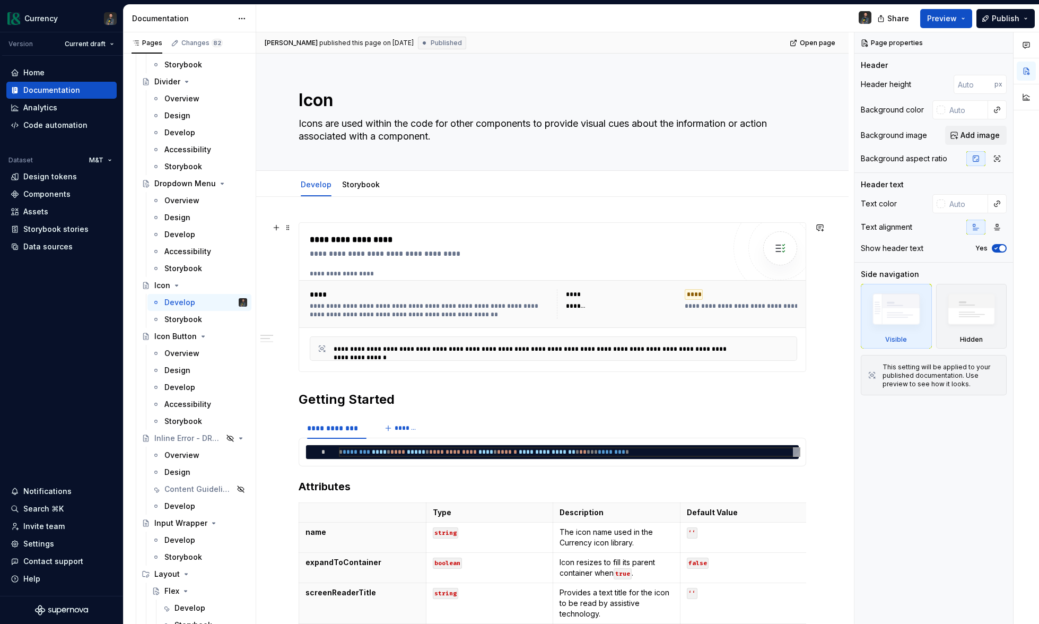
click at [619, 308] on div "******" at bounding box center [622, 306] width 112 height 11
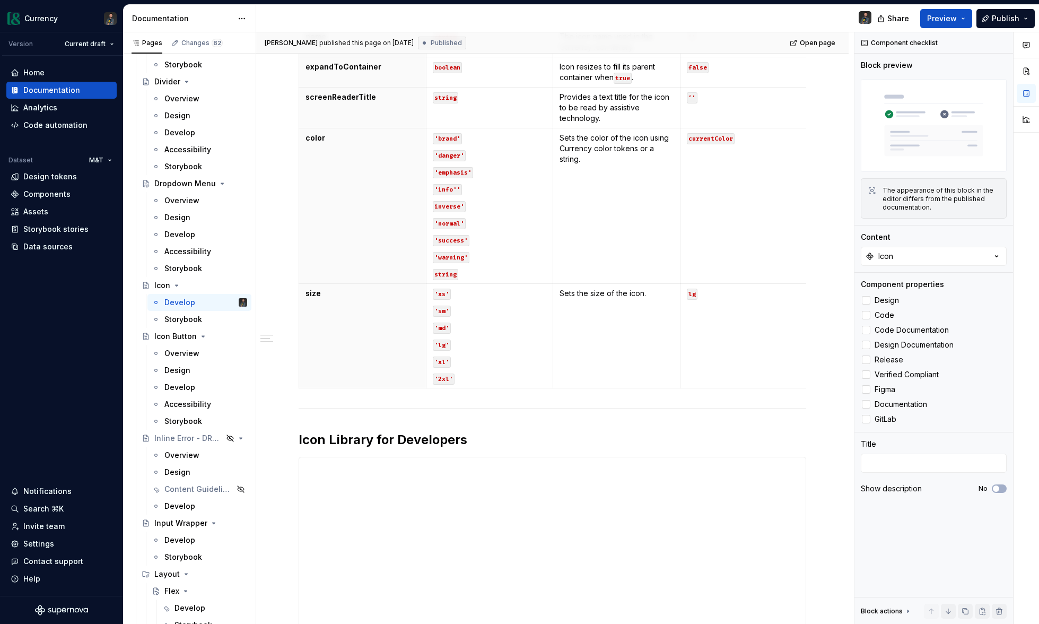
scroll to position [410, 0]
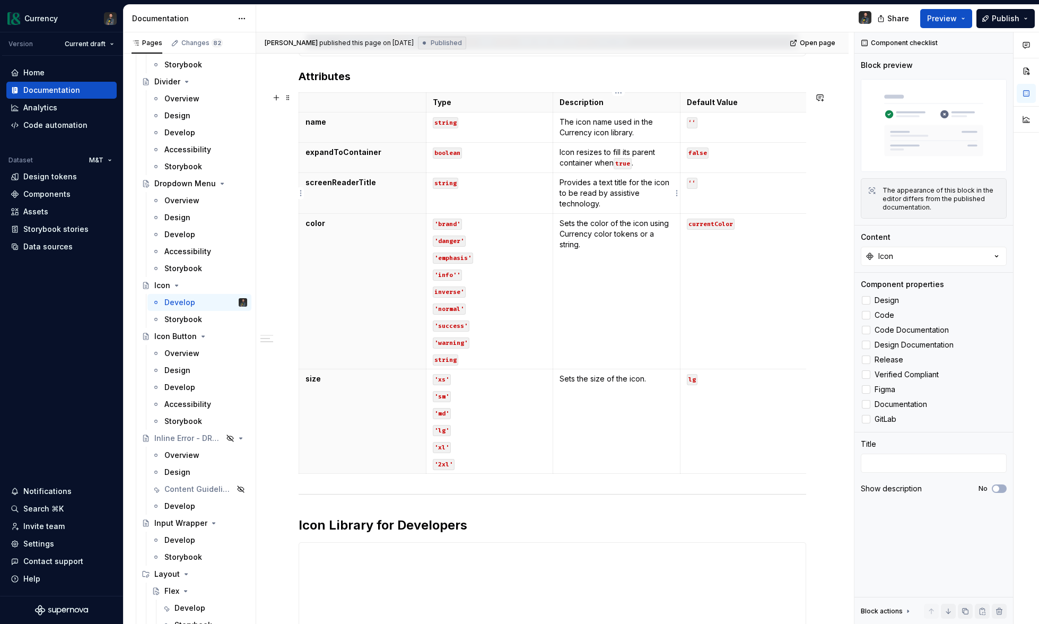
click at [624, 206] on p "Provides a text title for the icon to be read by assistive technology." at bounding box center [616, 193] width 114 height 32
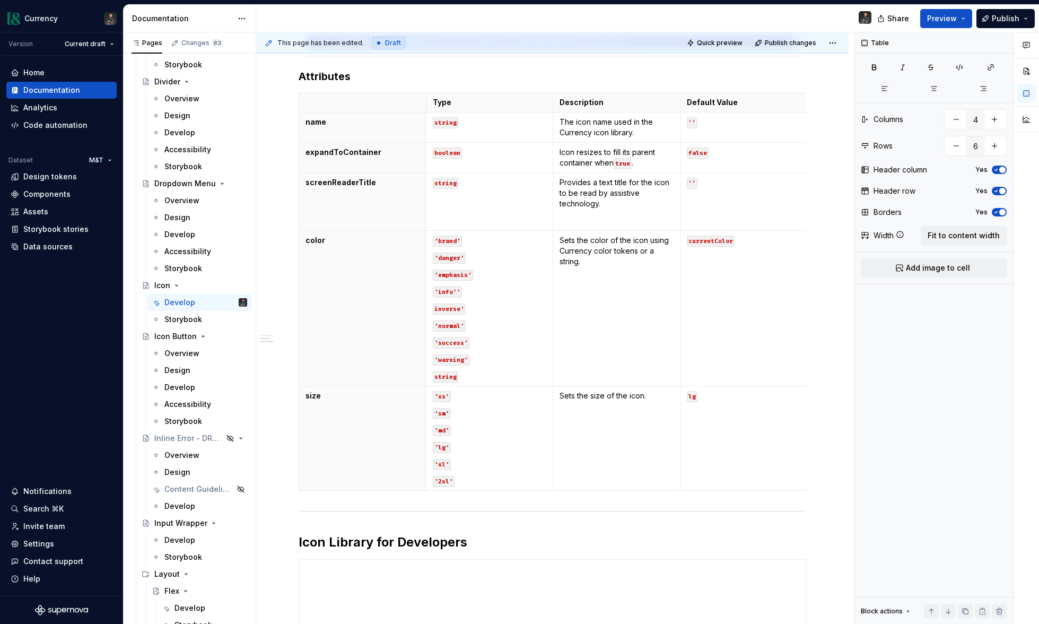
type textarea "*"
click at [642, 223] on p "Passing in “none” will" at bounding box center [616, 220] width 114 height 11
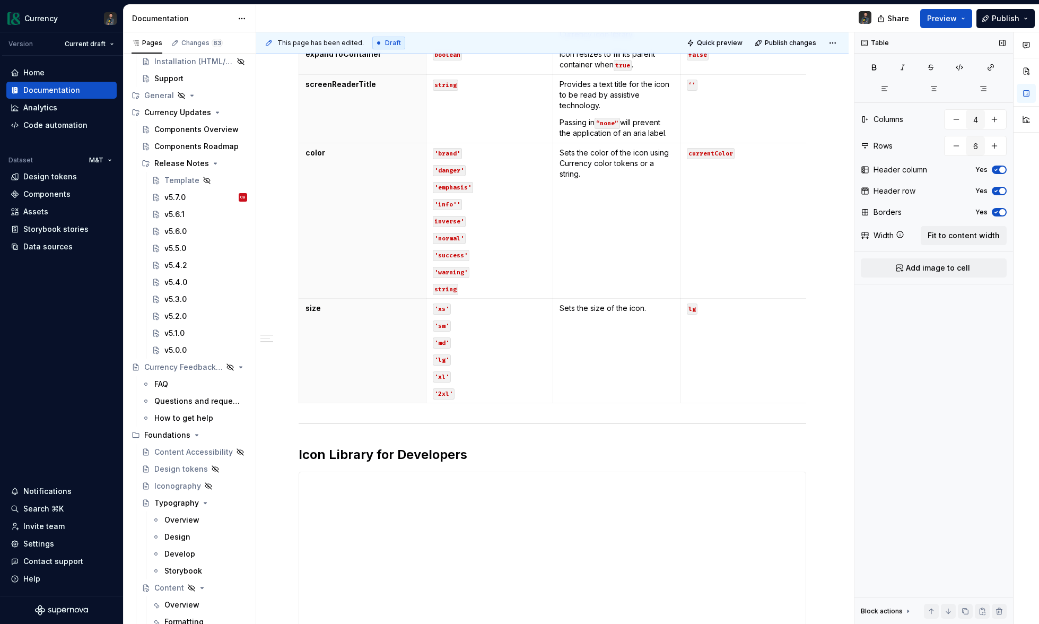
scroll to position [0, 0]
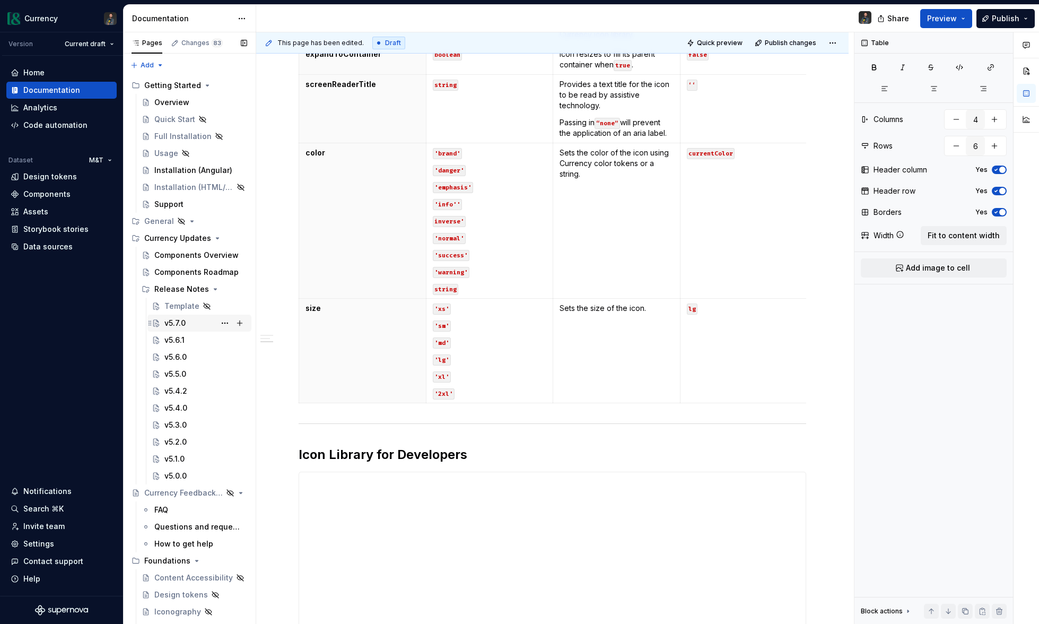
click at [174, 320] on div "v5.7.0" at bounding box center [174, 323] width 21 height 11
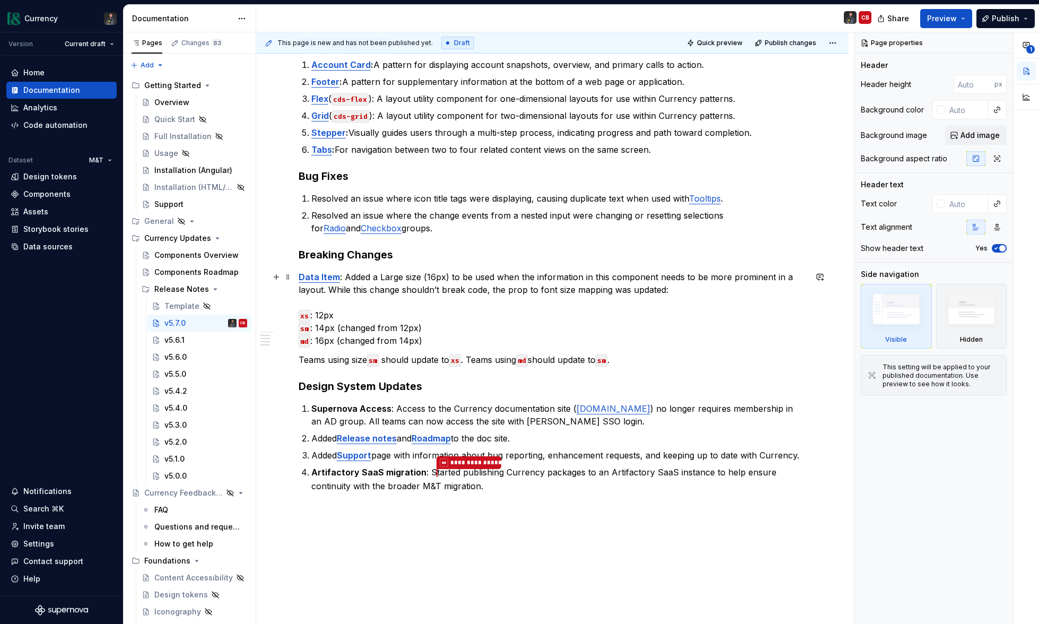
scroll to position [211, 0]
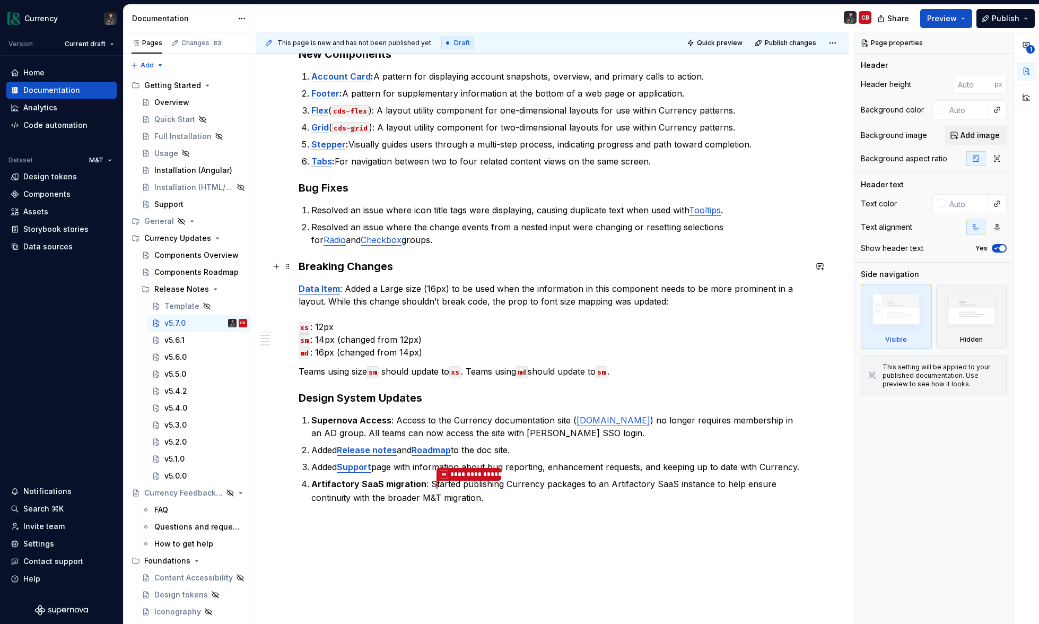
click at [297, 267] on div "Summary This release introduces six new components and new doc site content, as…" at bounding box center [552, 349] width 592 height 759
type textarea "*"
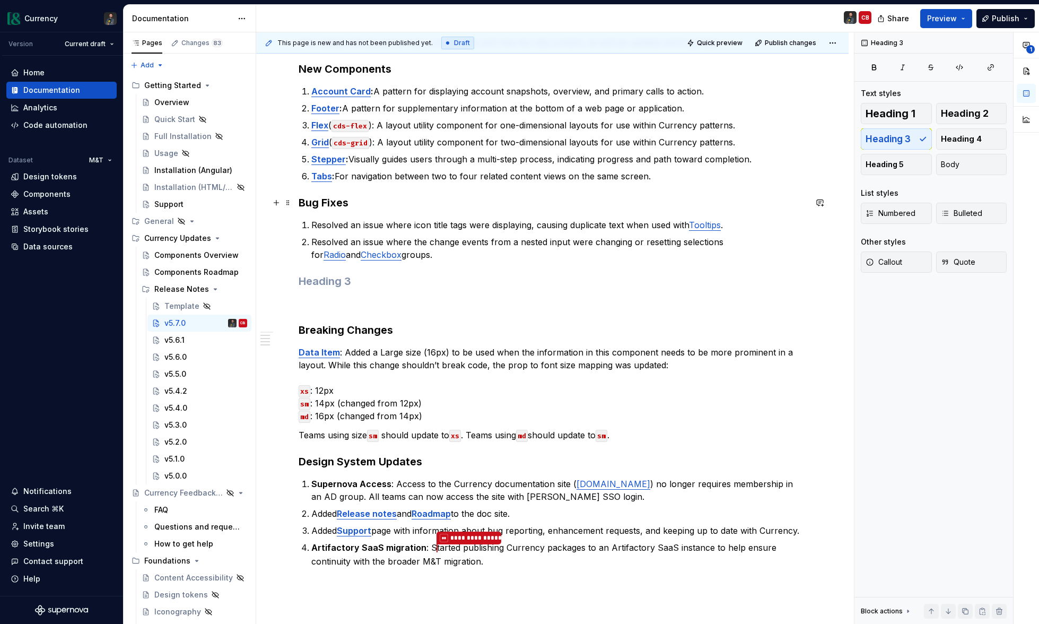
scroll to position [198, 0]
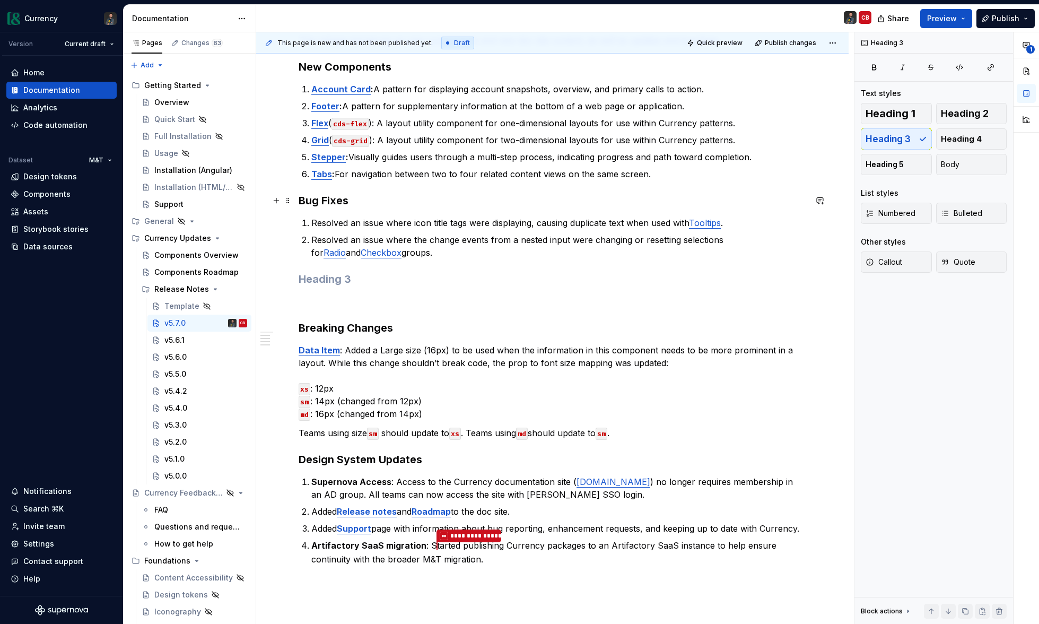
click at [319, 200] on h3 "Bug Fixes" at bounding box center [552, 200] width 507 height 15
click at [311, 282] on h3 at bounding box center [552, 279] width 507 height 15
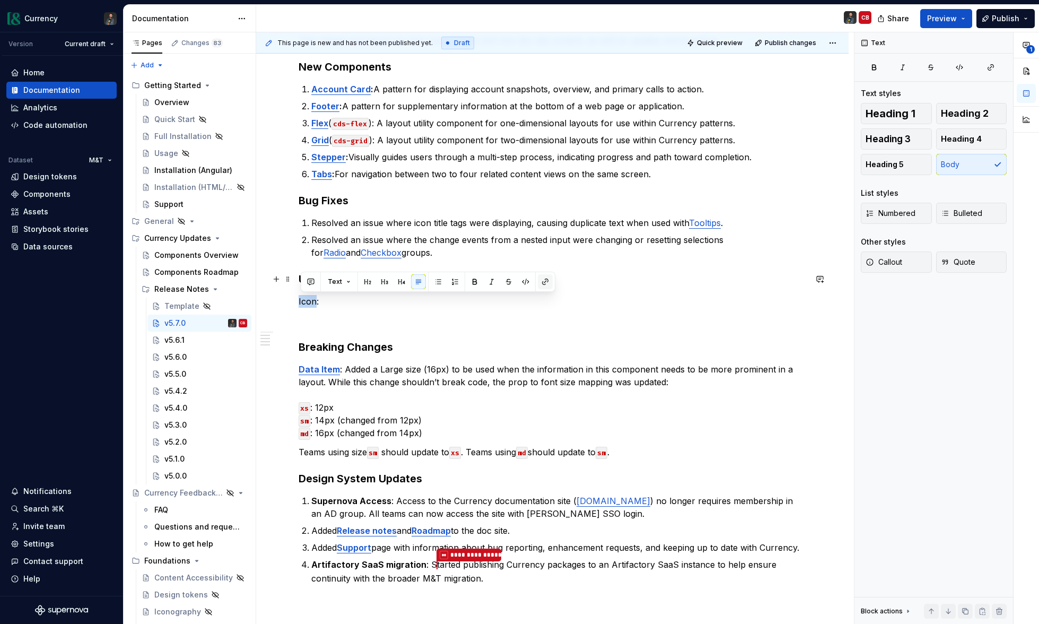
click at [549, 279] on button "button" at bounding box center [545, 281] width 15 height 15
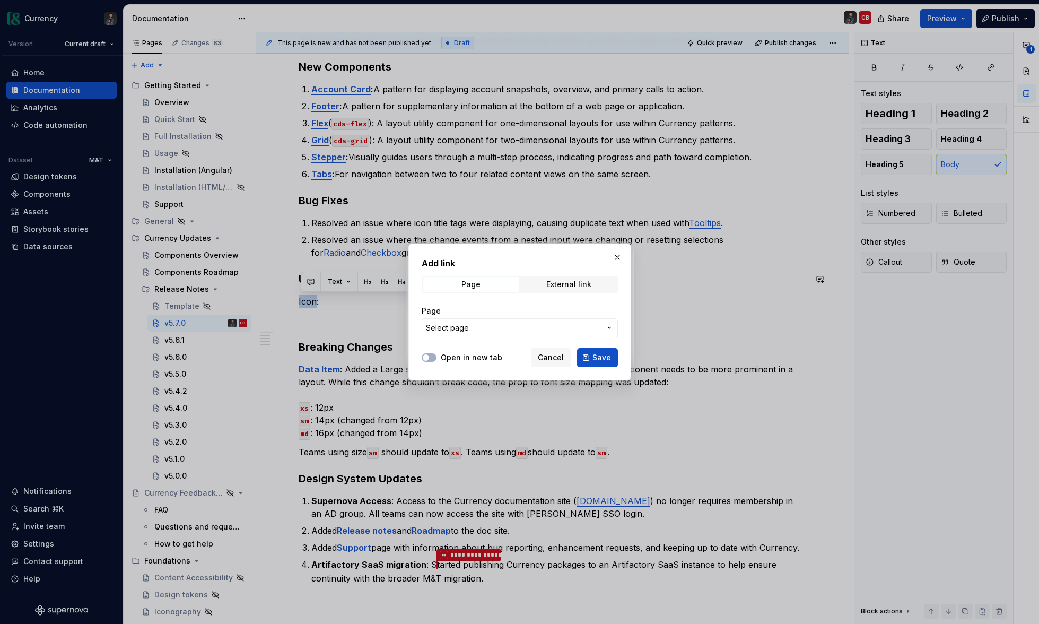
click at [496, 326] on span "Select page" at bounding box center [513, 327] width 175 height 11
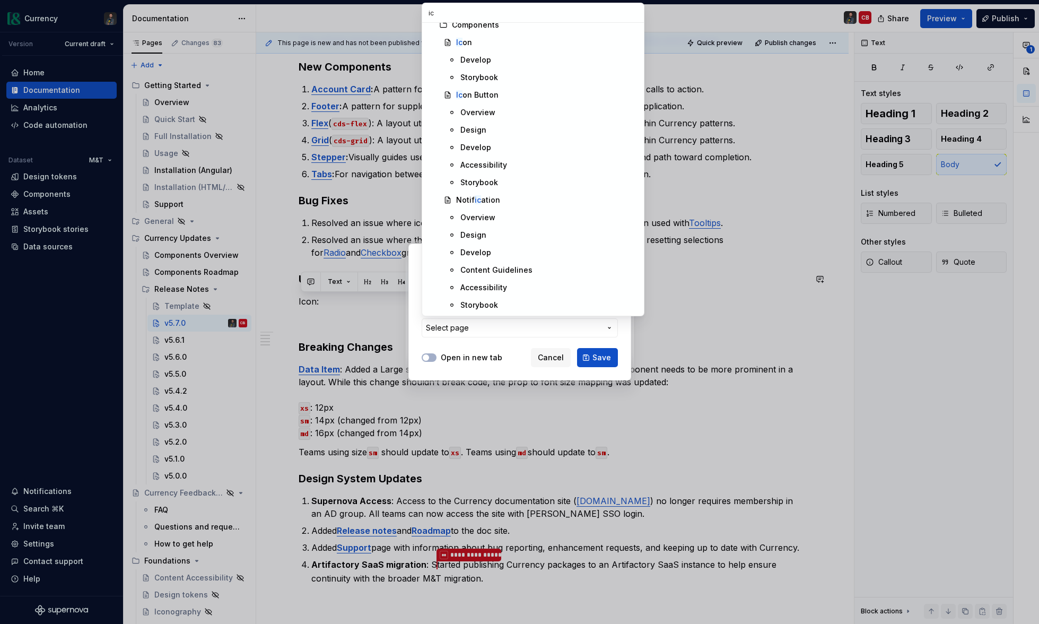
scroll to position [0, 0]
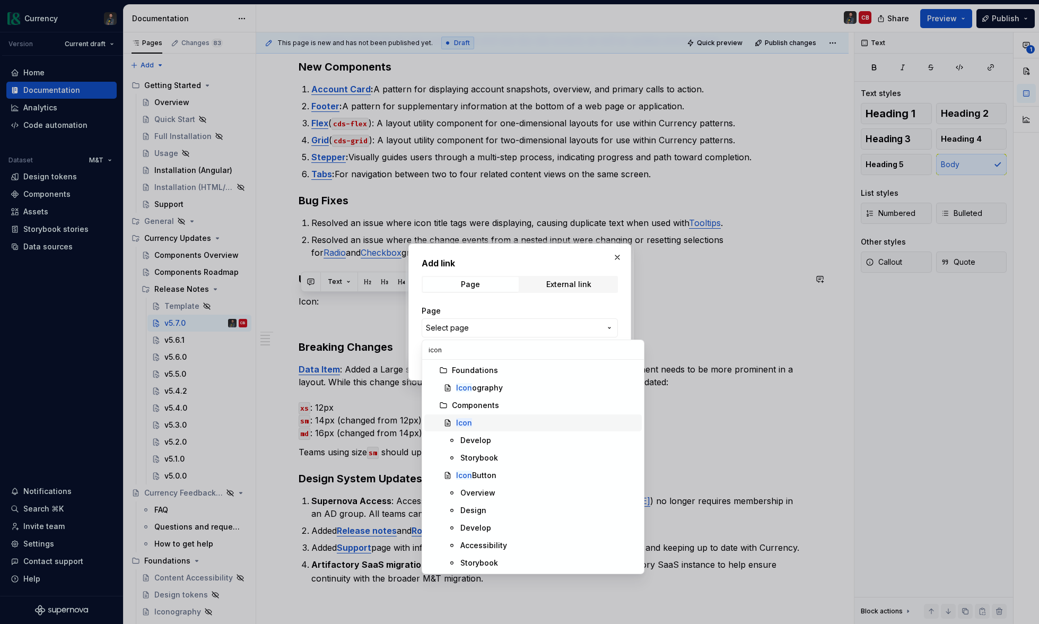
type input "icon"
click at [478, 422] on div "Icon" at bounding box center [546, 422] width 181 height 11
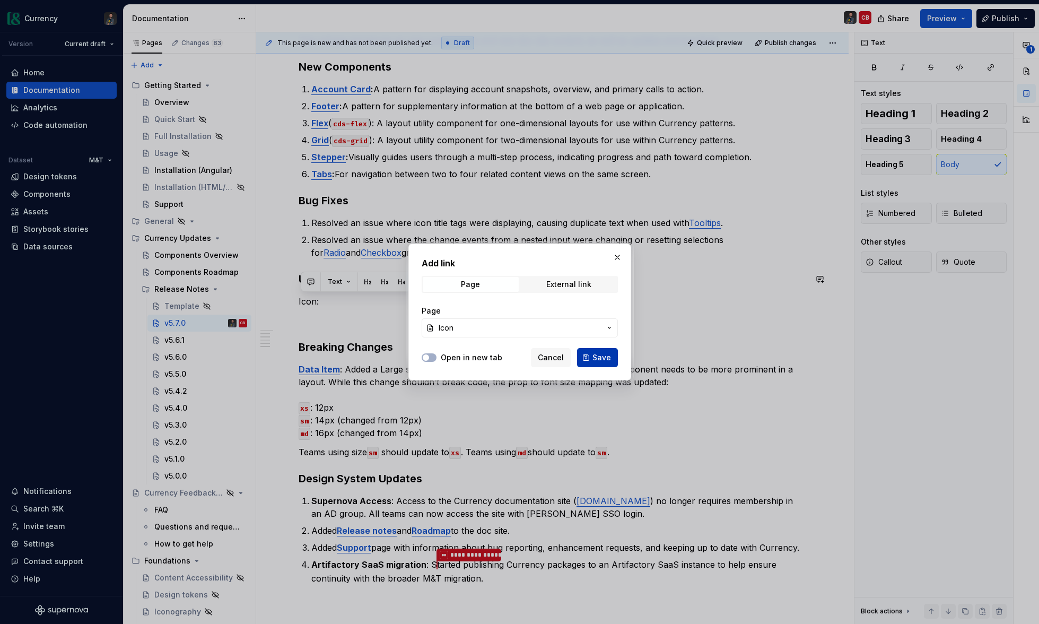
click at [600, 359] on span "Save" at bounding box center [601, 357] width 19 height 11
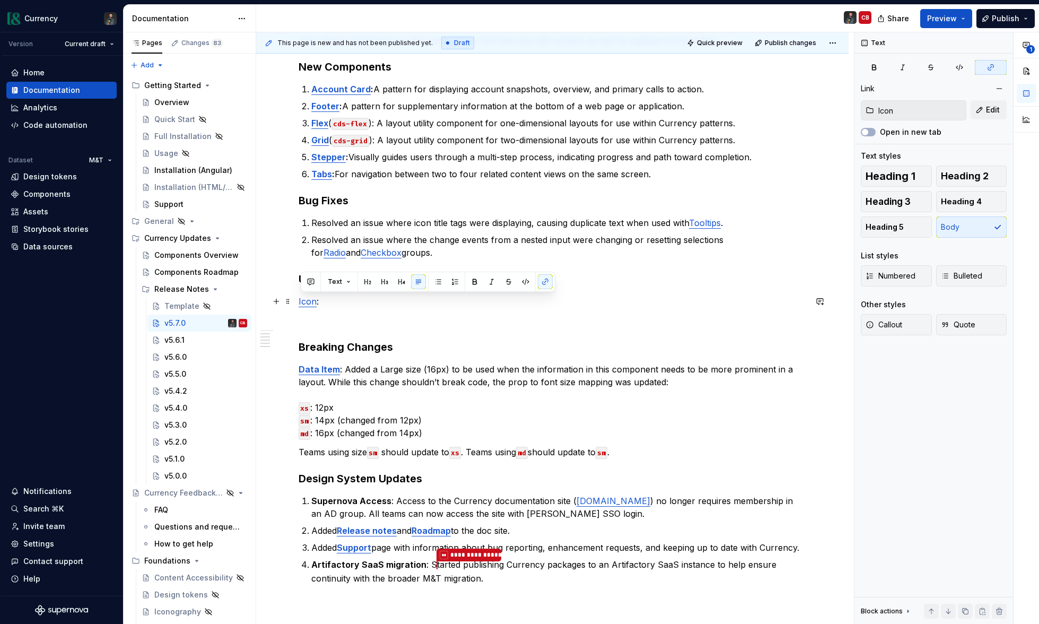
drag, startPoint x: 334, startPoint y: 303, endPoint x: 408, endPoint y: 322, distance: 77.2
click at [334, 303] on p "Icon :" at bounding box center [552, 301] width 507 height 13
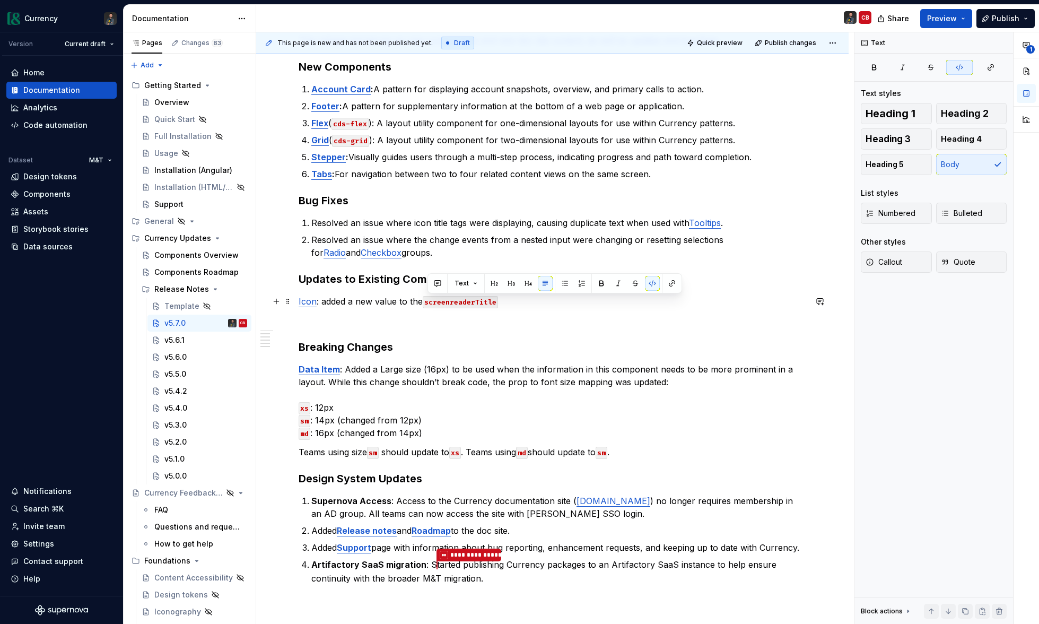
click at [483, 301] on code "screenreaderTitle" at bounding box center [460, 302] width 75 height 12
click at [502, 298] on p "Icon : added a new value to the screenreadertitle" at bounding box center [552, 301] width 507 height 13
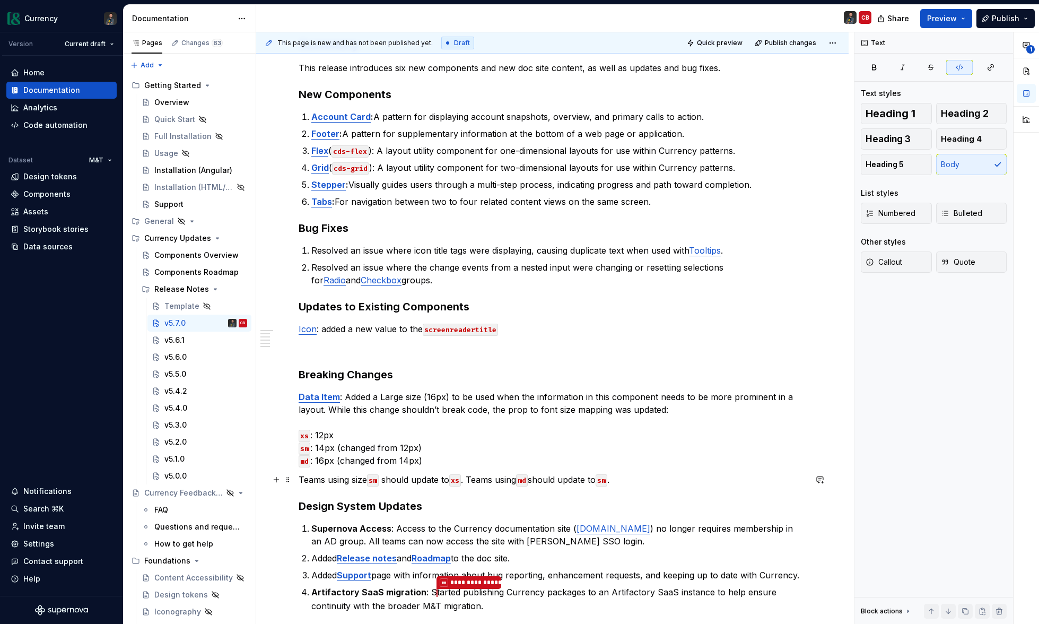
scroll to position [167, 0]
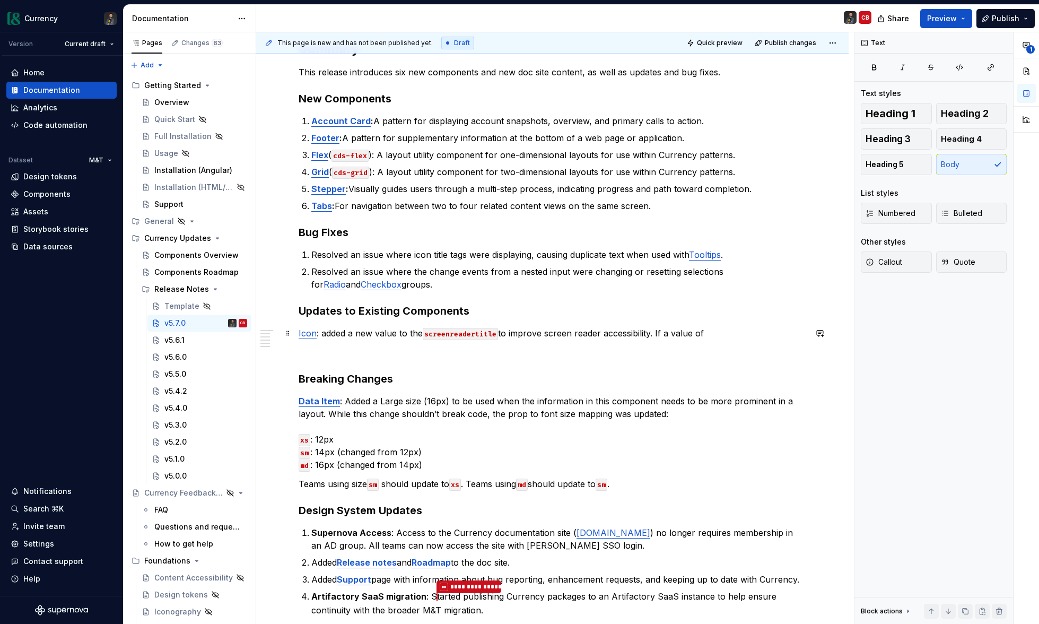
drag, startPoint x: 502, startPoint y: 333, endPoint x: 510, endPoint y: 337, distance: 8.8
click at [504, 334] on p "Icon : added a new value to the screenreadertitle to improve screen reader acce…" at bounding box center [552, 333] width 507 height 13
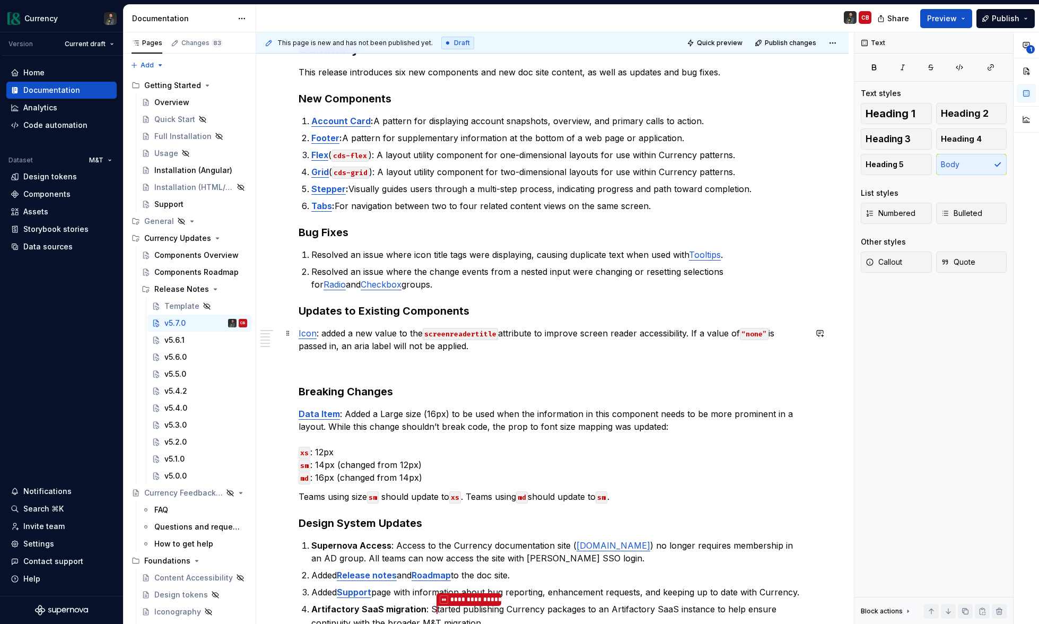
click at [468, 348] on p "Icon : added a new value to the screenreadertitle attribute to improve screen r…" at bounding box center [552, 339] width 507 height 25
click at [673, 345] on p "Icon : added a new value to the screenreadertitle attribute to improve screen r…" at bounding box center [552, 339] width 507 height 25
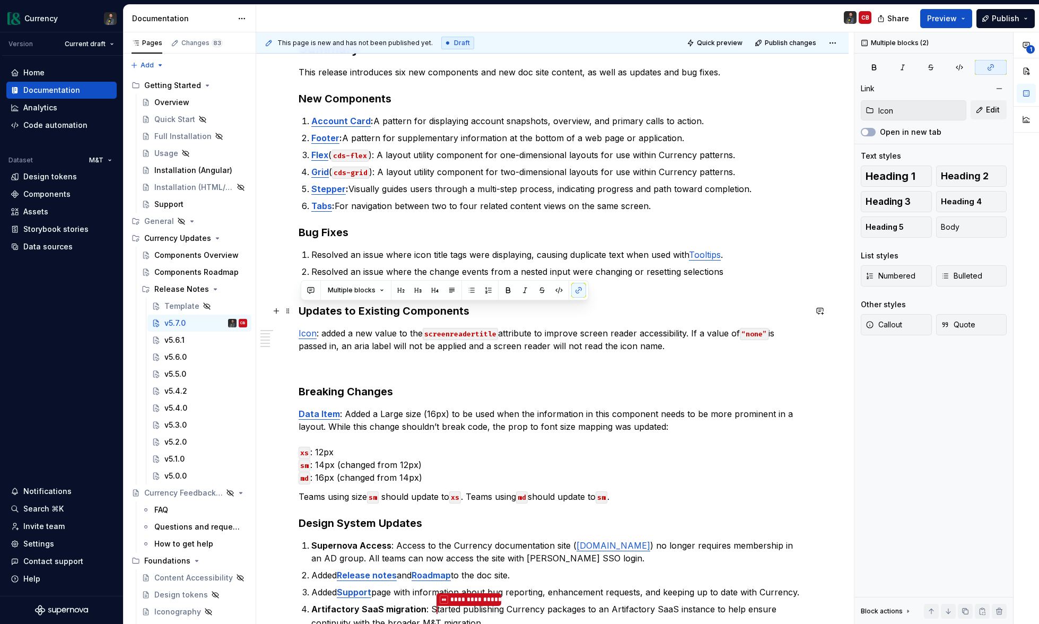
drag, startPoint x: 677, startPoint y: 351, endPoint x: 302, endPoint y: 306, distance: 378.1
click at [302, 306] on div "Summary This release introduces six new components and new doc site content, as…" at bounding box center [552, 347] width 507 height 614
copy div "Updates to Existing Components Icon : added a new value to the screenreadertitl…"
click at [591, 353] on div "Summary This release introduces six new components and new doc site content, as…" at bounding box center [552, 347] width 507 height 614
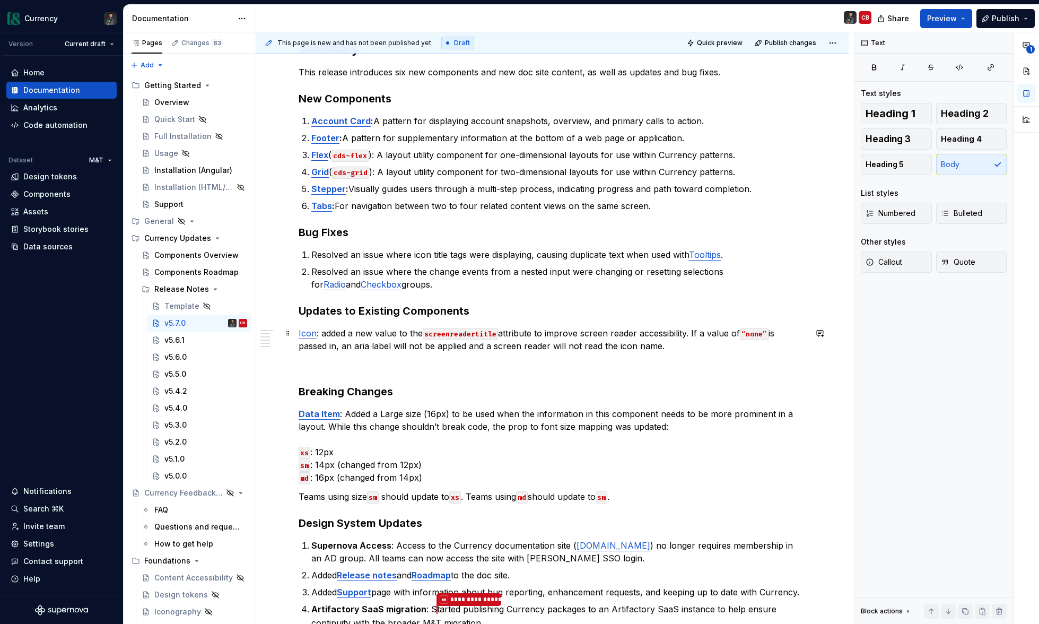
click at [698, 347] on p "Icon : added a new value to the screenreadertitle attribute to improve screen r…" at bounding box center [552, 339] width 507 height 25
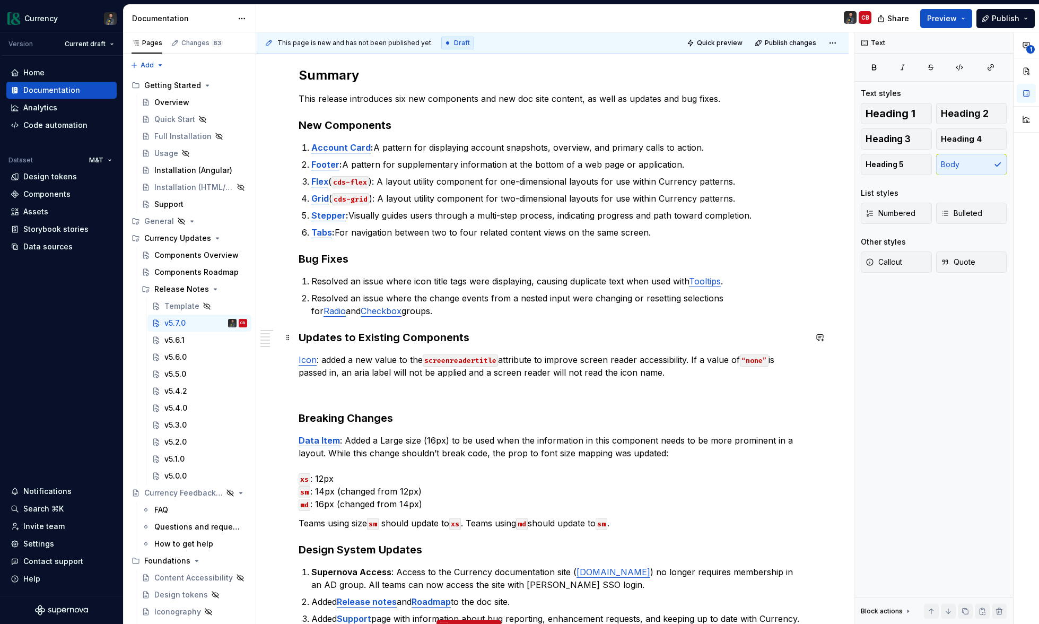
scroll to position [141, 0]
click at [348, 399] on div "Summary This release introduces six new components and new doc site content, as…" at bounding box center [552, 373] width 507 height 614
click at [329, 390] on p at bounding box center [552, 390] width 507 height 13
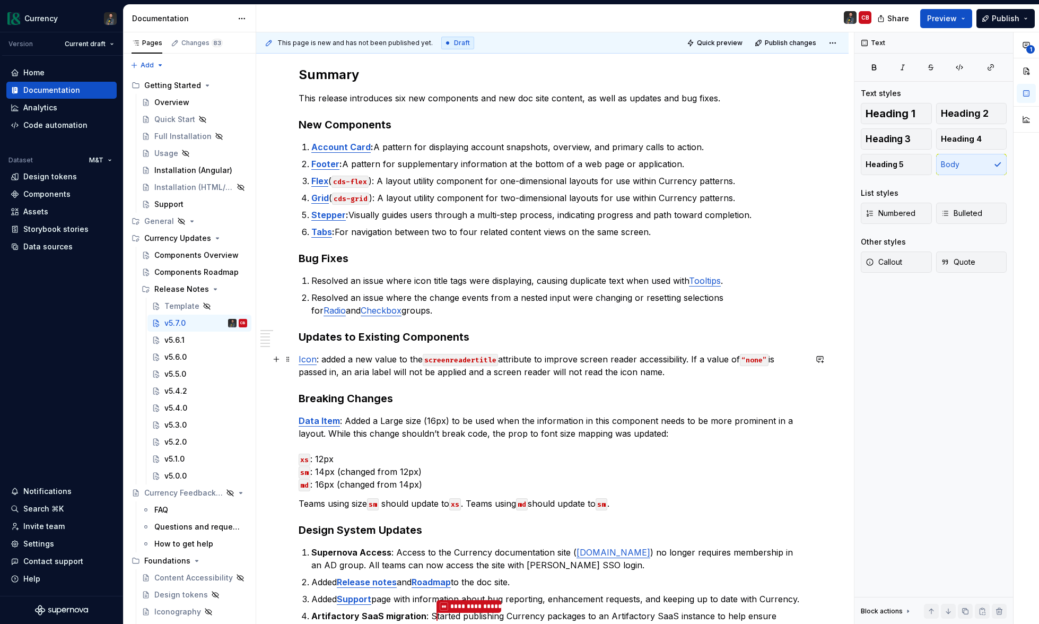
scroll to position [377, 0]
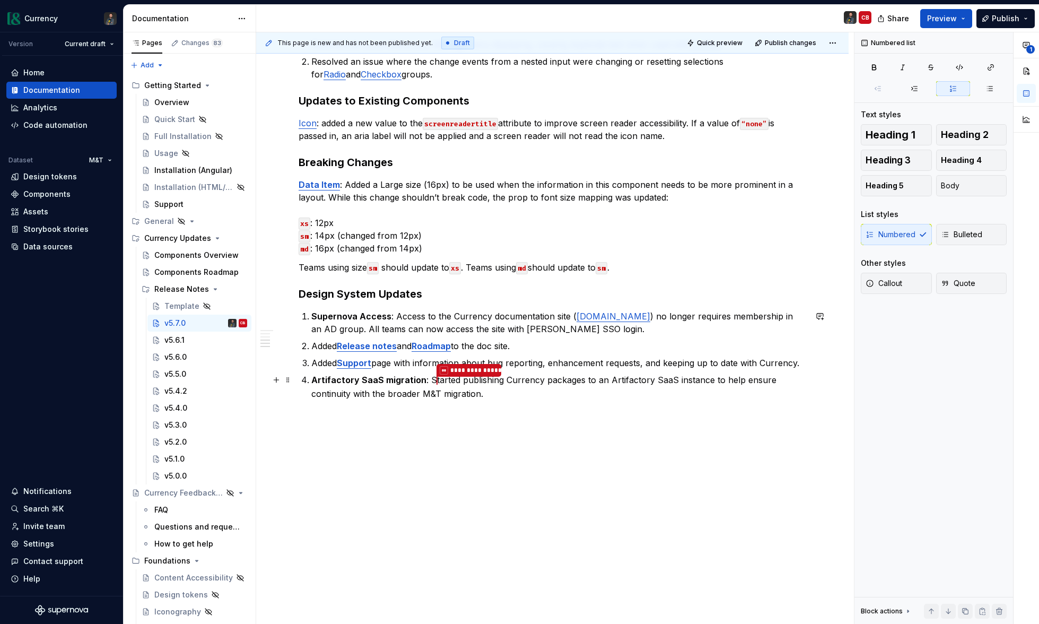
click at [370, 392] on p "**********" at bounding box center [558, 386] width 495 height 27
click at [453, 392] on p "**********" at bounding box center [558, 386] width 495 height 27
click at [552, 403] on div "Summary This release introduces six new components and new doc site content, as…" at bounding box center [552, 127] width 507 height 595
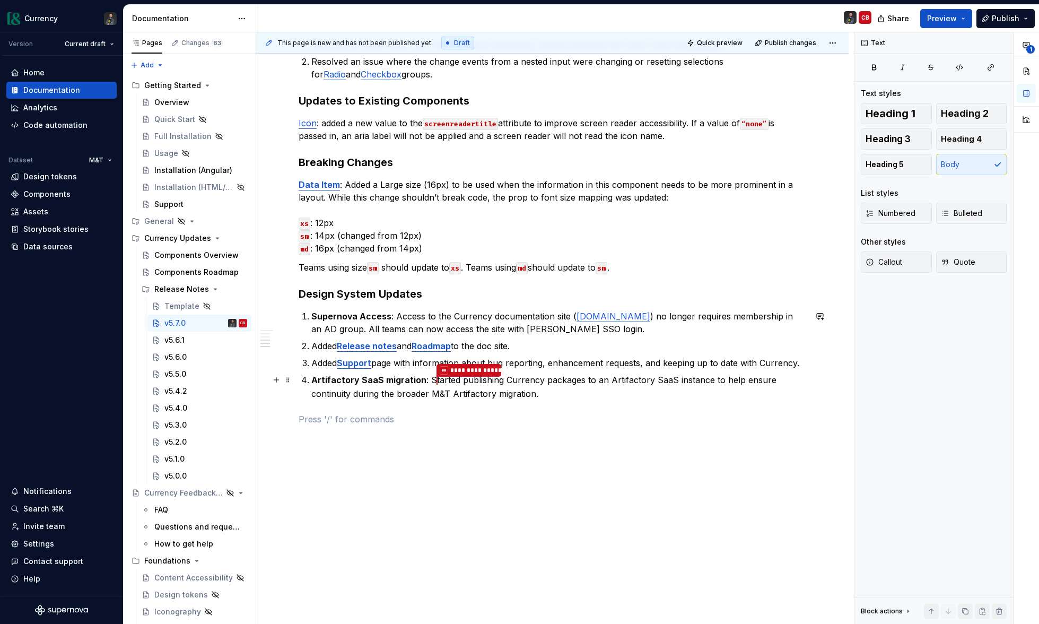
click at [553, 397] on p "**********" at bounding box center [558, 386] width 495 height 27
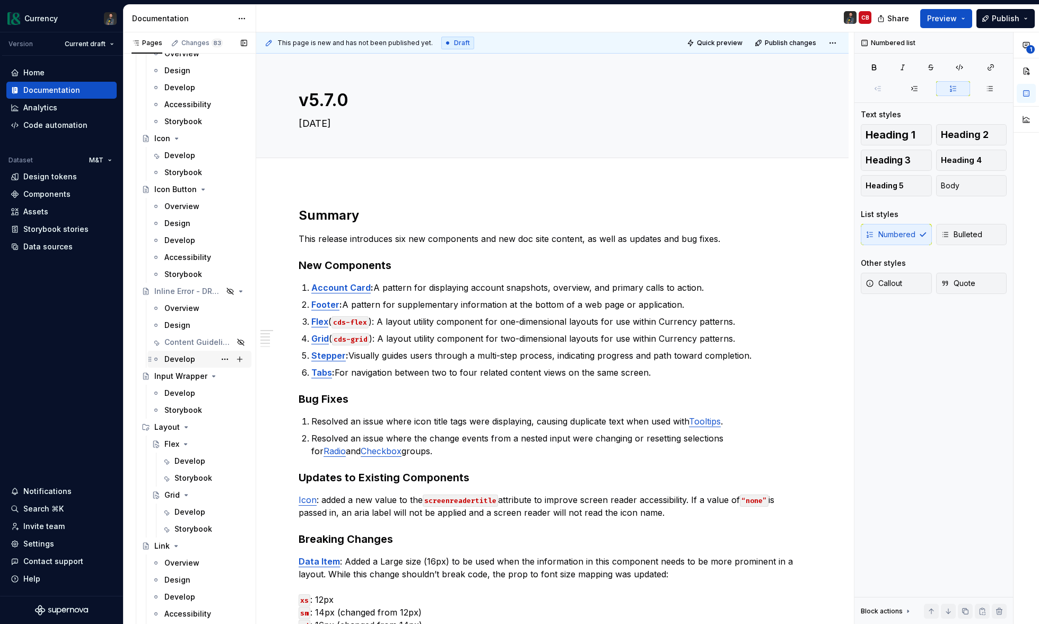
scroll to position [2225, 0]
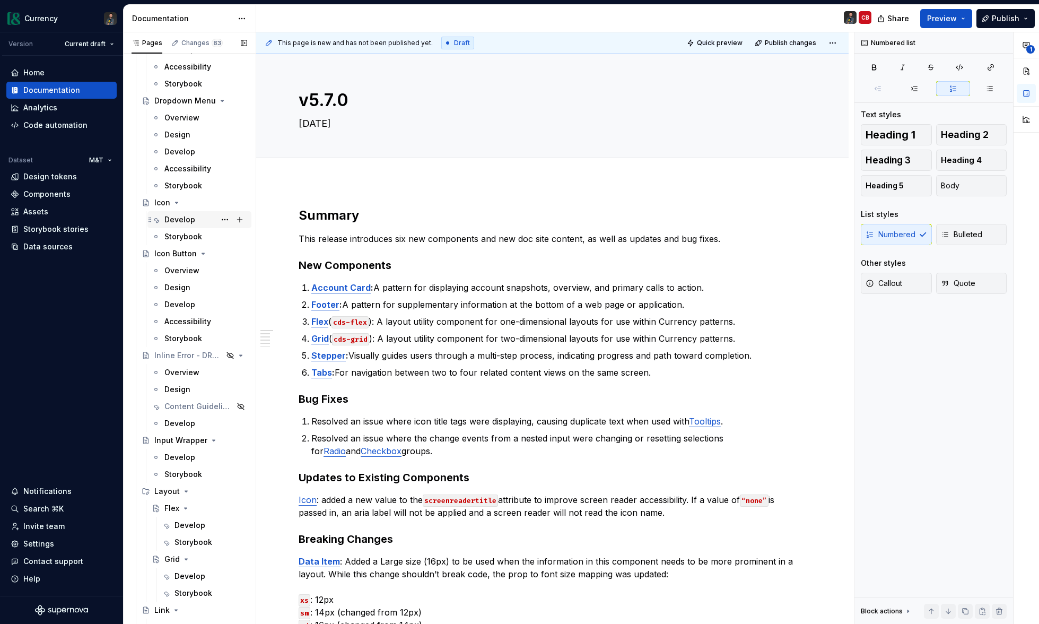
click at [181, 219] on div "Develop" at bounding box center [179, 219] width 31 height 11
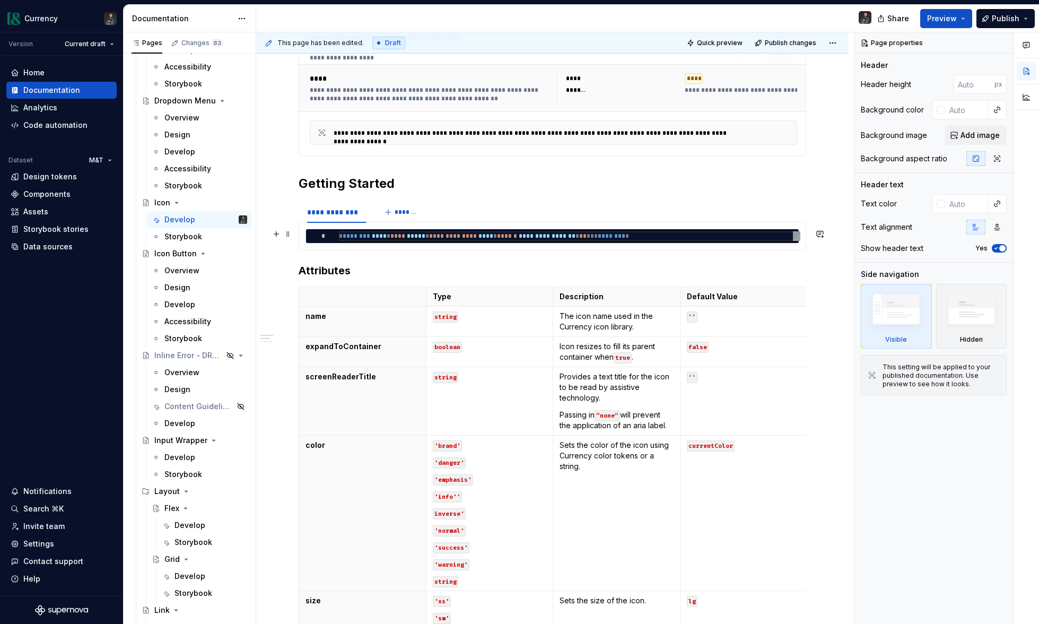
scroll to position [220, 0]
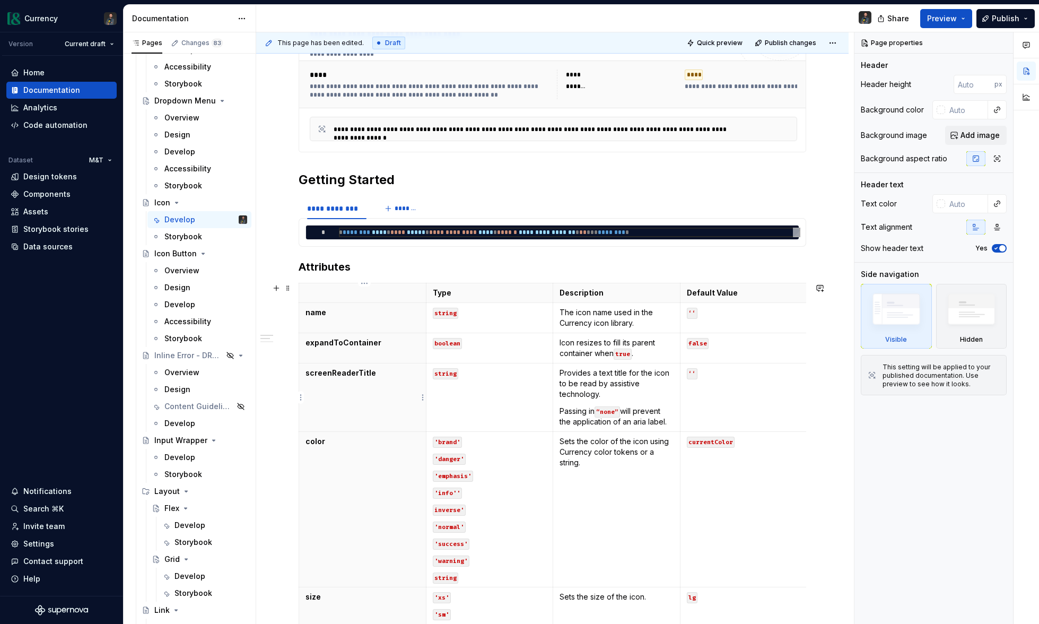
click at [336, 373] on p "screenReaderTitle" at bounding box center [362, 372] width 114 height 11
type textarea "*"
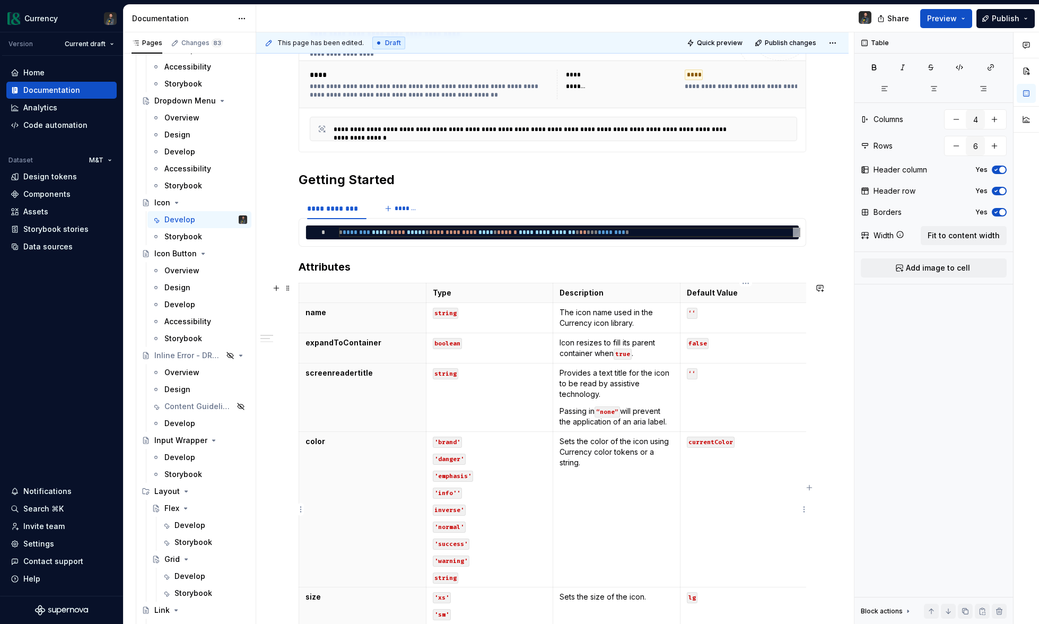
drag, startPoint x: 760, startPoint y: 474, endPoint x: 765, endPoint y: 457, distance: 17.3
click at [763, 463] on td "currentColor" at bounding box center [743, 509] width 127 height 155
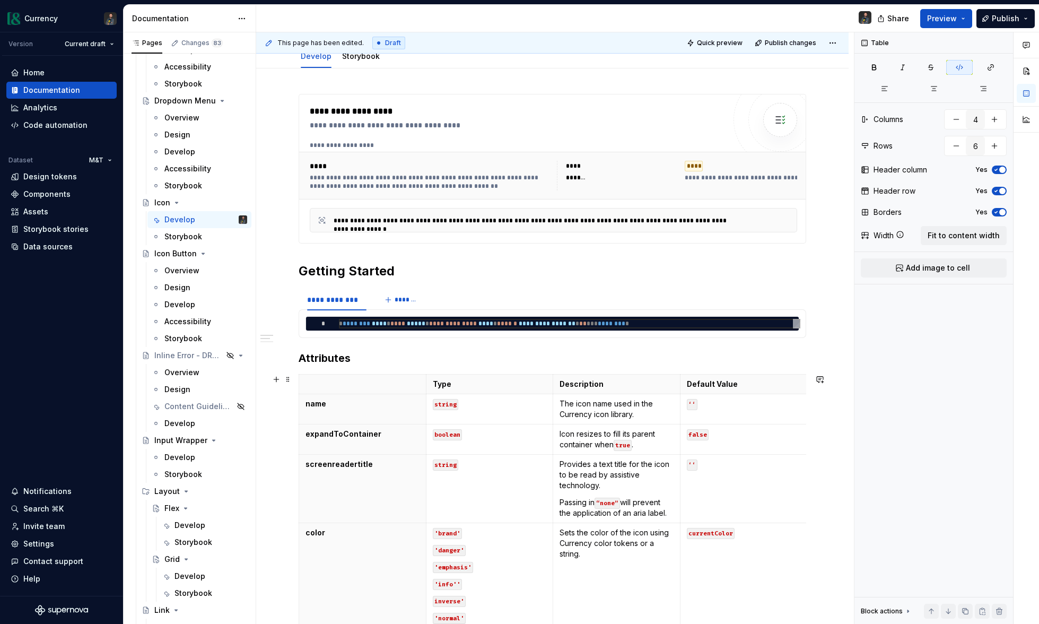
scroll to position [136, 0]
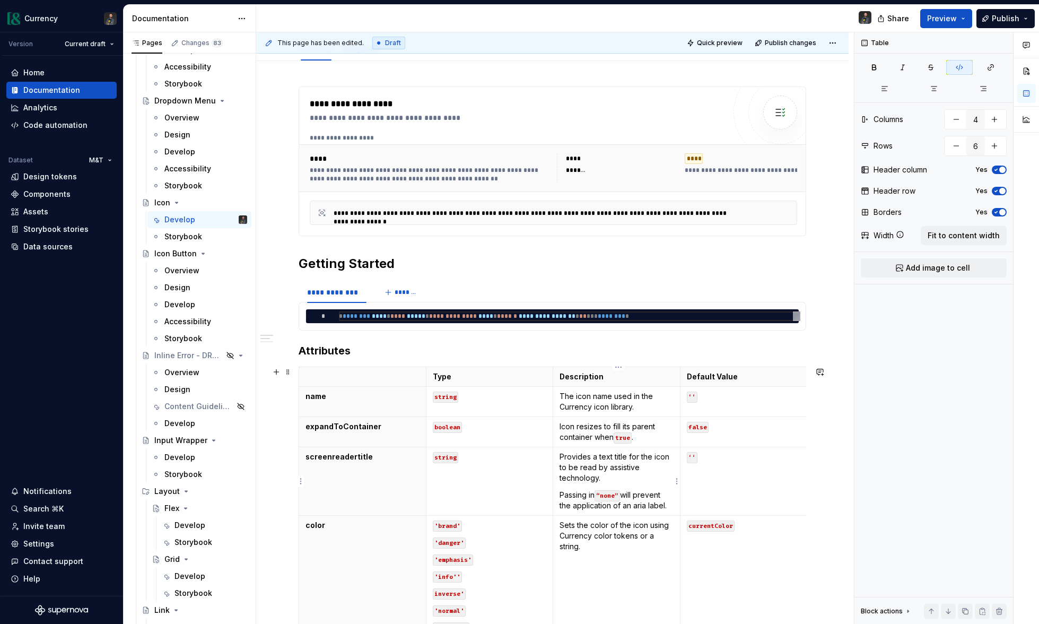
click at [561, 496] on p "Passing in “none” will prevent the application of an aria label." at bounding box center [616, 499] width 114 height 21
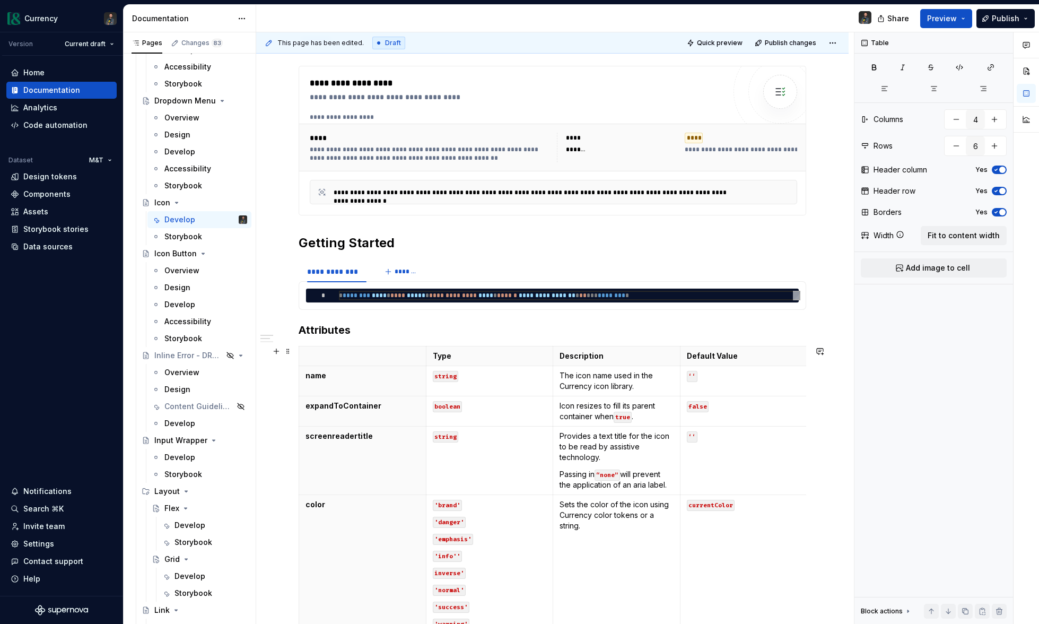
scroll to position [157, 0]
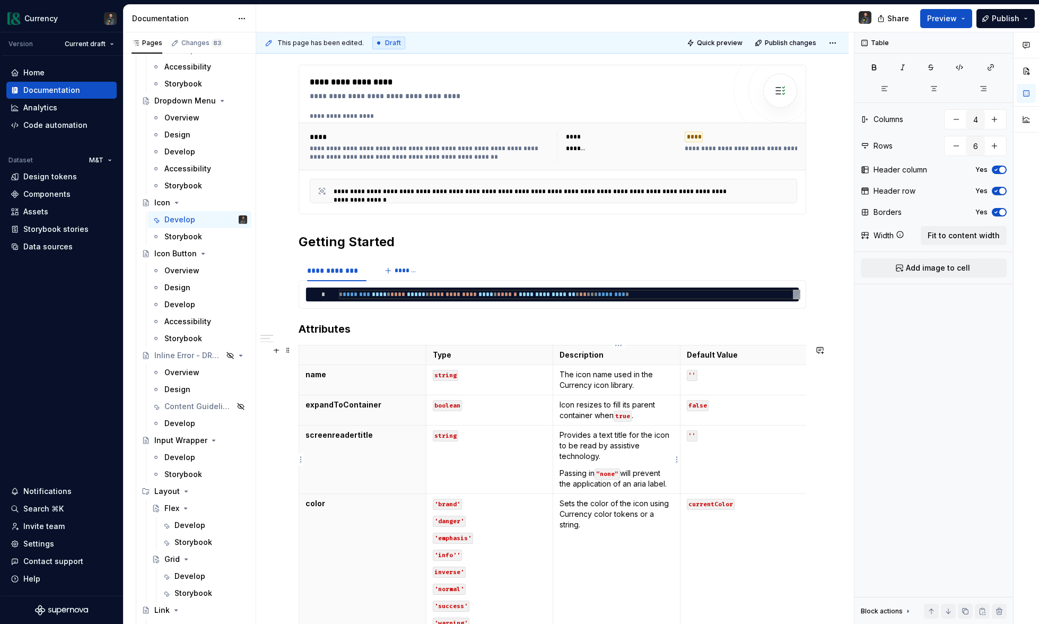
click at [666, 484] on p "Passing in “none” will prevent the application of an aria label." at bounding box center [616, 478] width 114 height 21
click at [649, 472] on p "Passing in “none” will prevent the application of an aria label." at bounding box center [616, 478] width 114 height 21
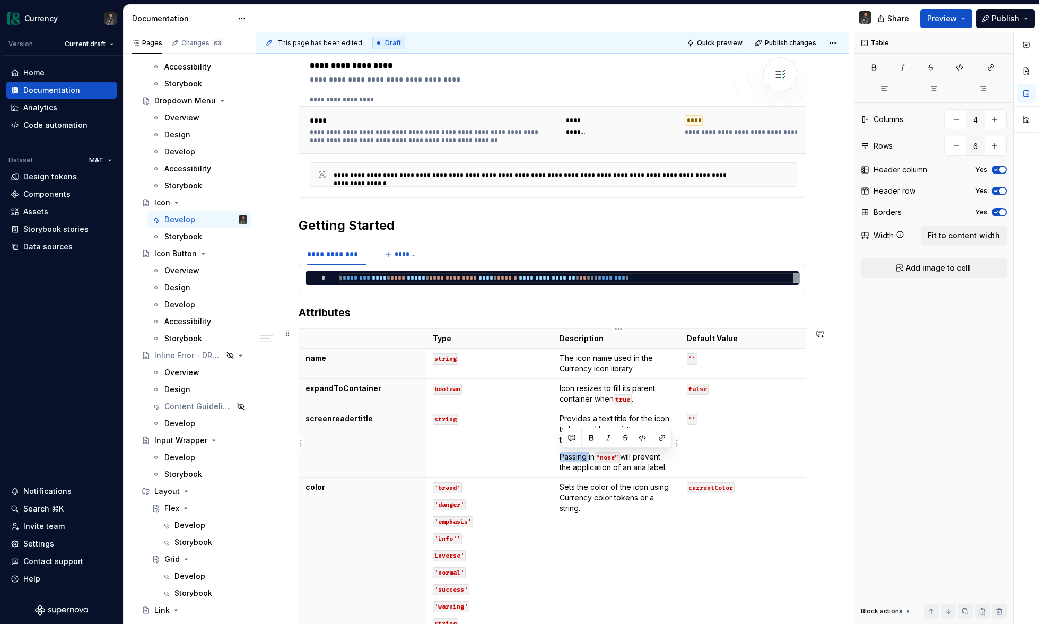
drag, startPoint x: 561, startPoint y: 457, endPoint x: 592, endPoint y: 457, distance: 30.8
click at [592, 457] on p "Passing in “none” will prevent the application of an aria label." at bounding box center [616, 461] width 114 height 21
click at [643, 458] on p "Passing in “none” will prevent the application of an aria label." at bounding box center [616, 461] width 114 height 21
drag, startPoint x: 561, startPoint y: 457, endPoint x: 596, endPoint y: 457, distance: 35.0
click at [596, 457] on td "Provides a text title for the icon to be read by assistive technology. Passing …" at bounding box center [616, 443] width 127 height 68
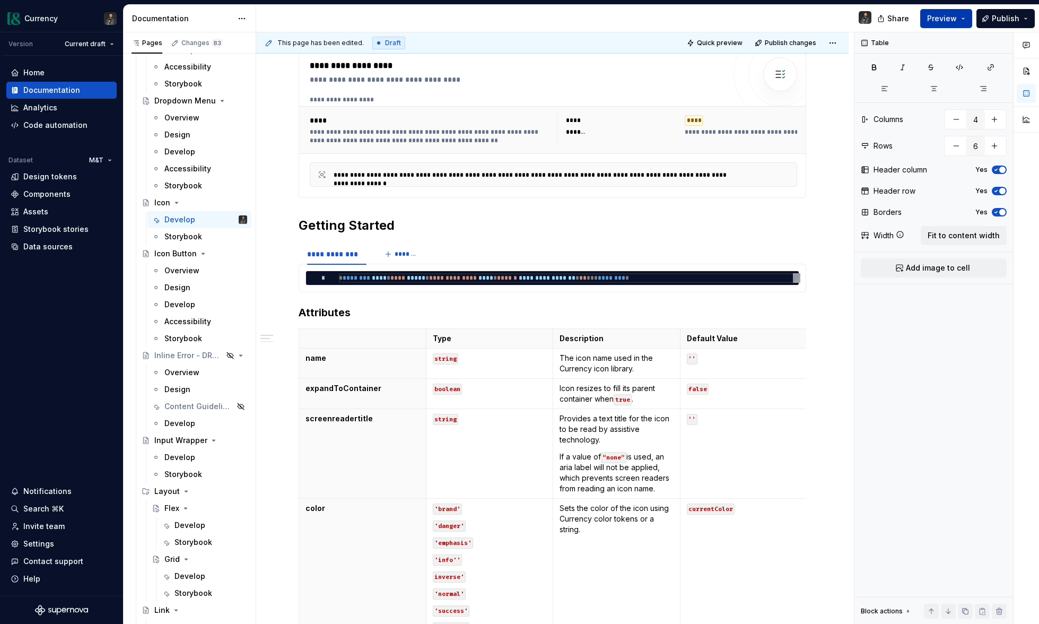
click at [960, 20] on button "Preview" at bounding box center [946, 18] width 52 height 19
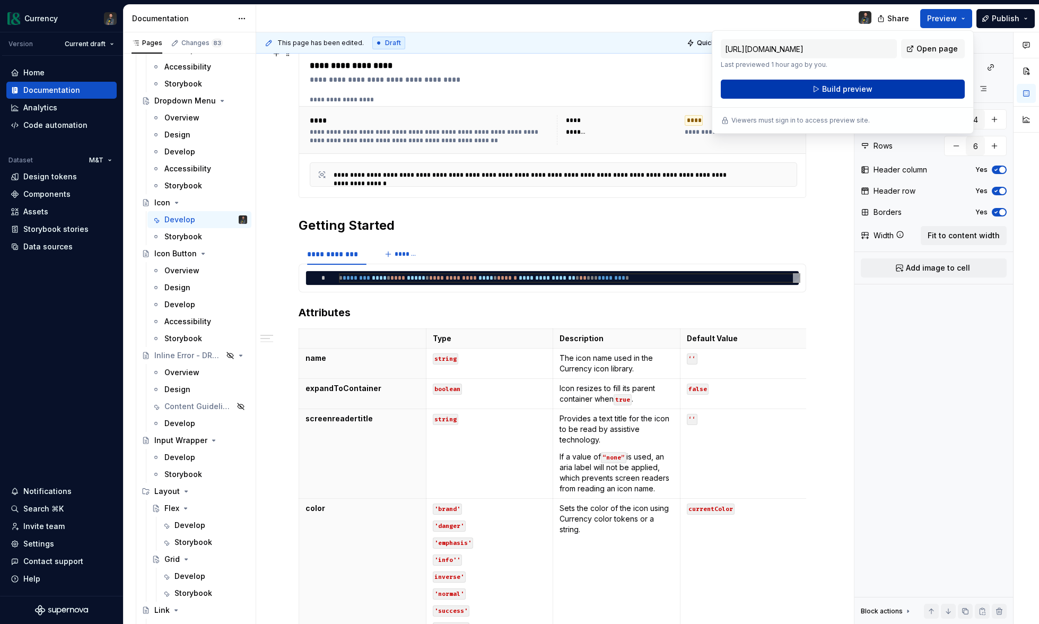
click at [824, 87] on span "Build preview" at bounding box center [847, 89] width 50 height 11
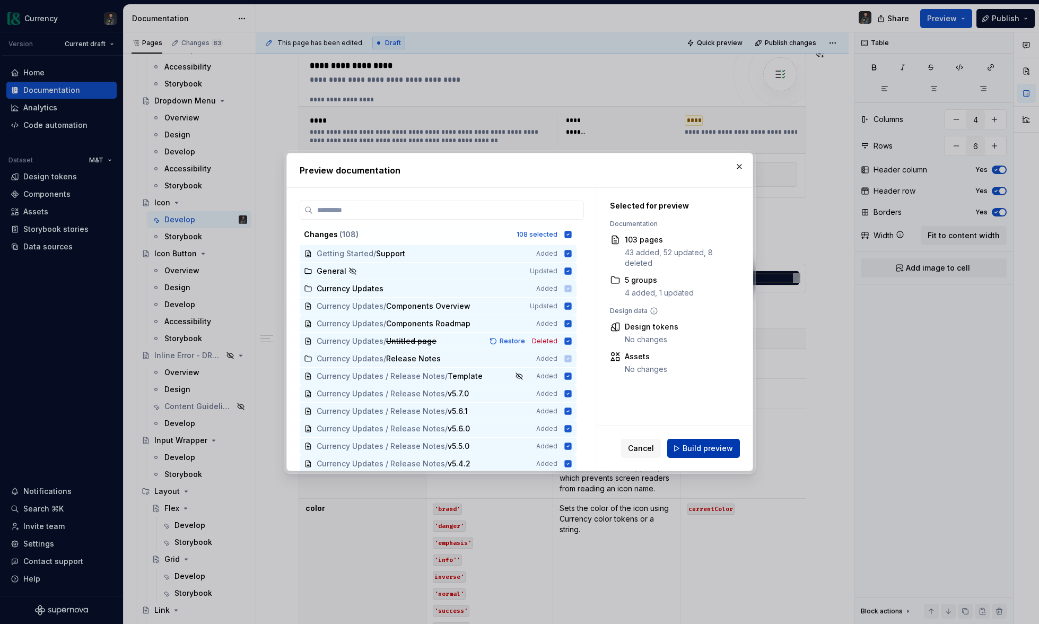
click at [705, 445] on span "Build preview" at bounding box center [707, 448] width 50 height 11
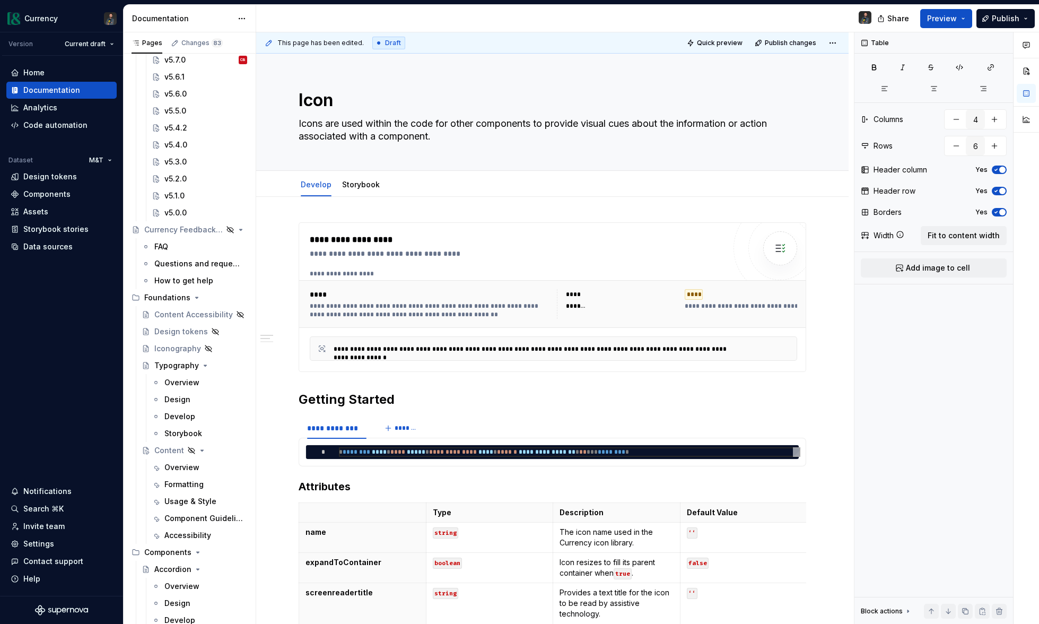
scroll to position [0, 0]
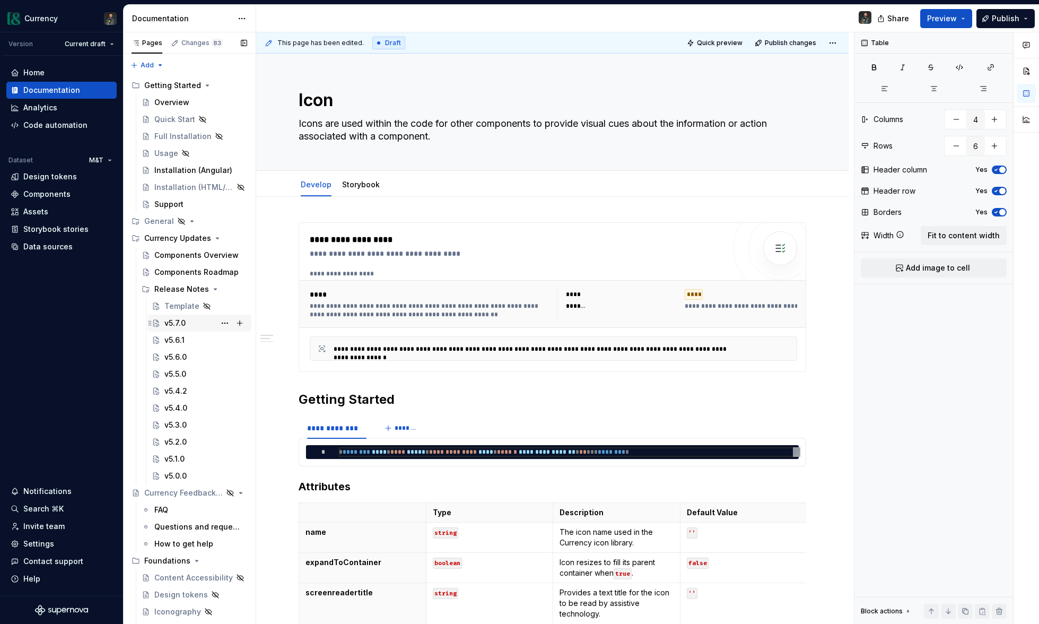
click at [162, 320] on div "v5.7.0 CB" at bounding box center [199, 323] width 95 height 15
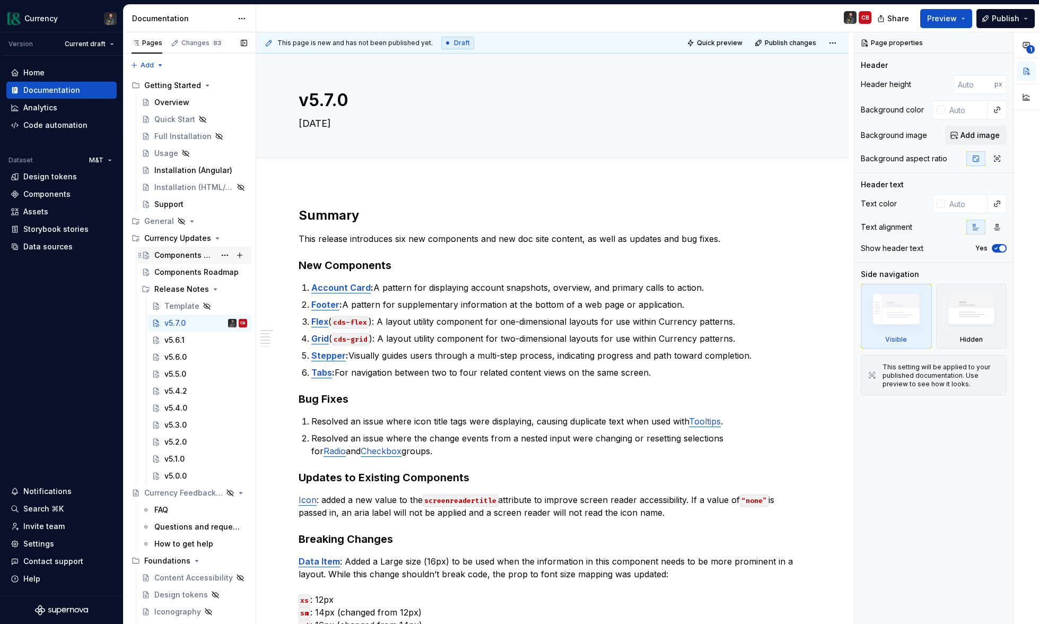
click at [190, 251] on div "Components Overview" at bounding box center [184, 255] width 61 height 11
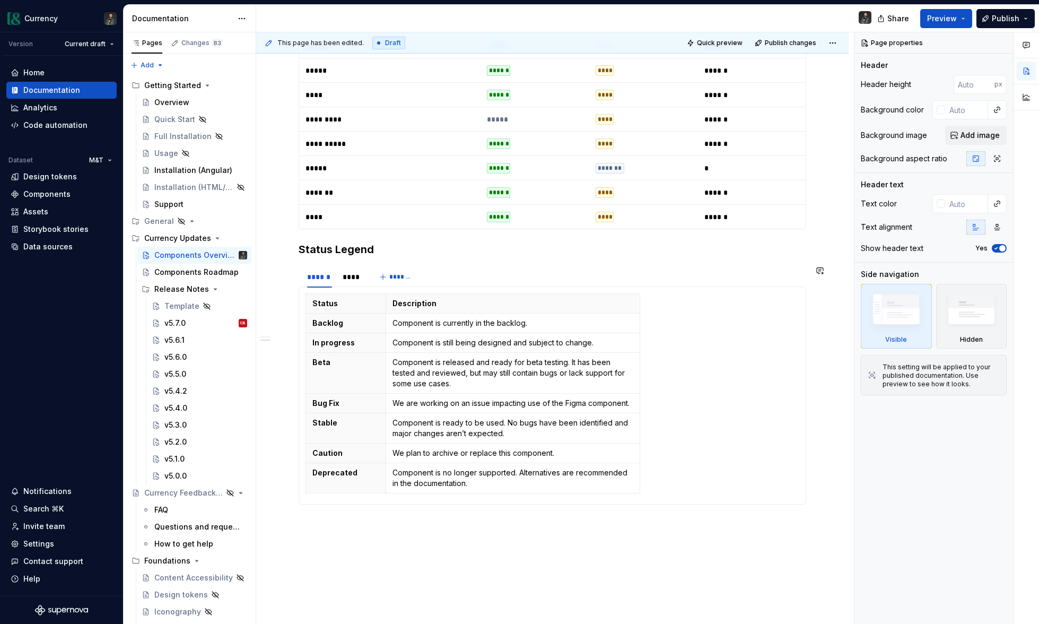
scroll to position [1292, 0]
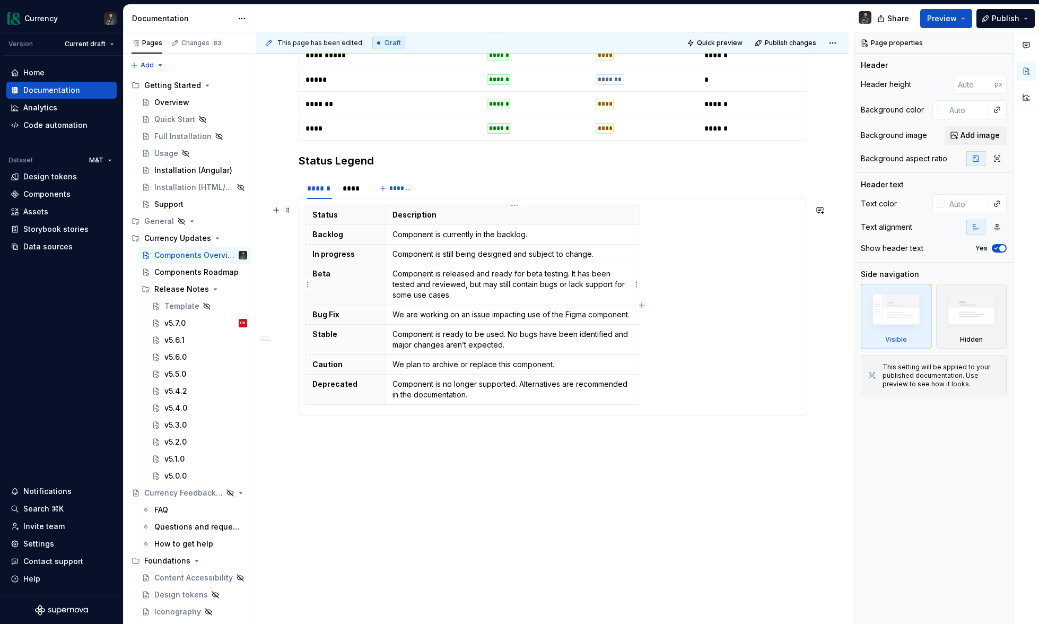
click at [434, 274] on p "Component is released and ready for beta testing. It has been tested and review…" at bounding box center [512, 284] width 241 height 32
type textarea "*"
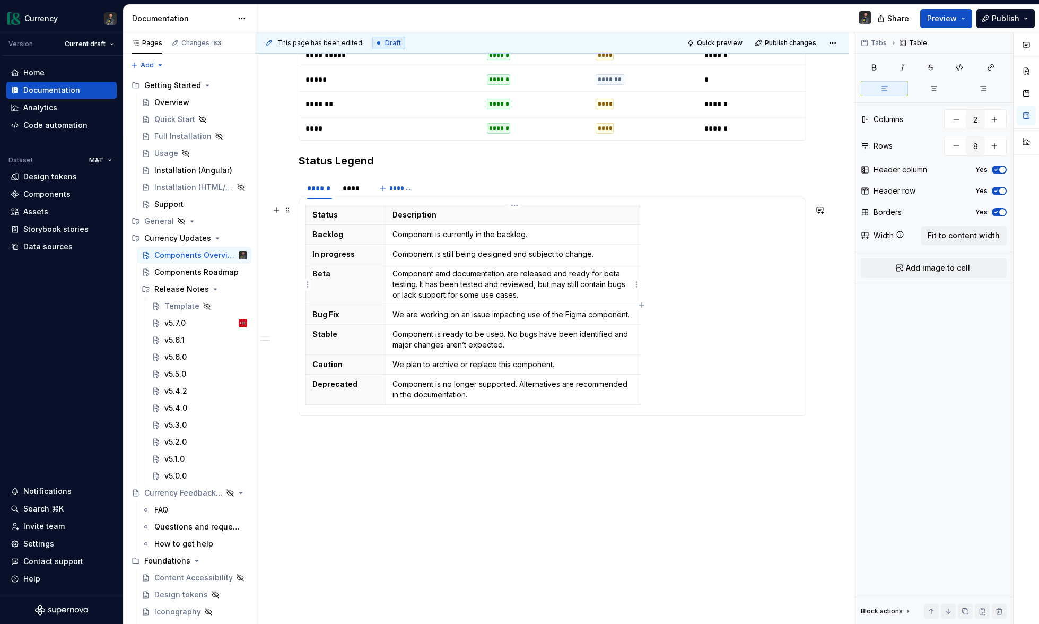
click at [421, 283] on p "Component amd documentation are released and ready for beta testing. It has bee…" at bounding box center [512, 284] width 241 height 32
click at [537, 254] on p "Component is still being designed and subject to change." at bounding box center [512, 254] width 241 height 11
click at [599, 254] on p "Component is still being designed and subject to change." at bounding box center [512, 254] width 241 height 11
click at [561, 237] on p "Component is currently in the backlog." at bounding box center [512, 234] width 241 height 11
click at [467, 276] on p "Component amd documentation are released and ready for beta testing. It has bee…" at bounding box center [512, 284] width 241 height 32
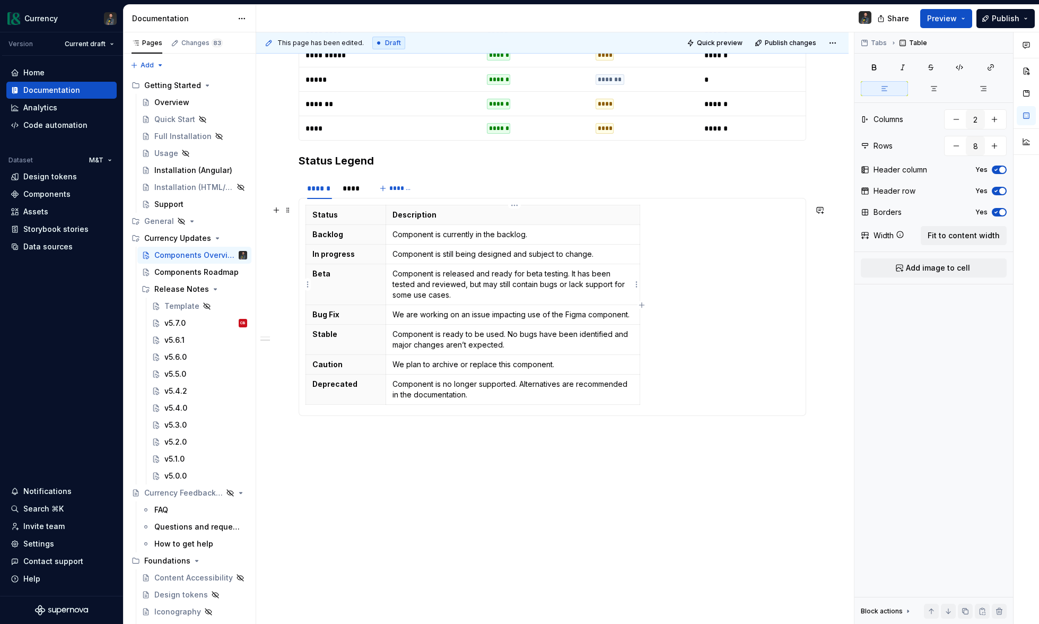
click at [474, 274] on p "Component is released and ready for beta testing. It has been tested and review…" at bounding box center [512, 284] width 241 height 32
click at [353, 189] on div "****" at bounding box center [352, 188] width 19 height 11
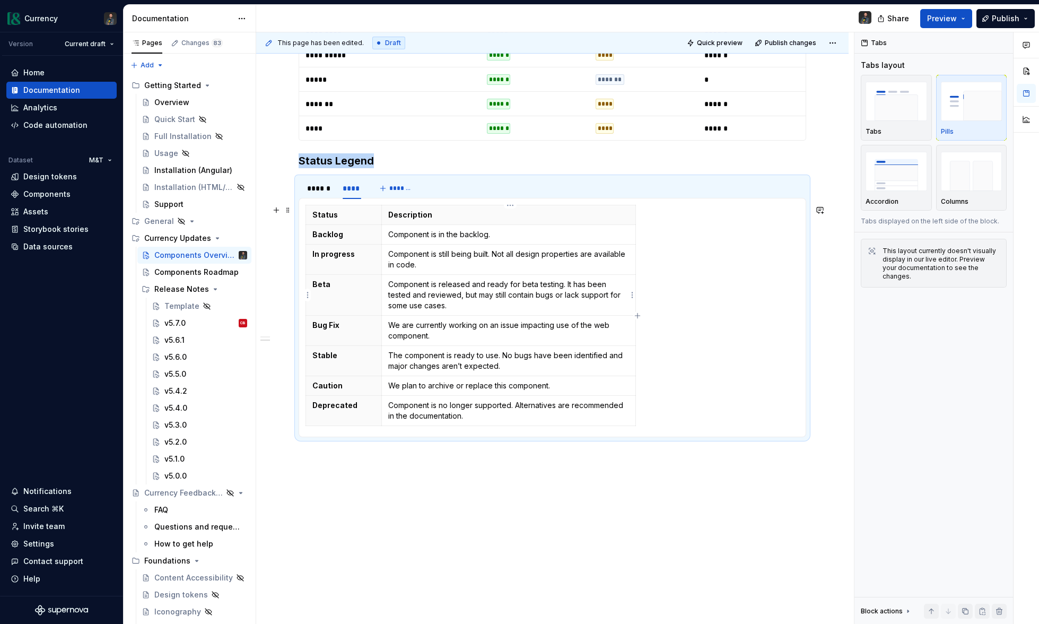
click at [470, 286] on p "Component is released and ready for beta testing. It has been tested and review…" at bounding box center [508, 295] width 241 height 32
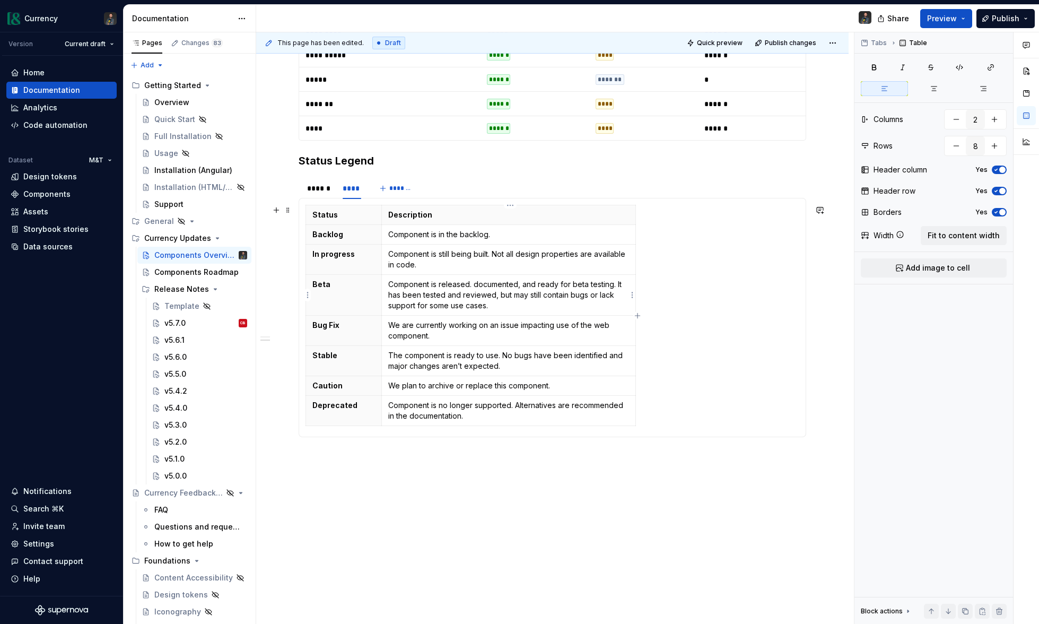
drag, startPoint x: 450, startPoint y: 284, endPoint x: 408, endPoint y: 289, distance: 42.7
click at [450, 284] on p "Component is released. documented, and ready for beta testing. It has been test…" at bounding box center [508, 295] width 241 height 32
drag, startPoint x: 389, startPoint y: 283, endPoint x: 618, endPoint y: 283, distance: 229.6
click at [618, 283] on td "Component is released. documented, and ready for beta testing. It has been test…" at bounding box center [508, 295] width 254 height 41
copy p "Component is released. documented, and ready for beta testing."
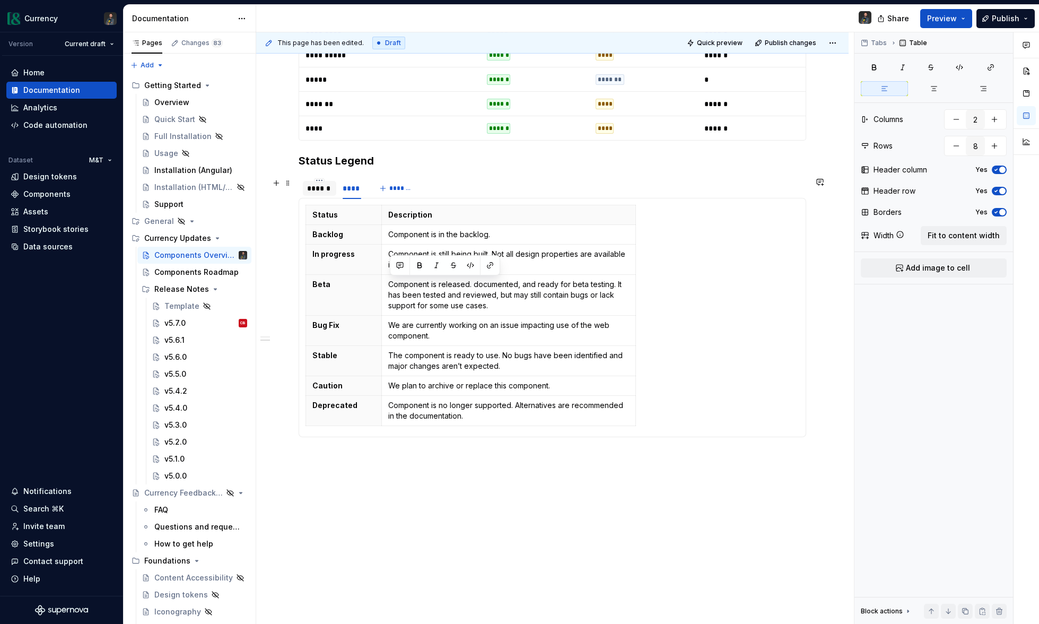
click at [317, 192] on div "******" at bounding box center [319, 188] width 25 height 11
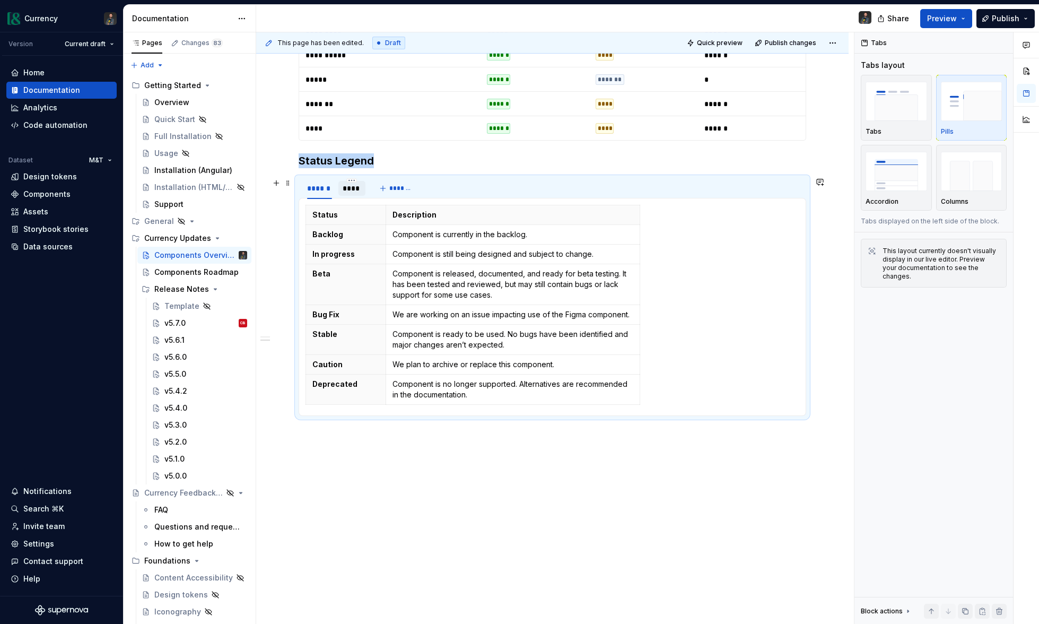
click at [352, 187] on div "****" at bounding box center [352, 188] width 19 height 11
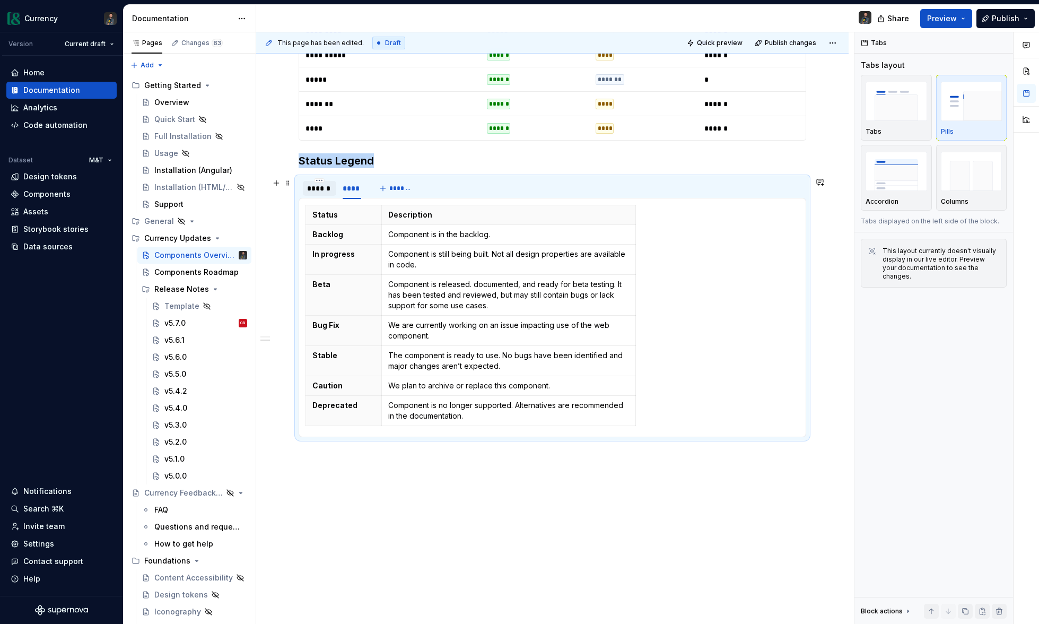
click at [329, 185] on div "******" at bounding box center [319, 188] width 25 height 11
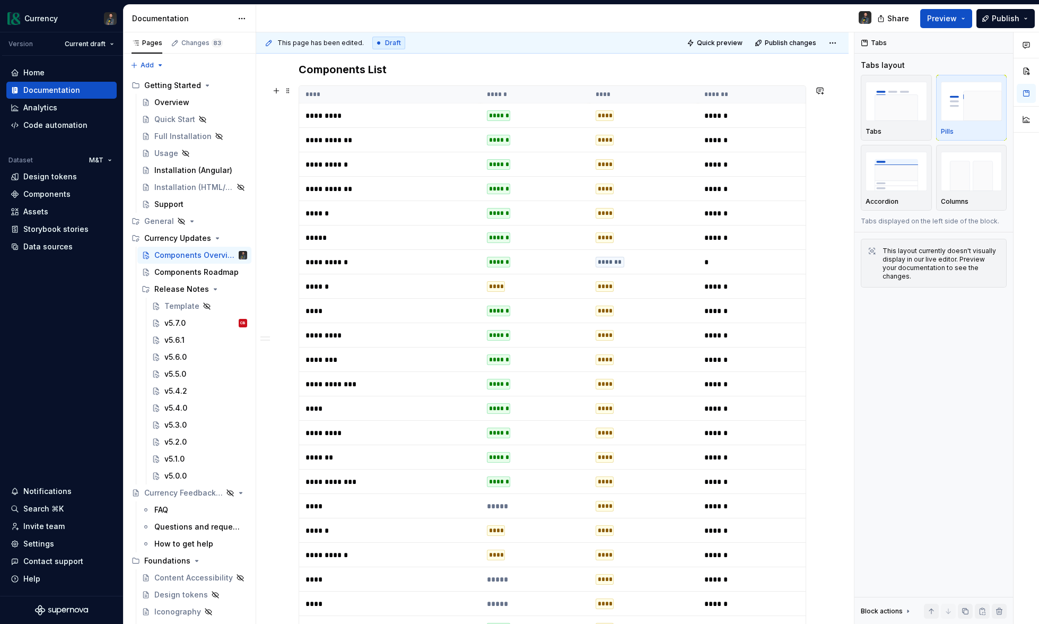
scroll to position [0, 0]
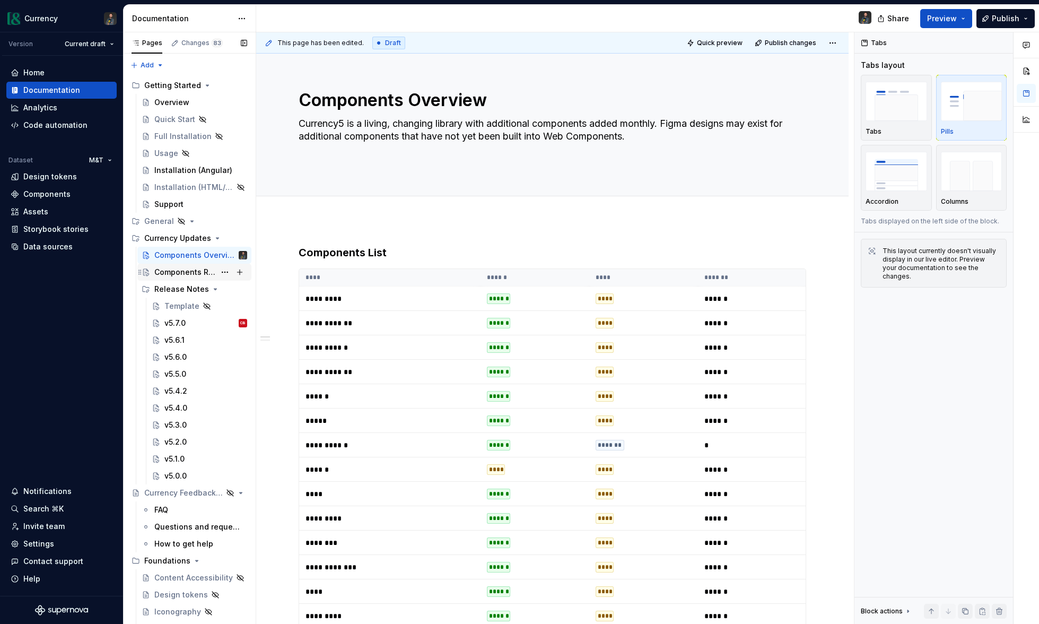
click at [188, 272] on div "Components Roadmap" at bounding box center [184, 272] width 61 height 11
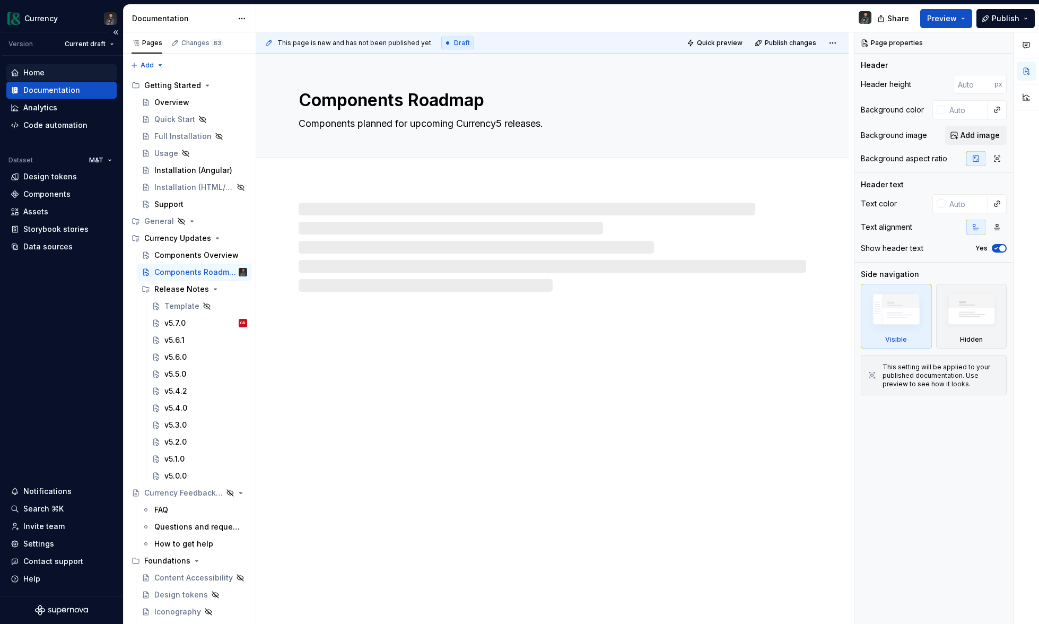
click at [30, 68] on div "Home" at bounding box center [33, 72] width 21 height 11
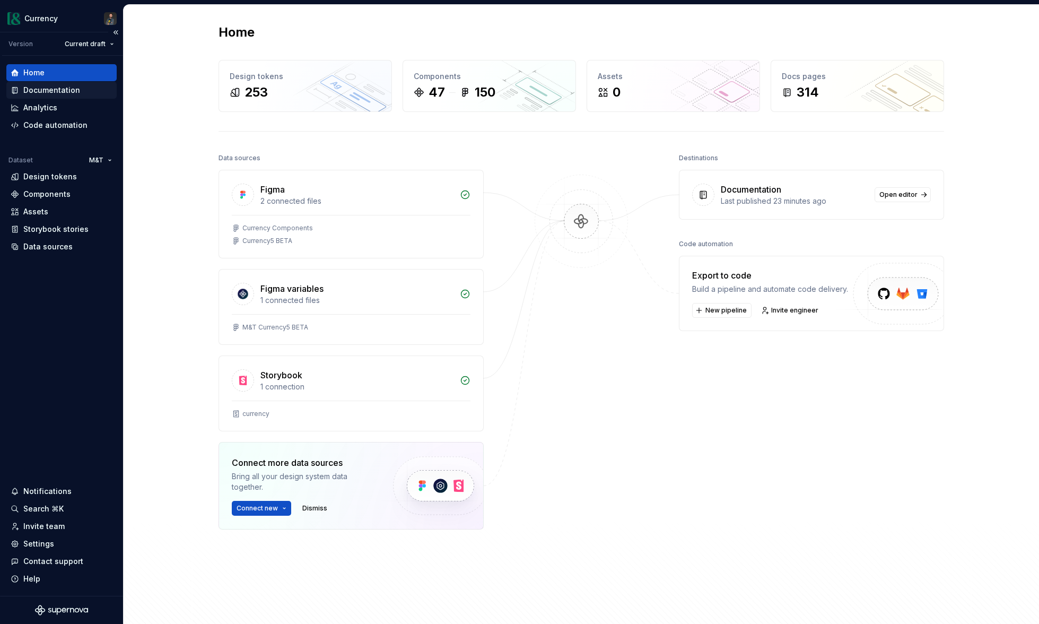
click at [52, 88] on div "Documentation" at bounding box center [51, 90] width 57 height 11
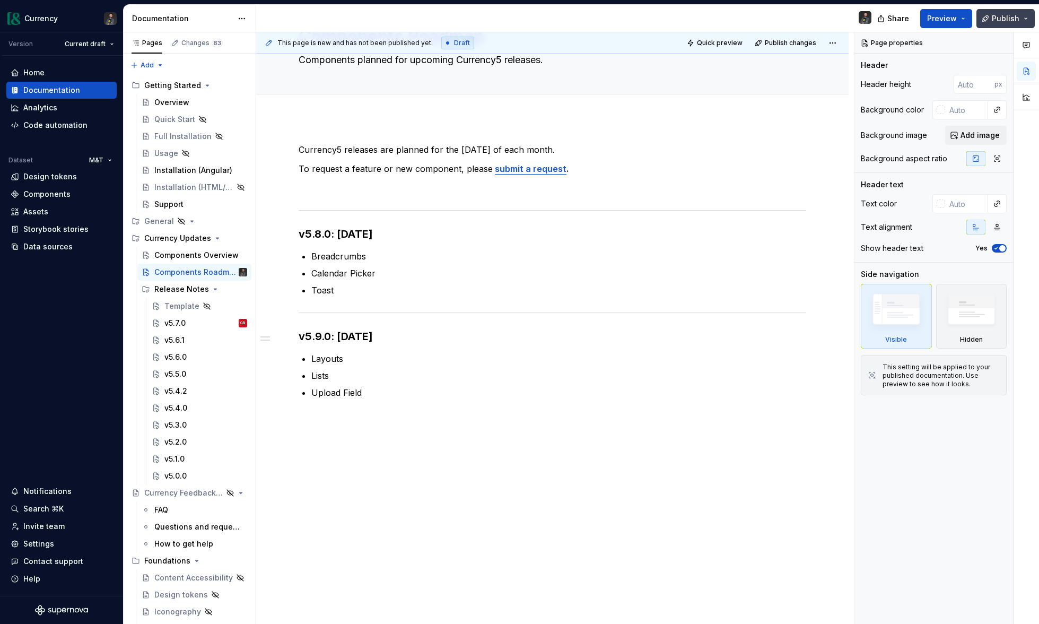
click at [1012, 18] on span "Publish" at bounding box center [1006, 18] width 28 height 11
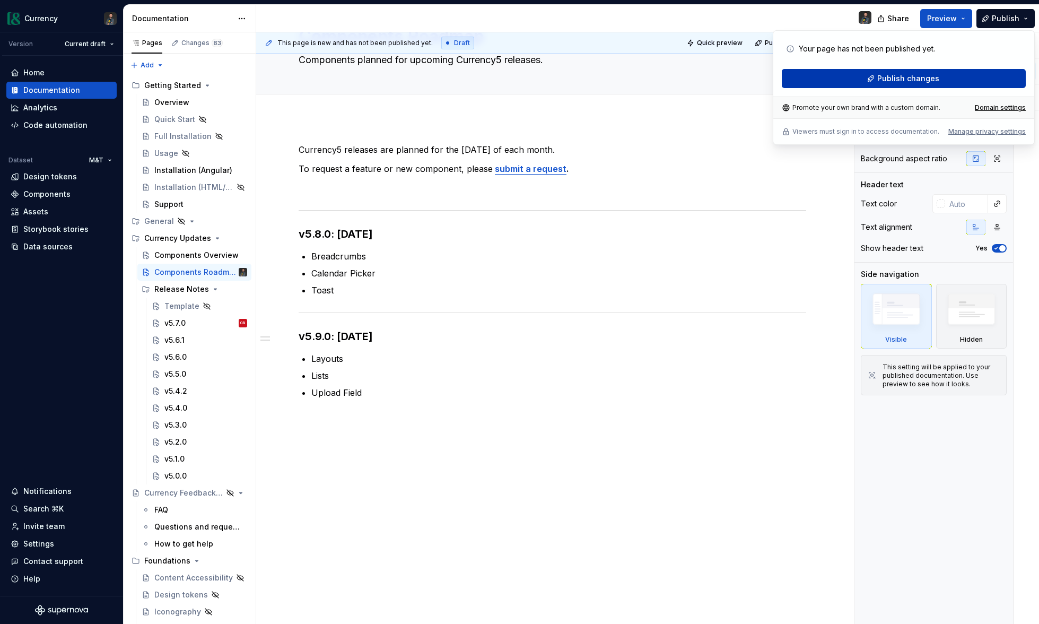
click at [888, 78] on span "Publish changes" at bounding box center [908, 78] width 62 height 11
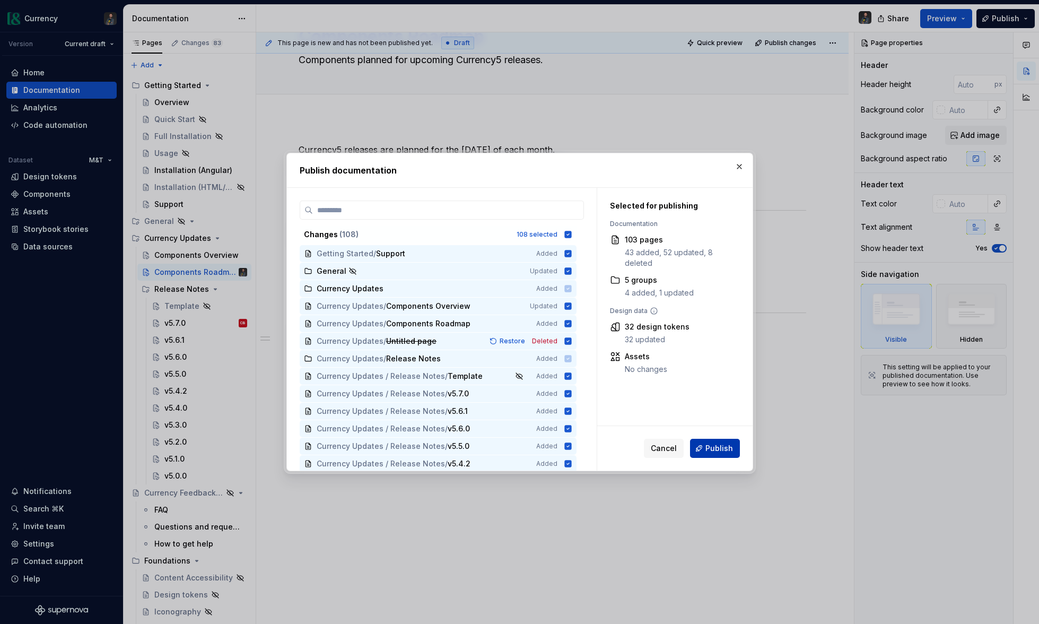
click at [703, 450] on button "Publish" at bounding box center [715, 448] width 50 height 19
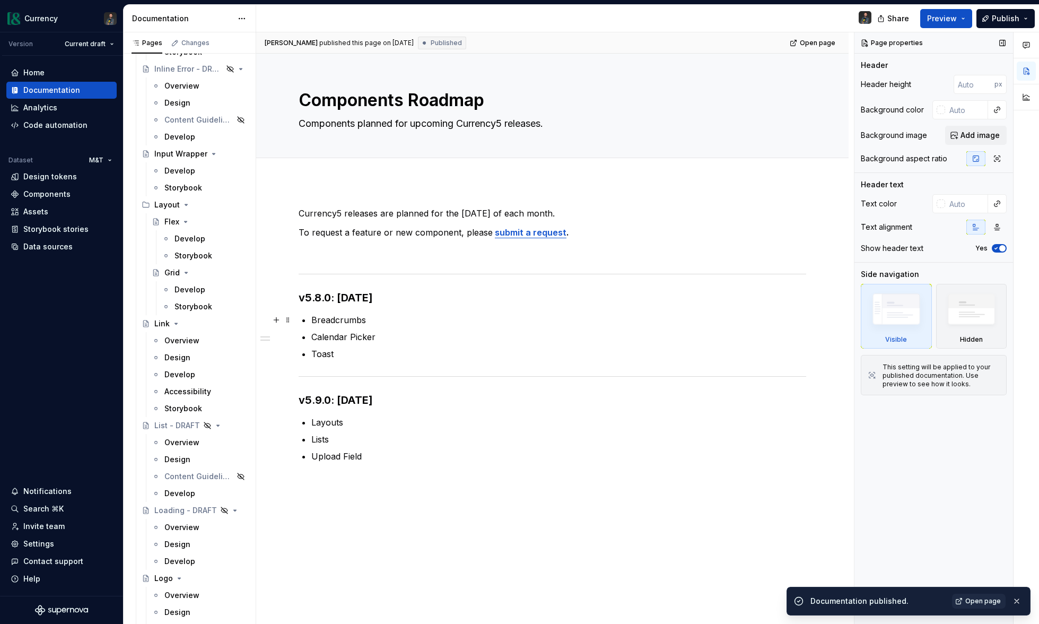
scroll to position [2416, 0]
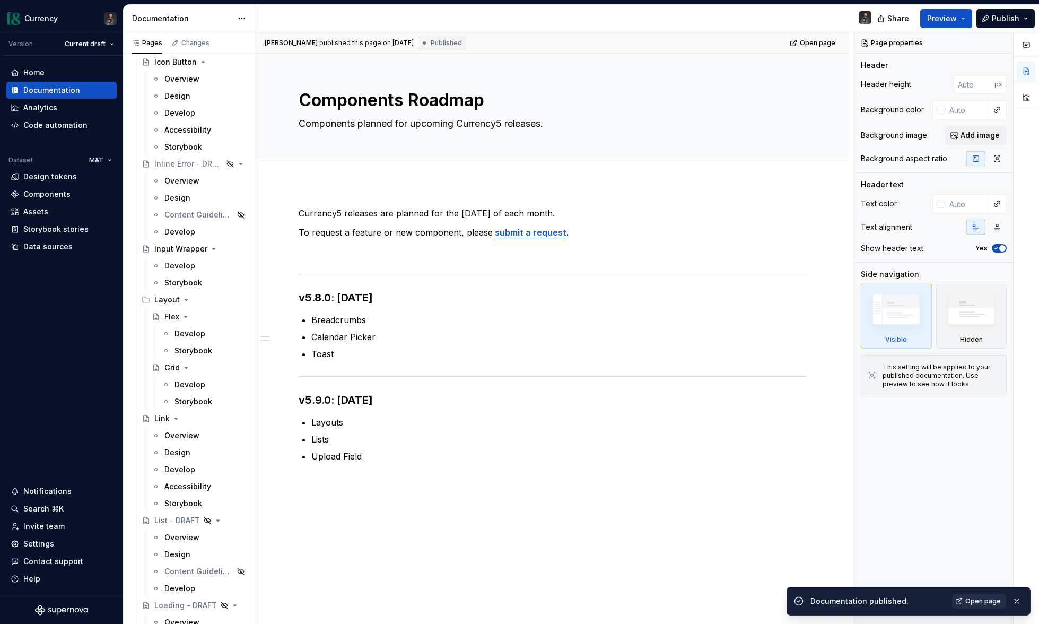
click at [977, 604] on span "Open page" at bounding box center [983, 601] width 36 height 8
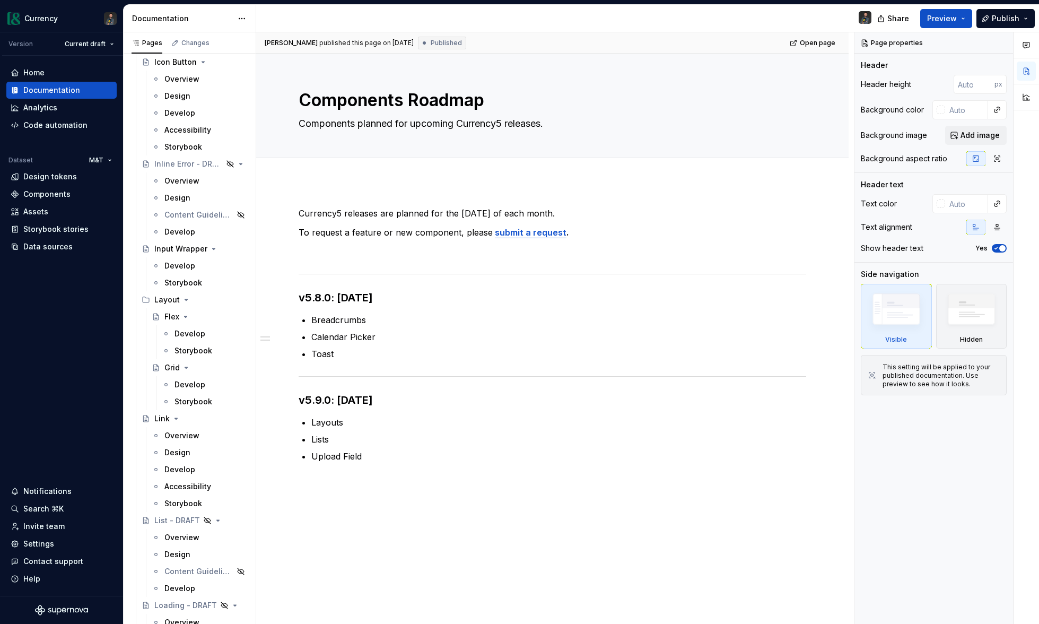
type textarea "*"
